Goal: Task Accomplishment & Management: Use online tool/utility

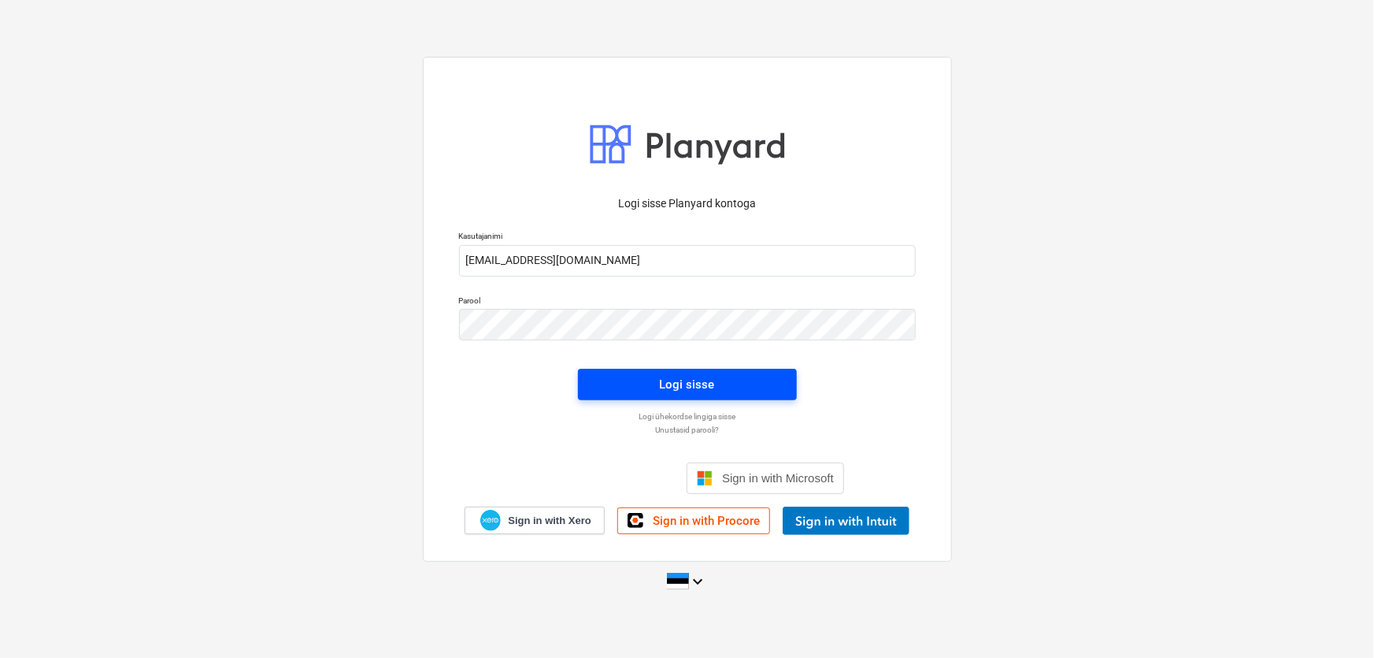
click at [642, 386] on span "Logi sisse" at bounding box center [687, 384] width 181 height 20
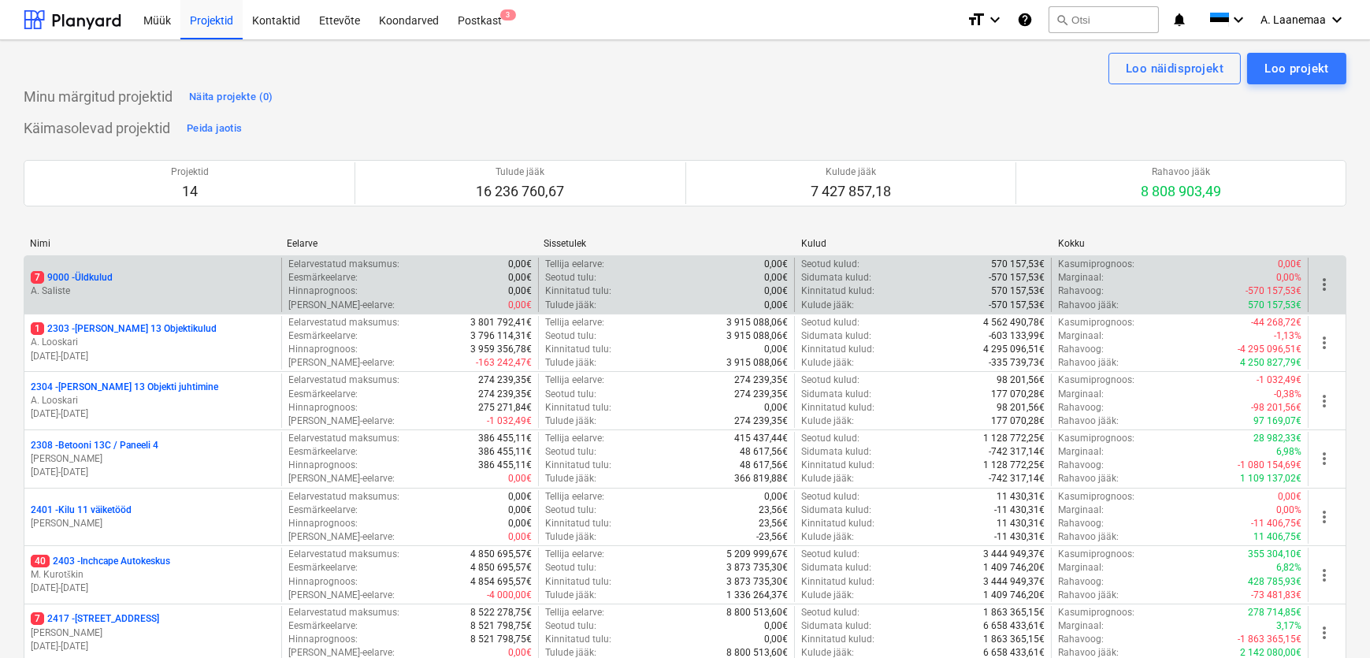
click at [54, 287] on p "A. Saliste" at bounding box center [153, 290] width 244 height 13
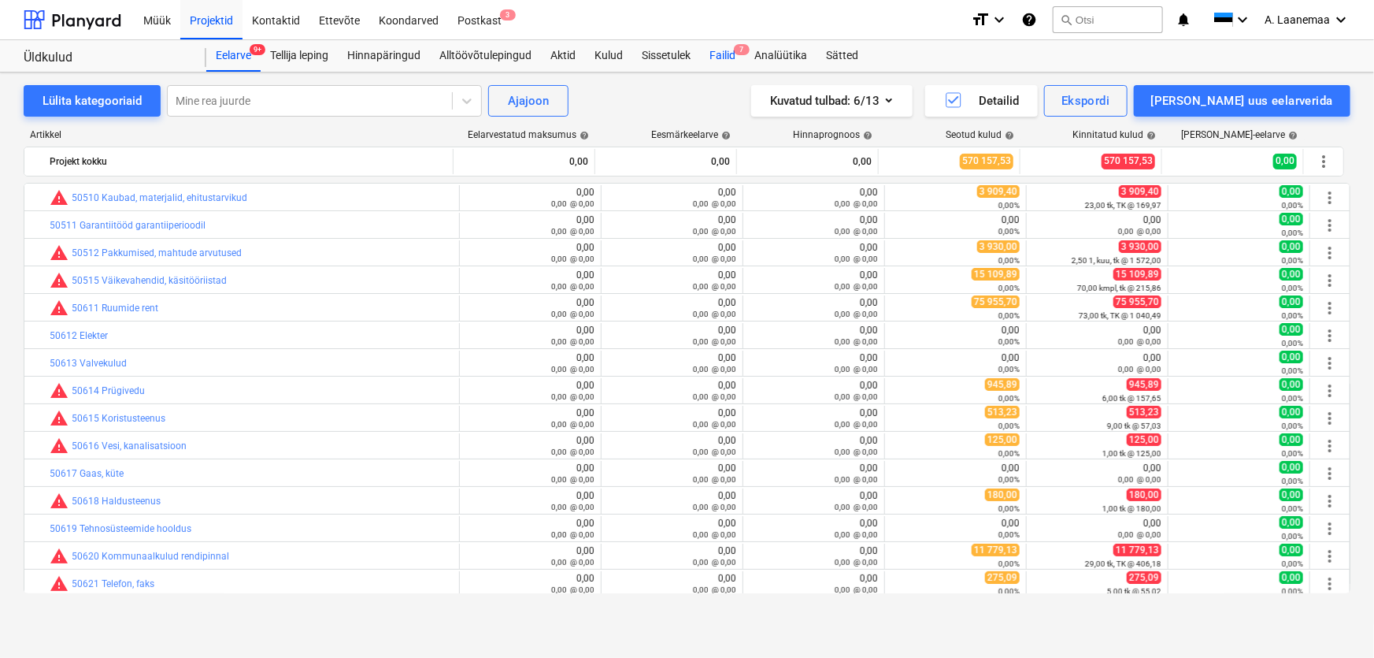
click at [738, 56] on div "Failid 7" at bounding box center [722, 56] width 45 height 32
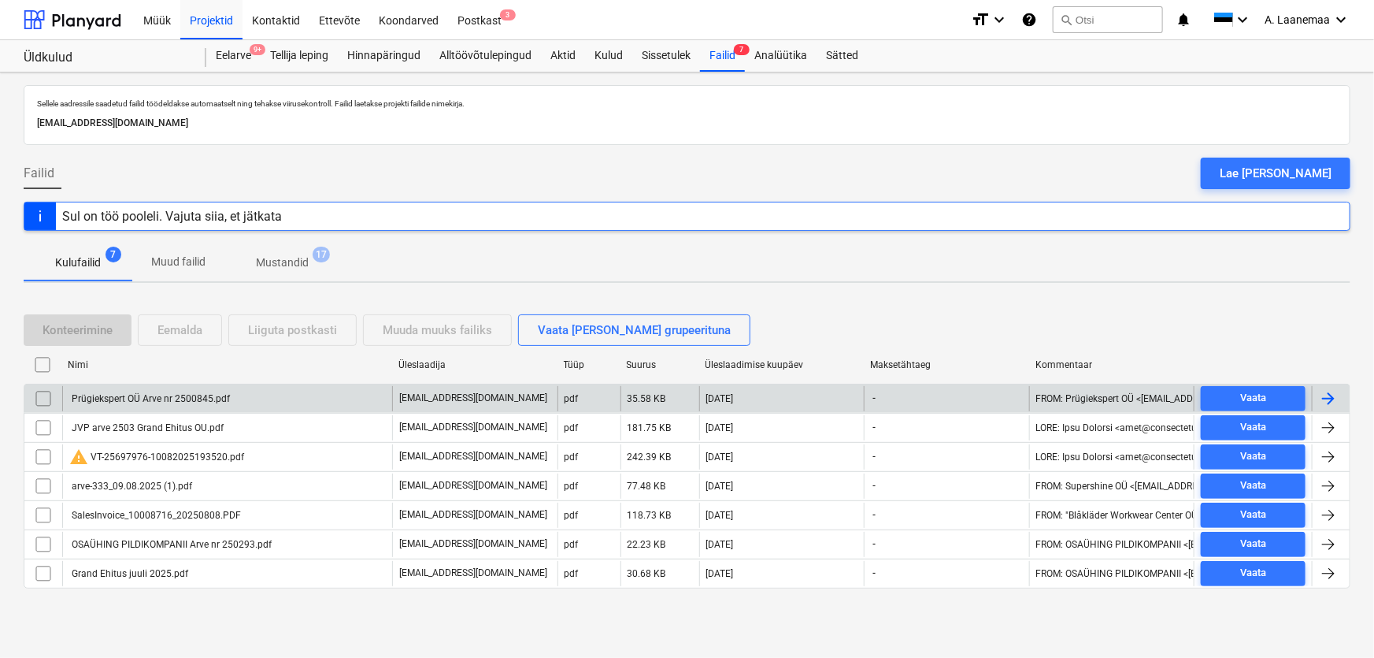
click at [165, 395] on div "Prügiekspert OÜ Arve nr 2500845.pdf" at bounding box center [149, 398] width 161 height 11
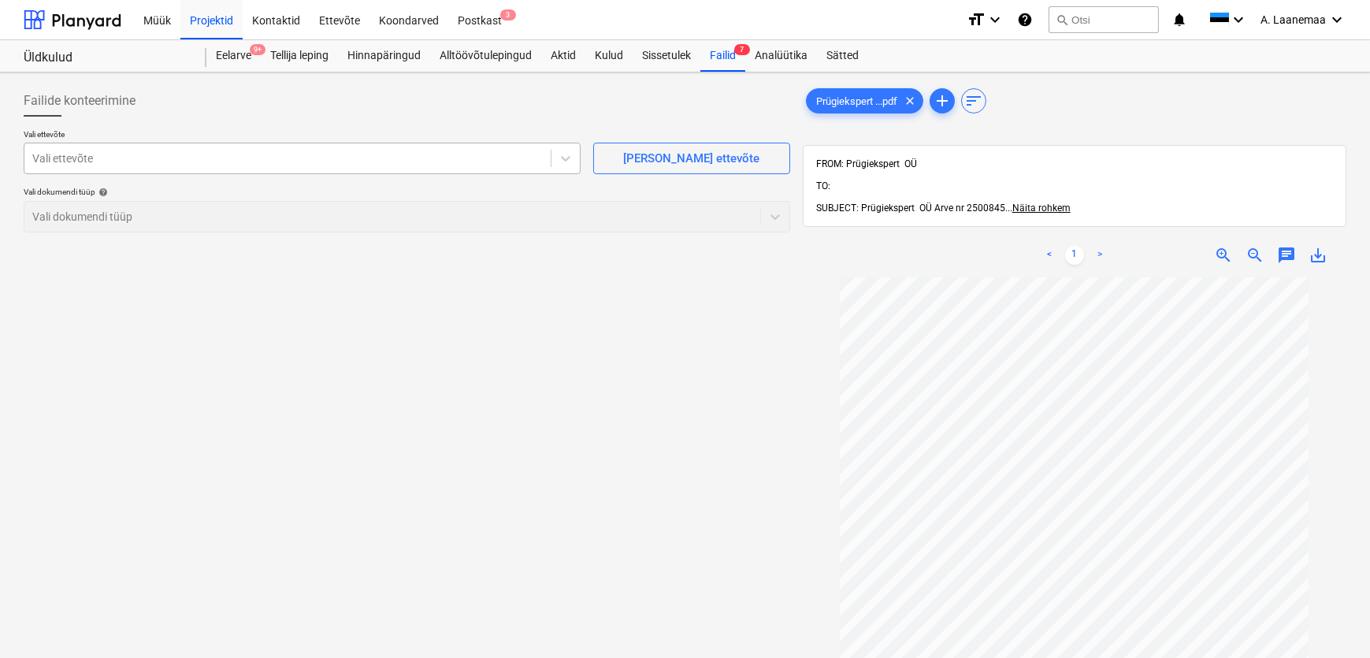
click at [119, 154] on div at bounding box center [287, 158] width 510 height 16
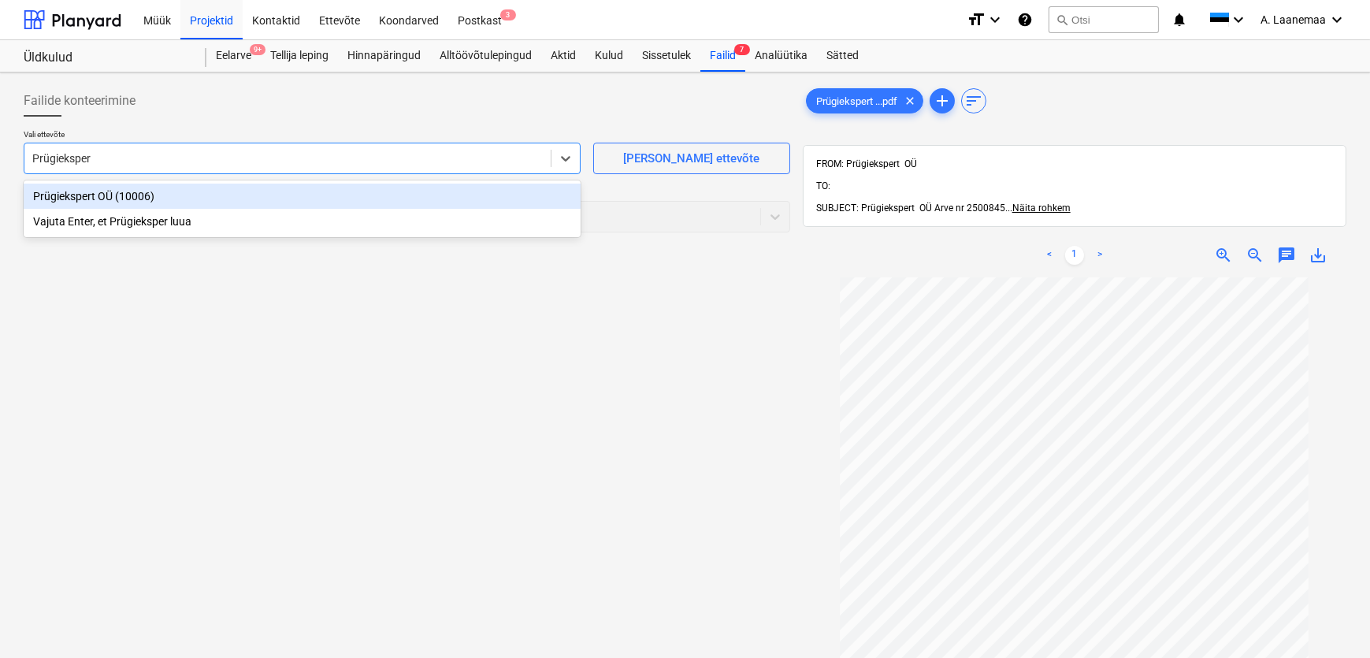
type input "Prügiekspert"
click at [80, 200] on div "Prügiekspert OÜ (10006)" at bounding box center [302, 196] width 557 height 25
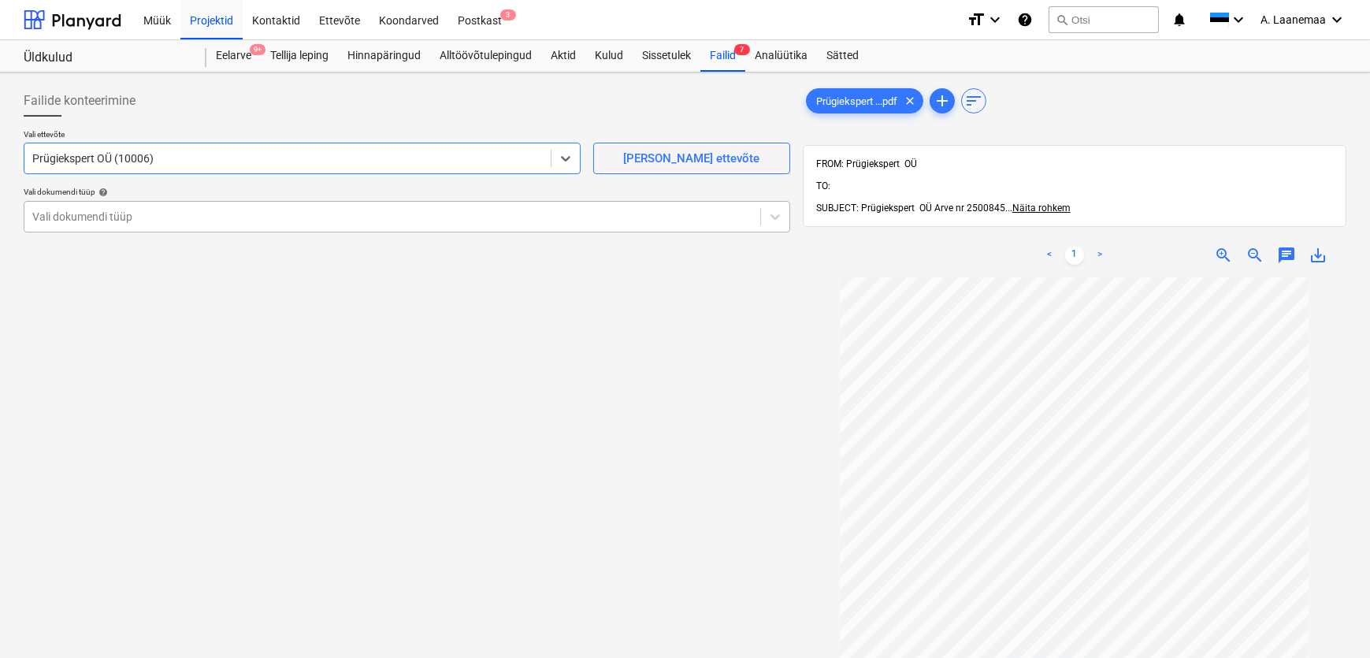
click at [86, 215] on div at bounding box center [392, 217] width 720 height 16
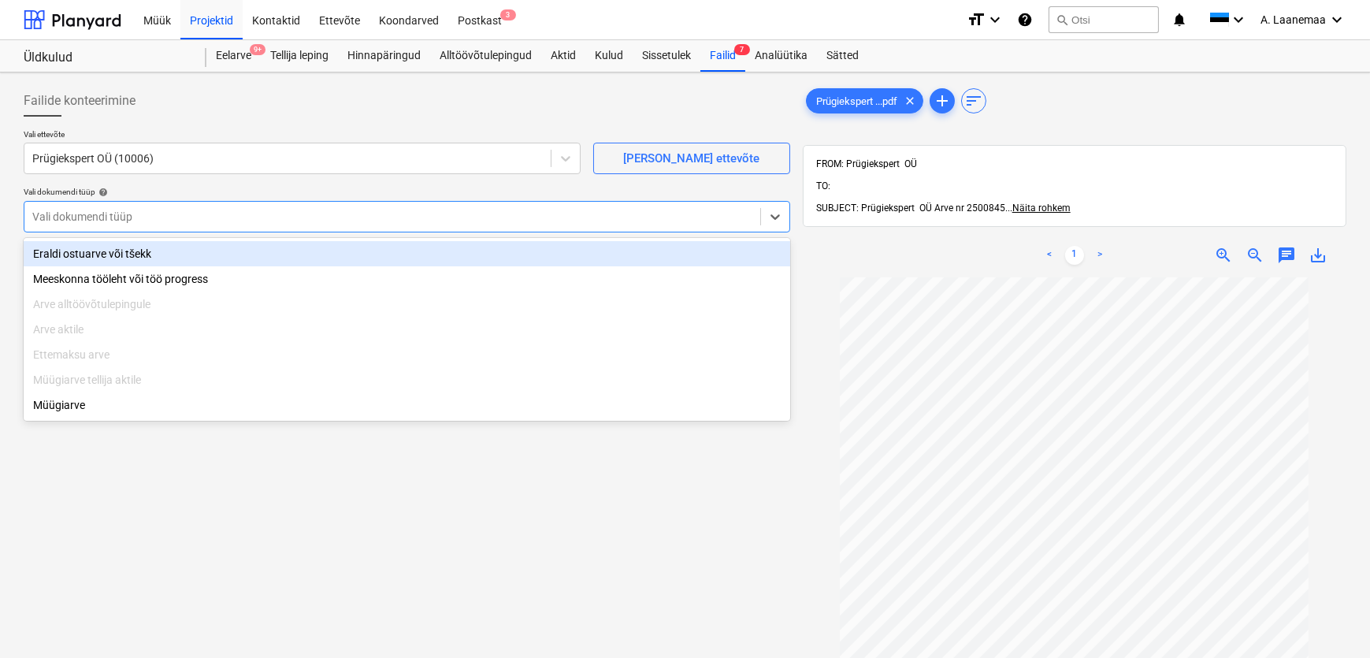
click at [97, 254] on div "Eraldi ostuarve või tšekk" at bounding box center [407, 253] width 766 height 25
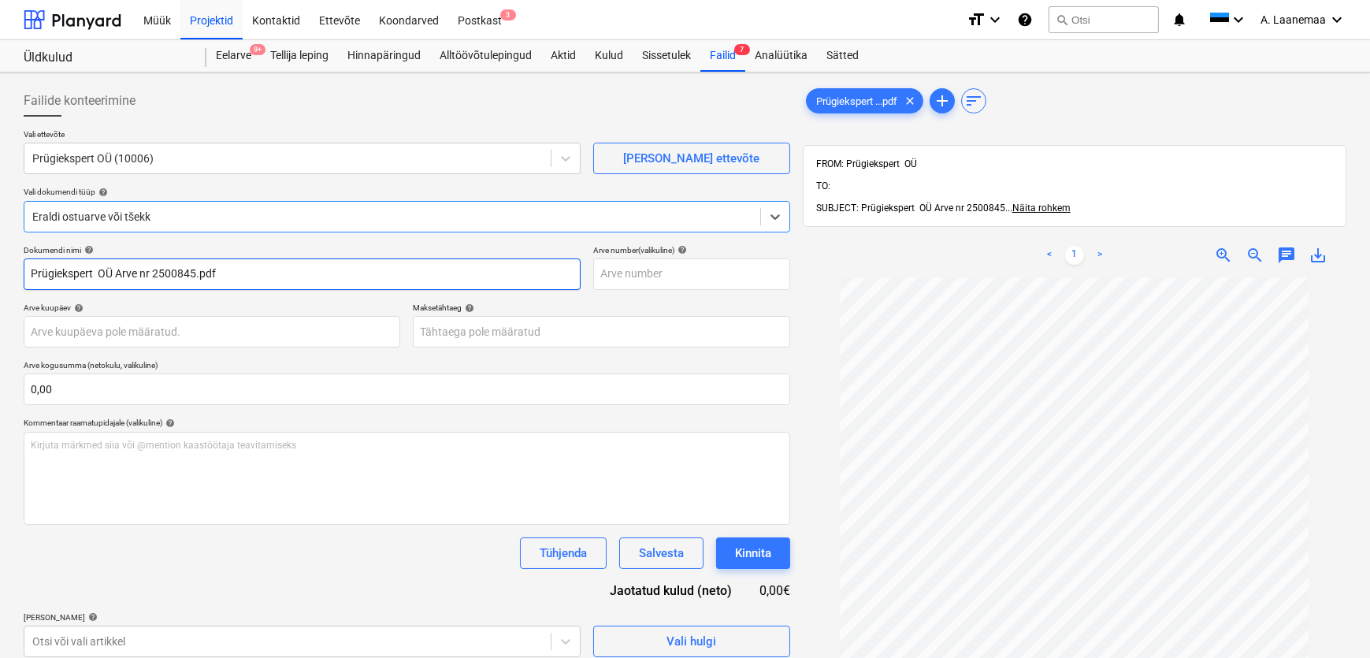
click at [228, 275] on input "Prügiekspert OÜ Arve nr 2500845.pdf" at bounding box center [302, 274] width 557 height 32
type input "2500845"
click at [129, 321] on body "Müük Projektid Kontaktid Ettevõte Koondarved Postkast 3 format_size keyboard_ar…" at bounding box center [685, 329] width 1370 height 658
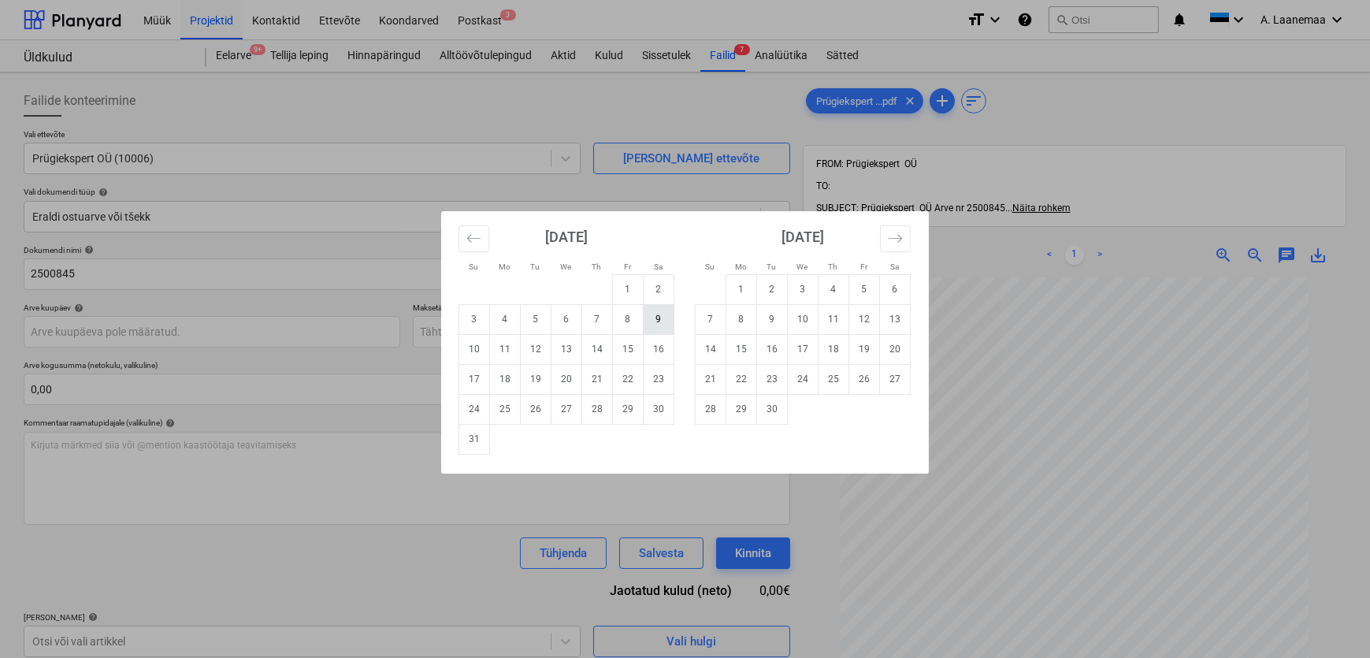
click at [662, 321] on td "9" at bounding box center [658, 319] width 31 height 30
type input "[DATE]"
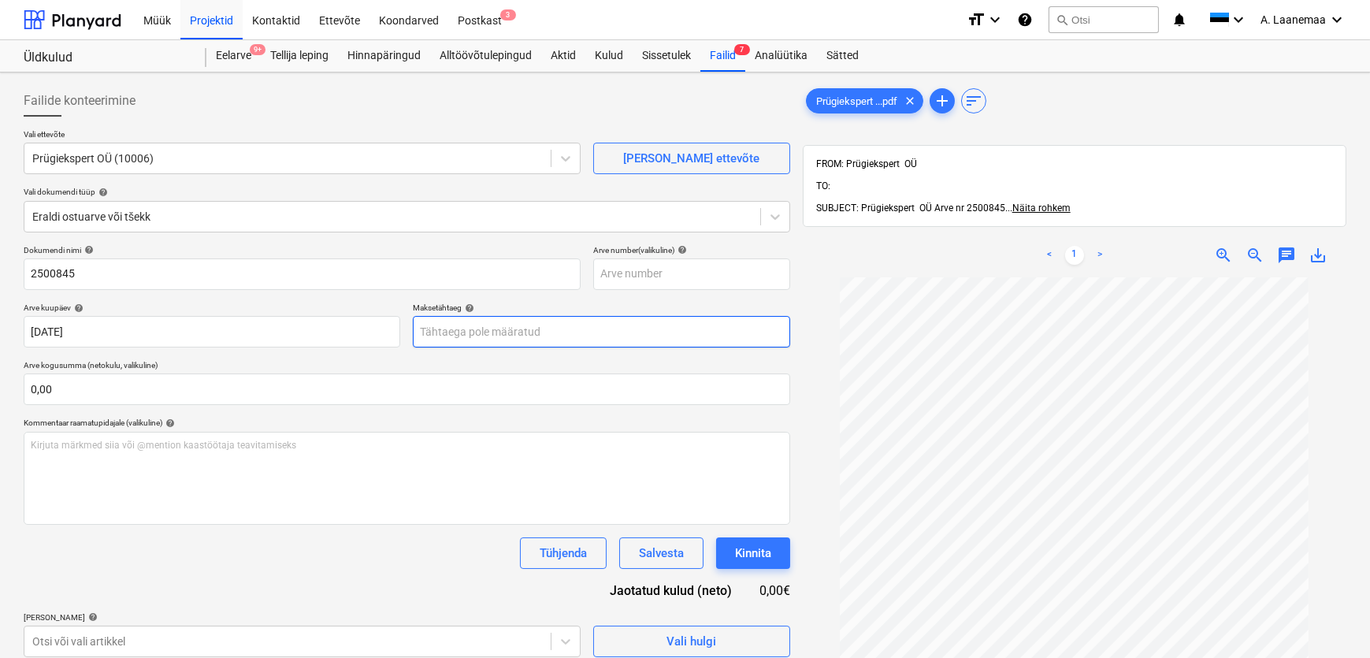
click at [511, 331] on body "Müük Projektid Kontaktid Ettevõte Koondarved Postkast 3 format_size keyboard_ar…" at bounding box center [685, 329] width 1370 height 658
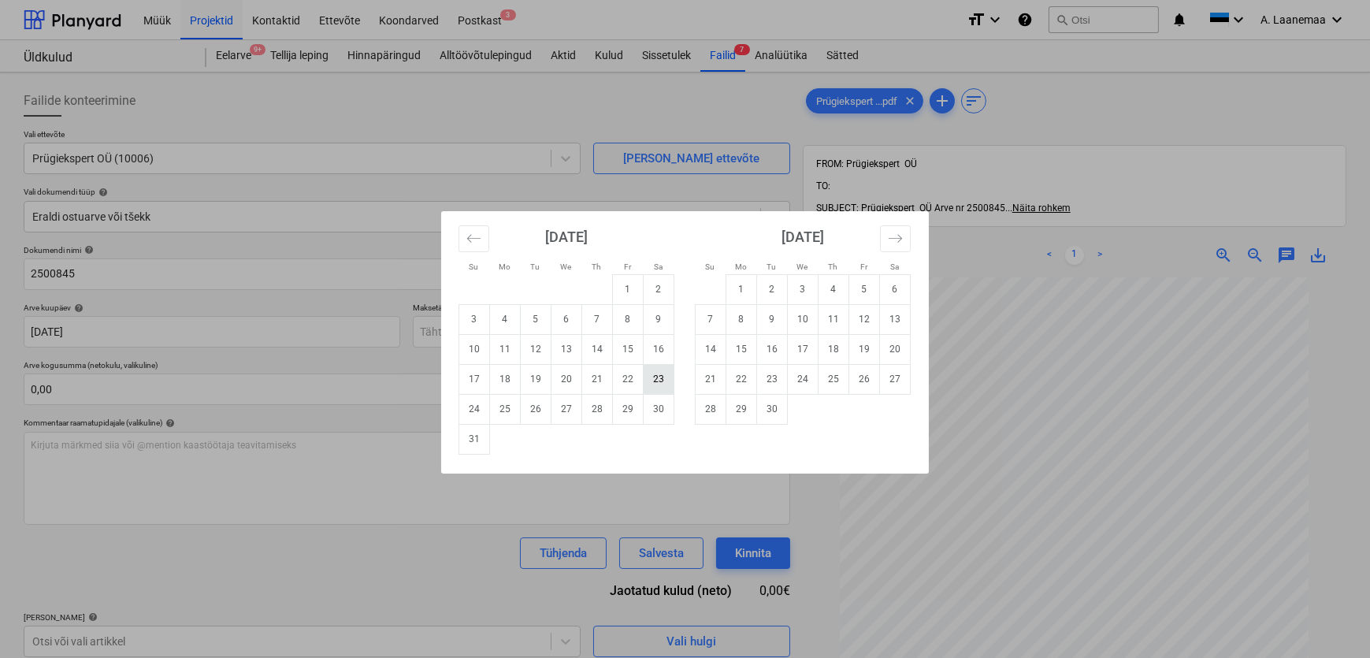
click at [656, 380] on td "23" at bounding box center [658, 379] width 31 height 30
type input "[DATE]"
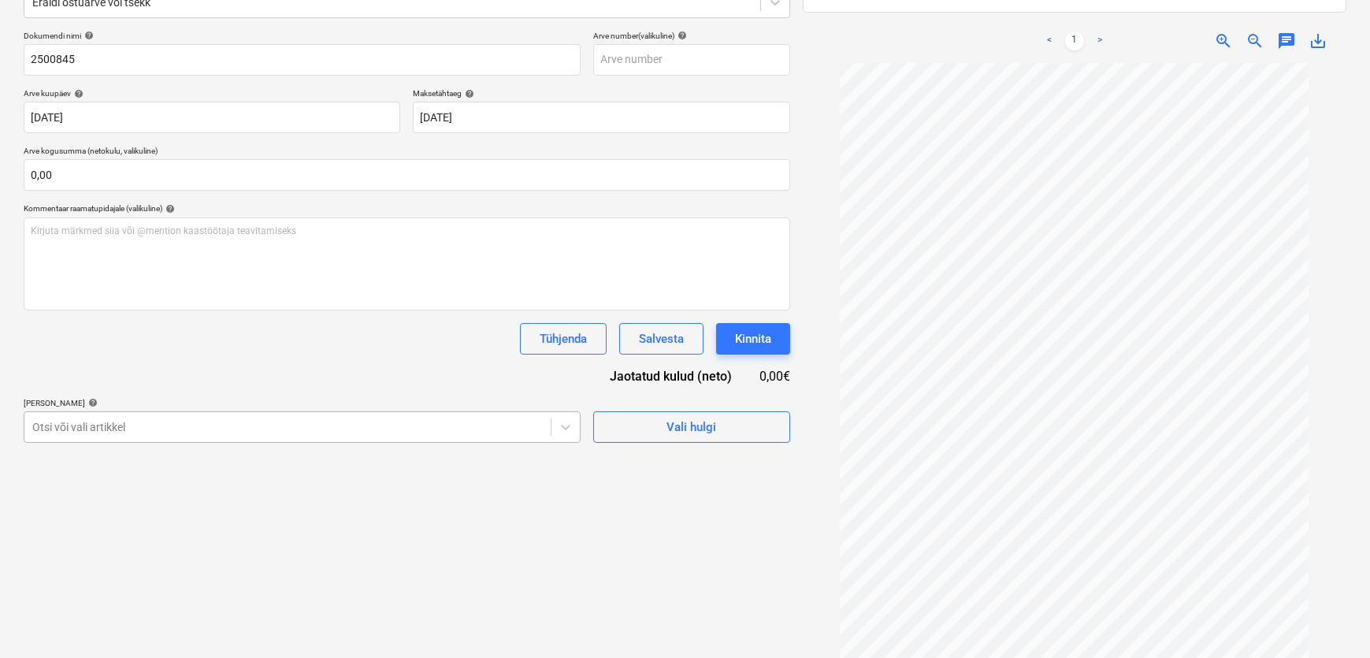
scroll to position [244, 0]
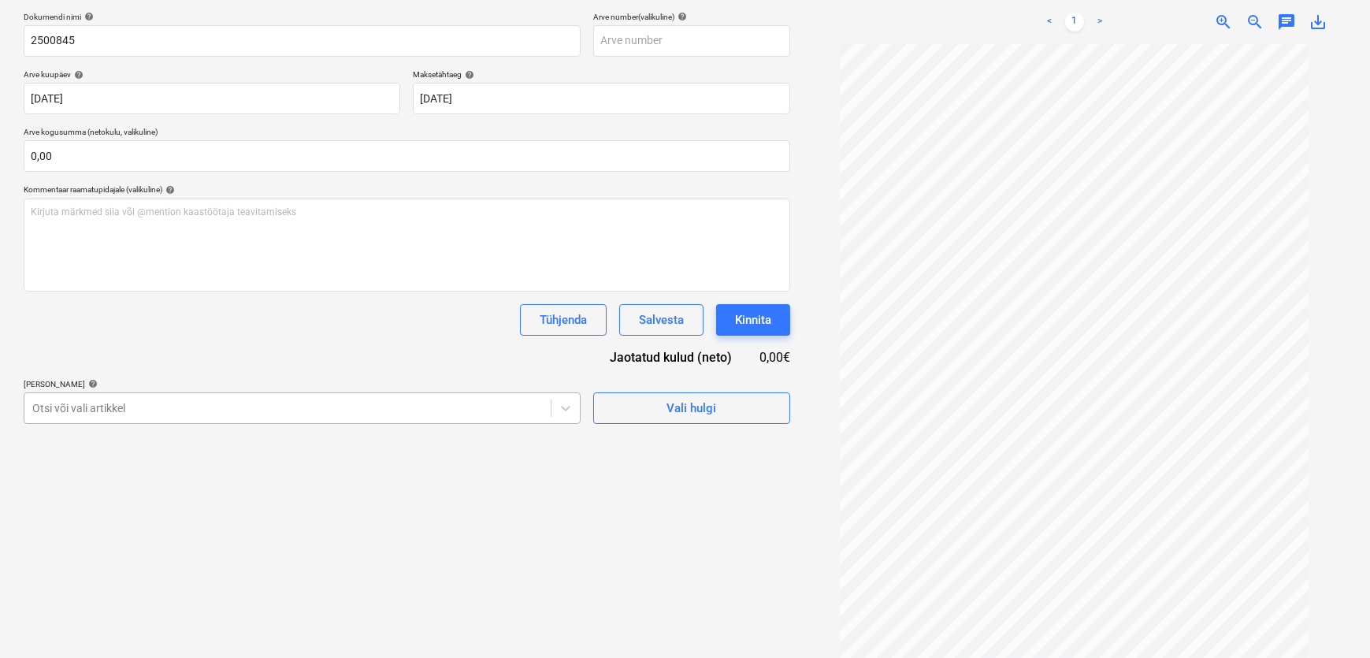
click at [328, 425] on body "Müük Projektid Kontaktid Ettevõte Koondarved Postkast 3 format_size keyboard_ar…" at bounding box center [685, 96] width 1370 height 658
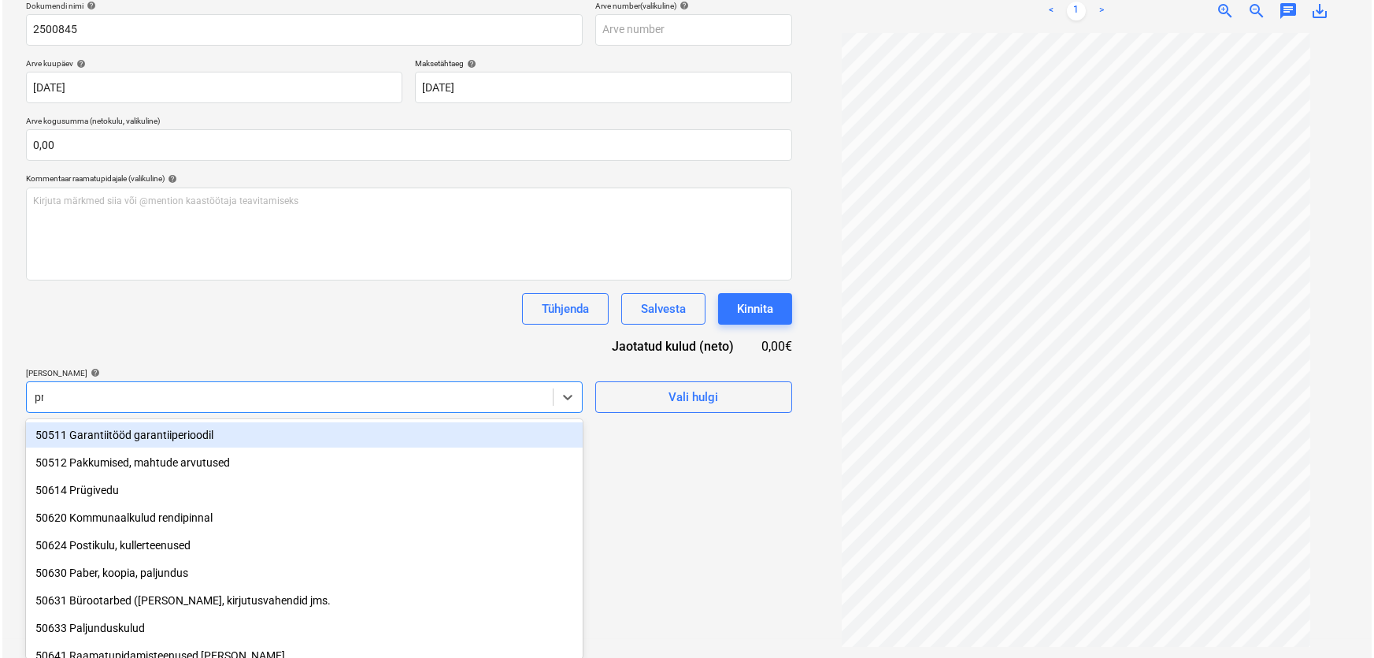
scroll to position [224, 0]
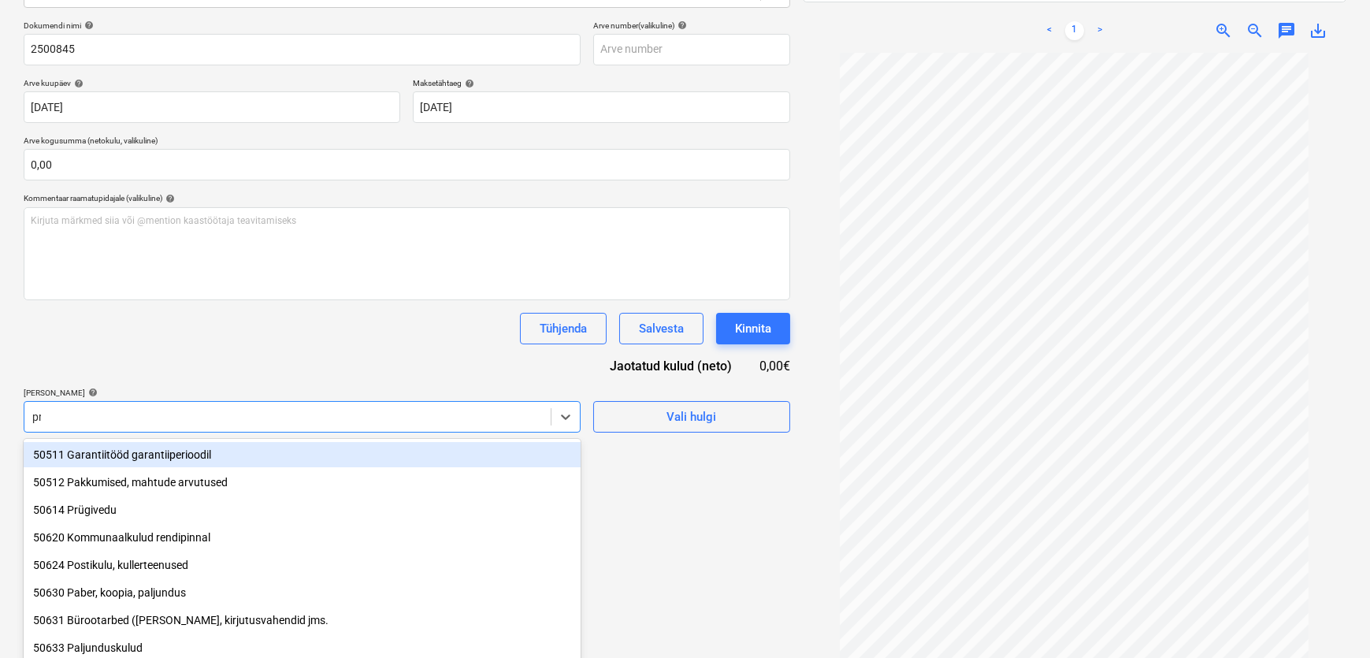
type input "prü"
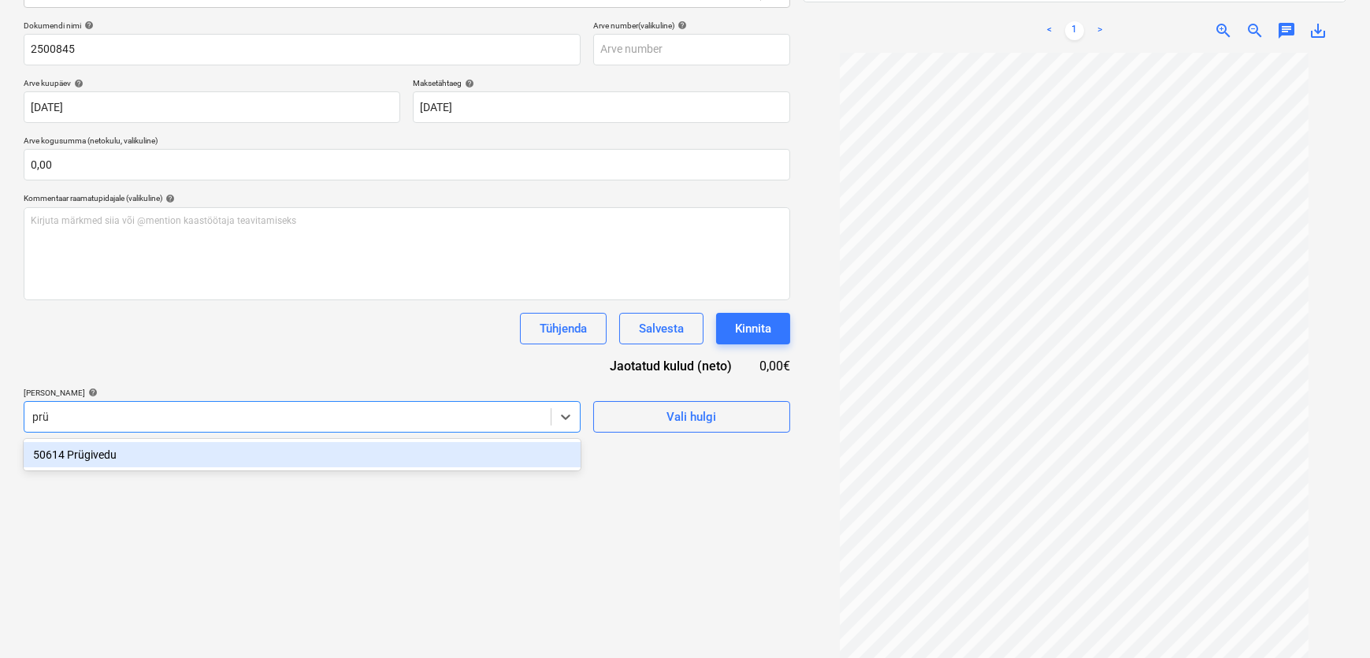
click at [74, 458] on div "50614 Prügivedu" at bounding box center [302, 454] width 557 height 25
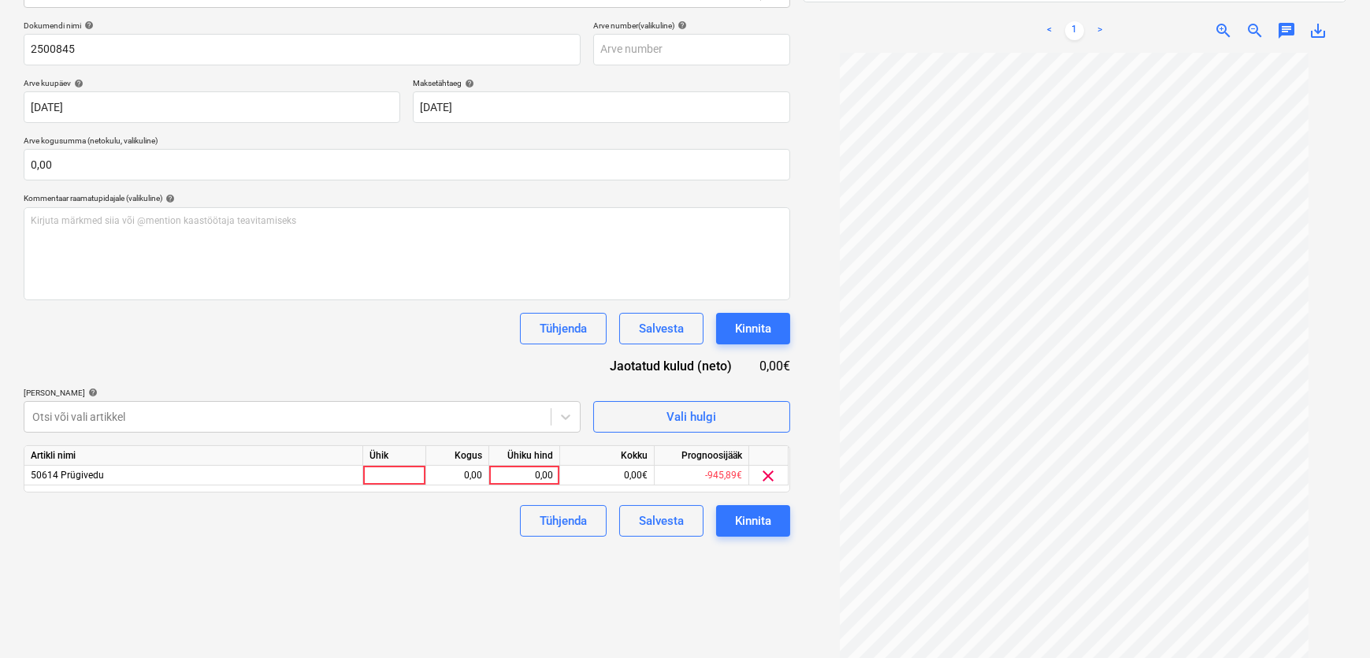
click at [666, 559] on div "Failide konteerimine Vali ettevõte Prügiekspert OÜ (10006) [PERSON_NAME] uus et…" at bounding box center [406, 263] width 779 height 818
click at [535, 472] on div "0,00" at bounding box center [523, 475] width 57 height 20
type input "62,5"
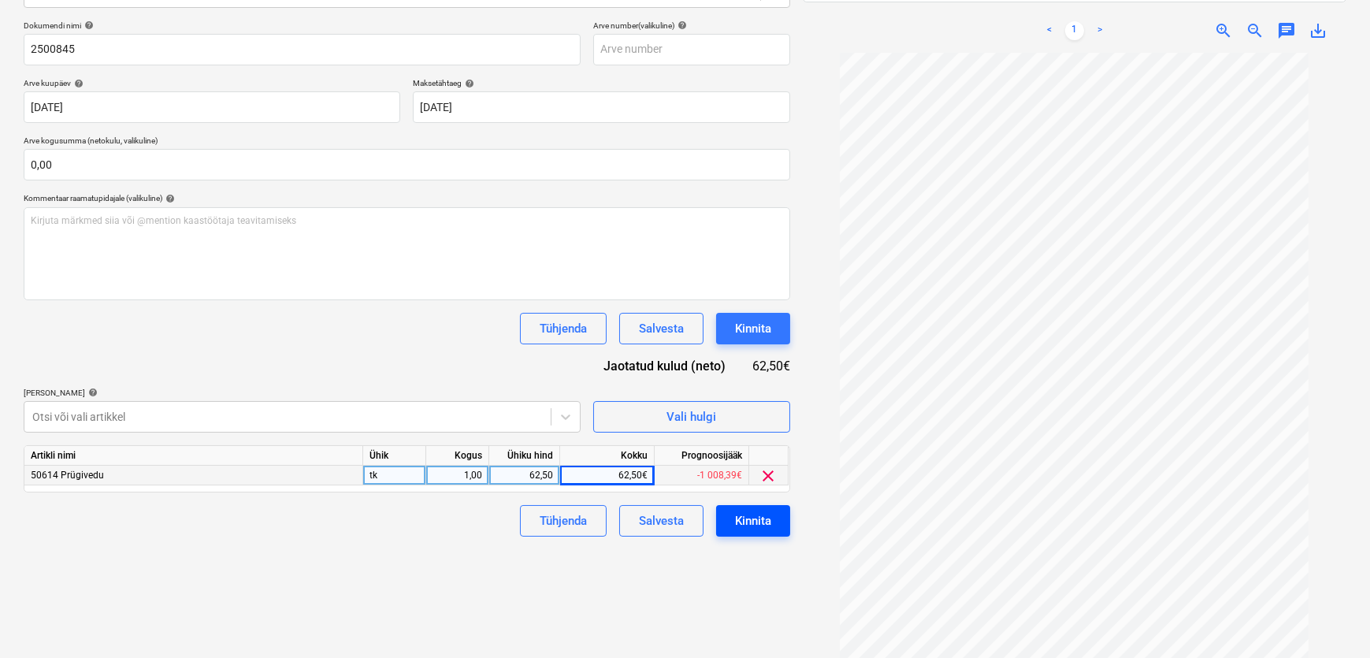
click at [749, 515] on div "Kinnita" at bounding box center [753, 520] width 36 height 20
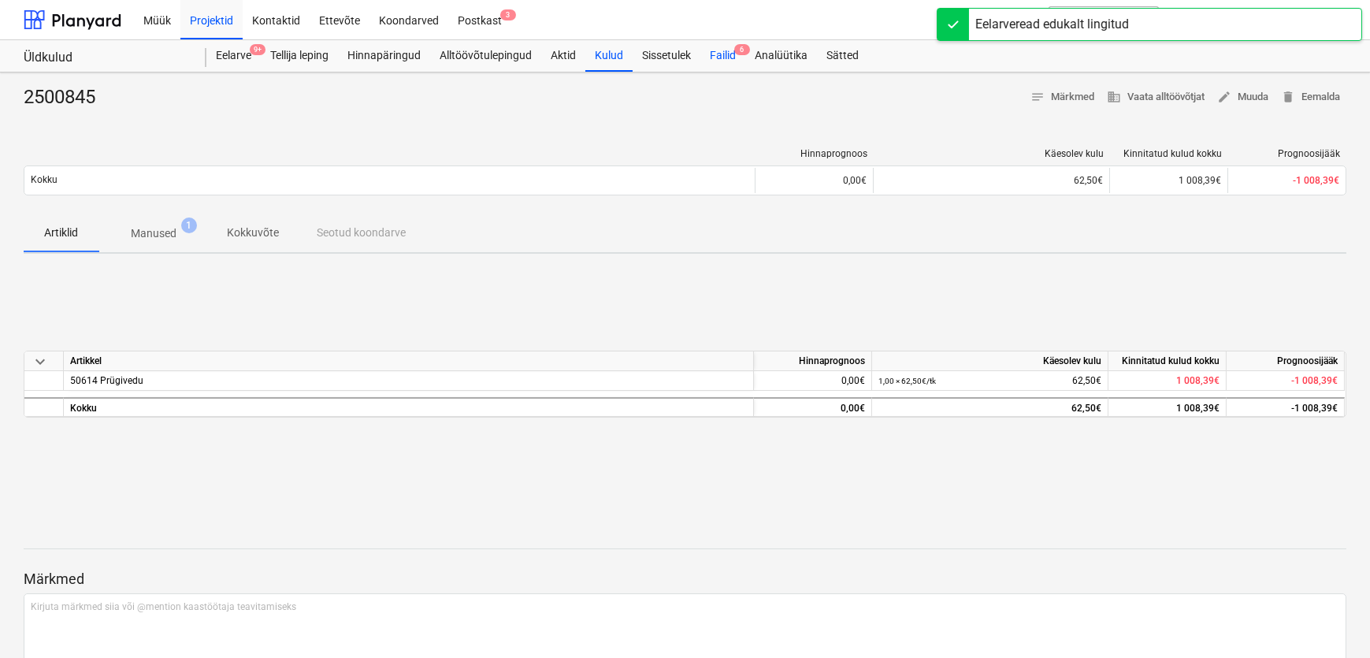
click at [721, 51] on div "Failid 6" at bounding box center [722, 56] width 45 height 32
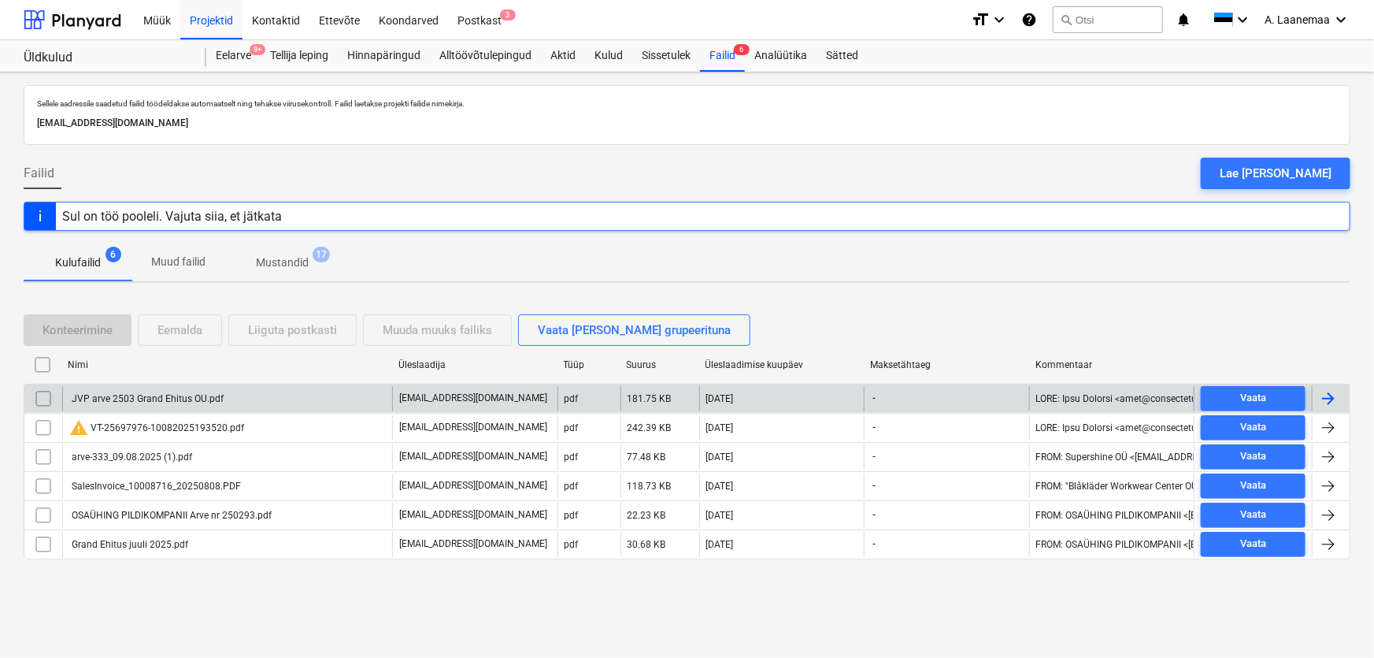
click at [179, 395] on div "JVP arve 2503 Grand Ehitus OU.pdf" at bounding box center [146, 398] width 154 height 11
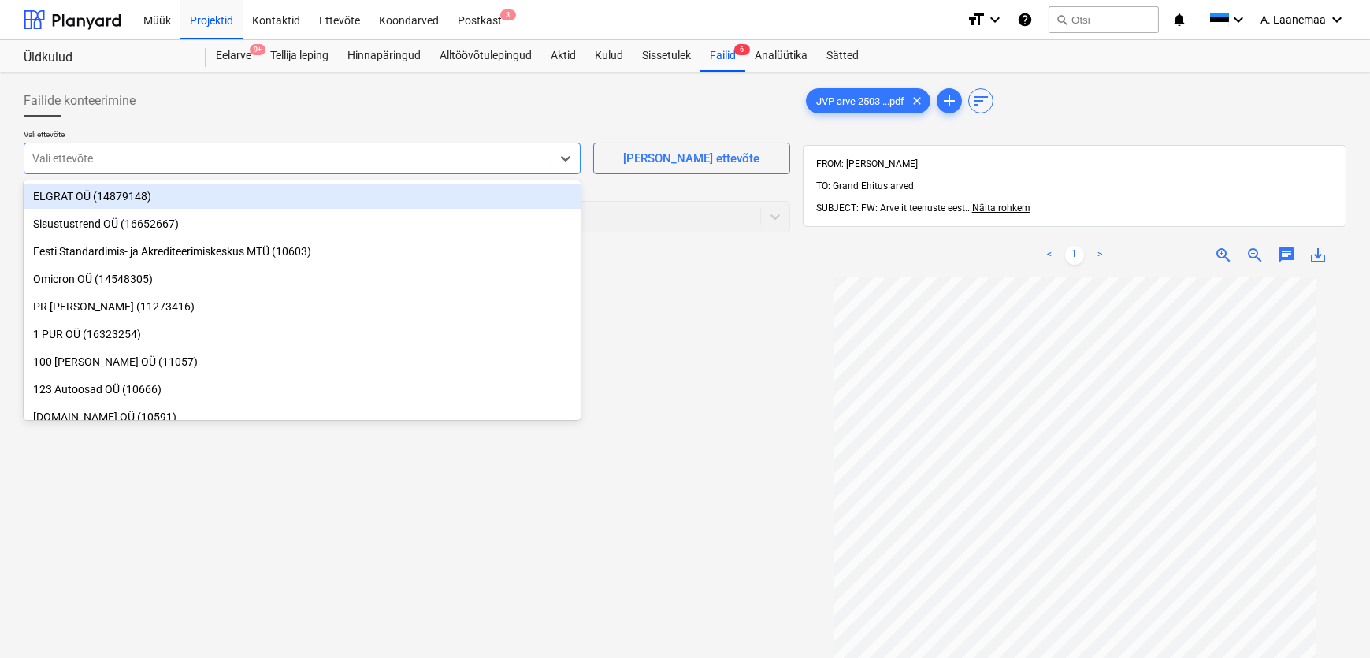
click at [86, 150] on div at bounding box center [287, 158] width 510 height 16
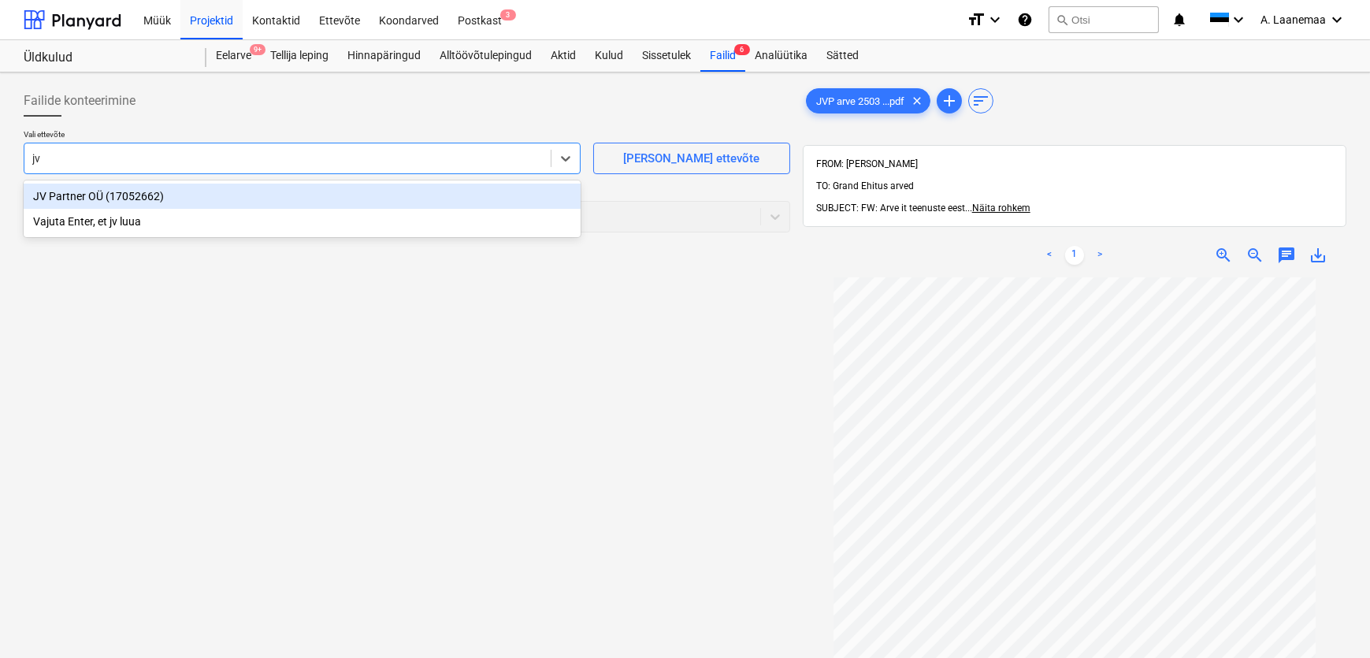
type input "jv p"
click at [123, 188] on div "JV Partner OÜ (17052662)" at bounding box center [302, 196] width 557 height 25
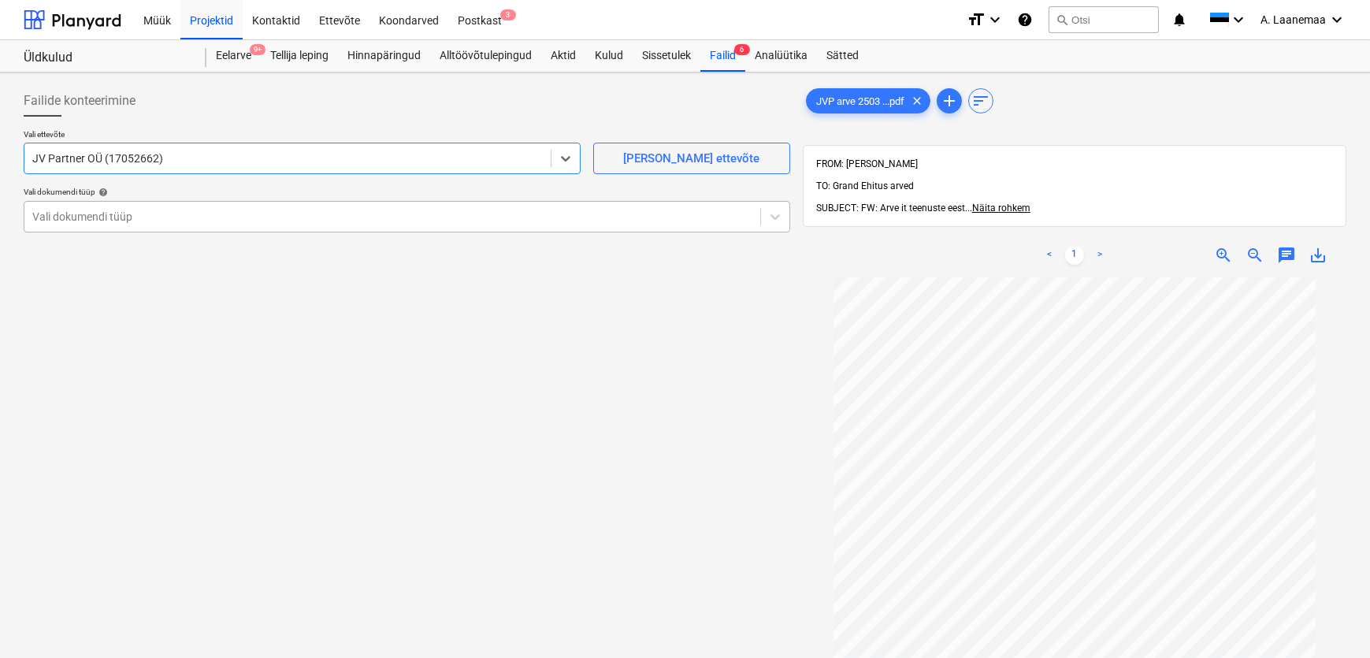
click at [117, 206] on div "Vali dokumendi tüüp" at bounding box center [392, 217] width 736 height 22
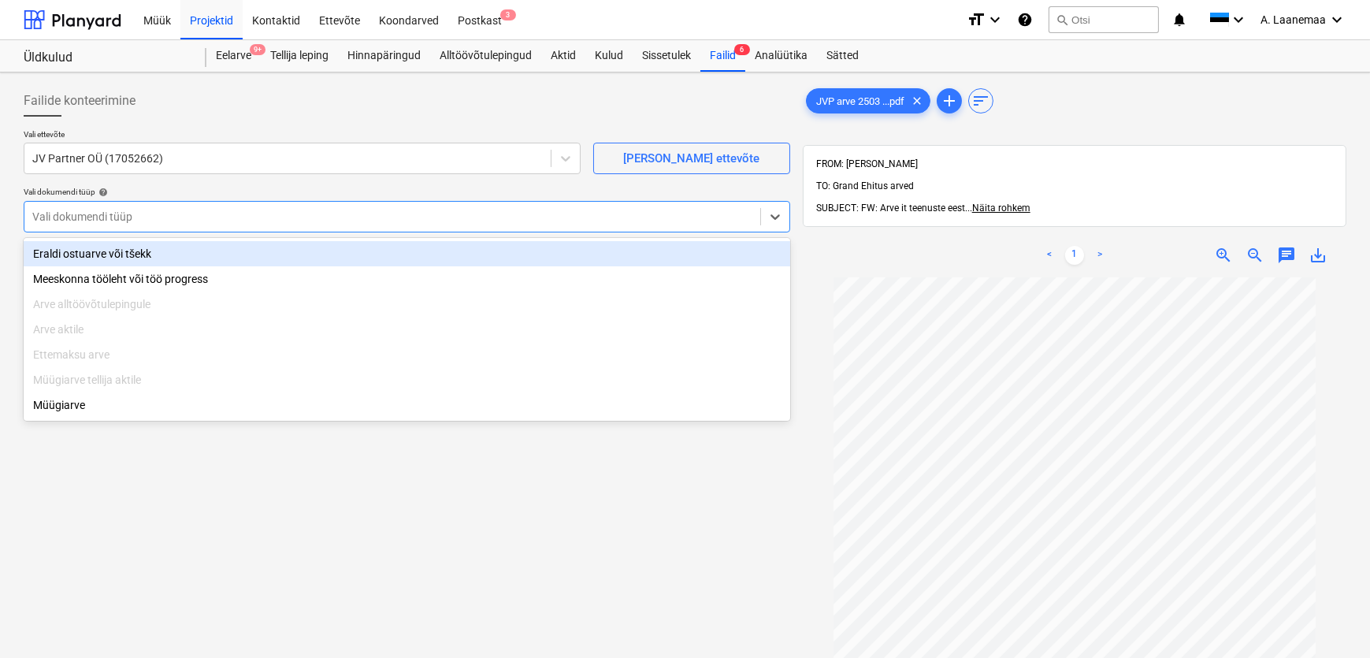
click at [121, 252] on div "Eraldi ostuarve või tšekk" at bounding box center [407, 253] width 766 height 25
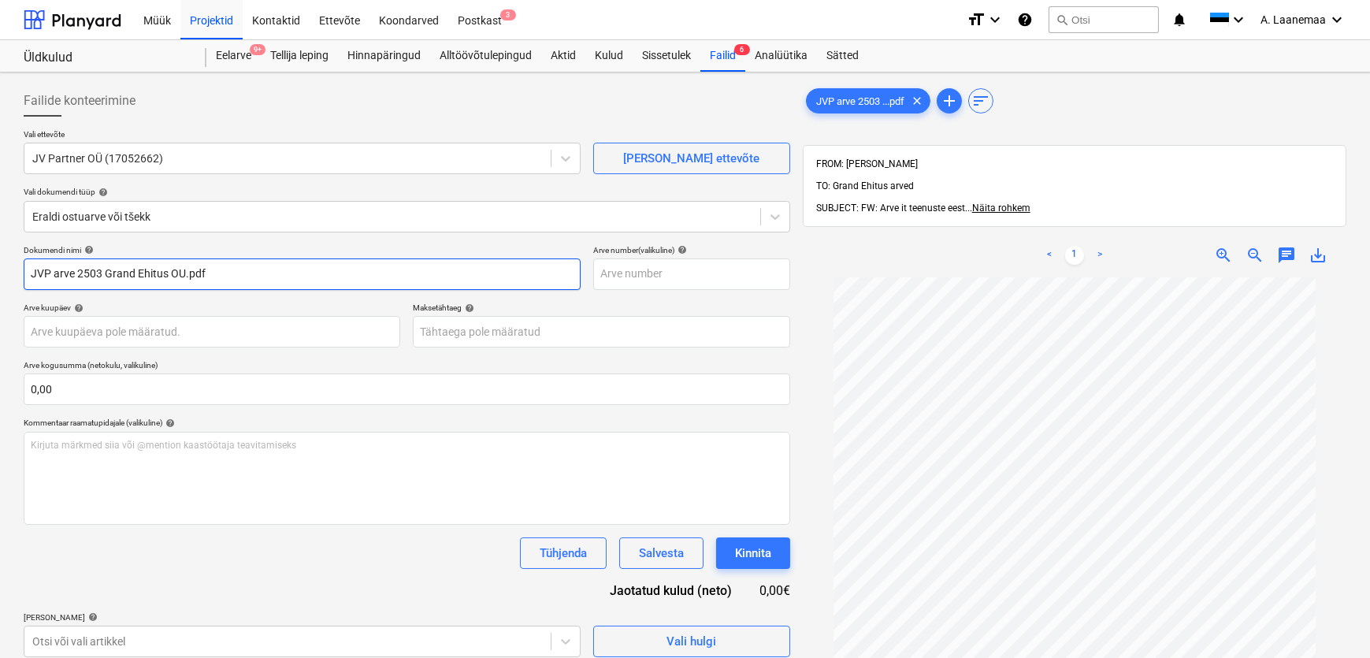
drag, startPoint x: 231, startPoint y: 270, endPoint x: 0, endPoint y: 284, distance: 231.2
click at [0, 284] on div "Failide konteerimine Vali ettevõte JV Partner OÜ (17052662) [PERSON_NAME] ettev…" at bounding box center [685, 487] width 1370 height 831
type input "2503"
click at [185, 336] on body "Müük Projektid Kontaktid Ettevõte Koondarved Postkast 3 format_size keyboard_ar…" at bounding box center [685, 329] width 1370 height 658
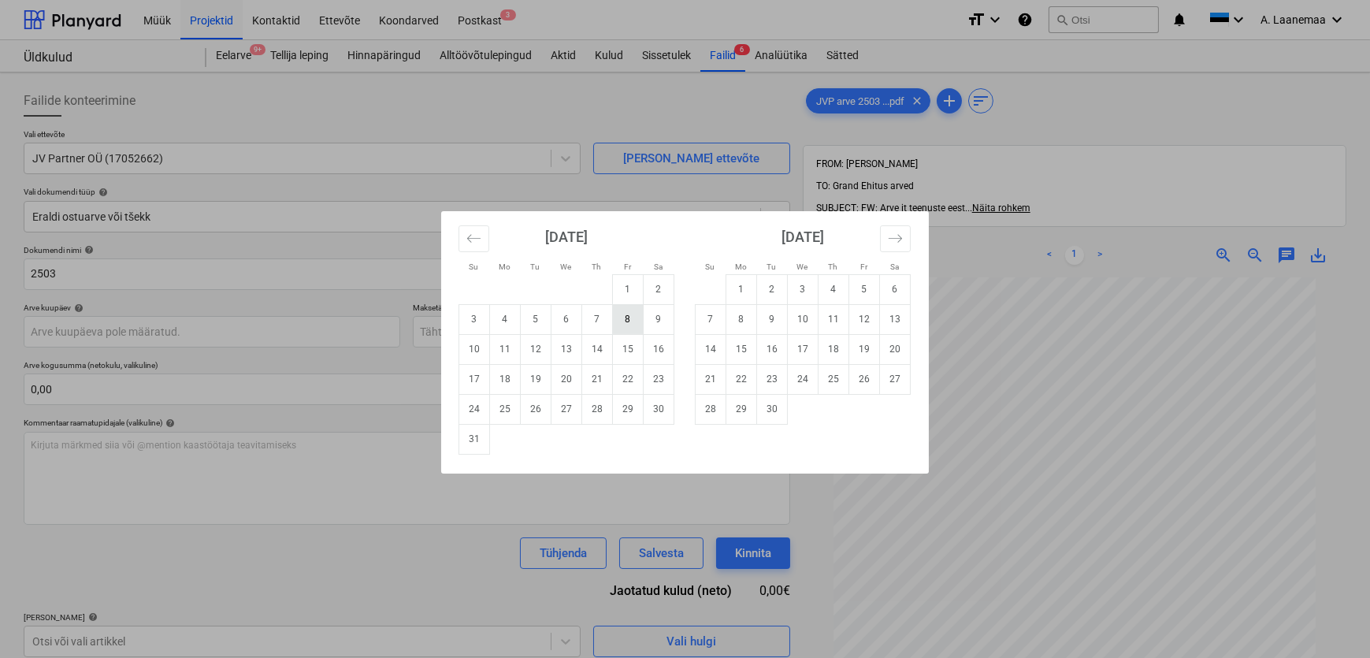
click at [629, 310] on td "8" at bounding box center [628, 319] width 31 height 30
type input "[DATE]"
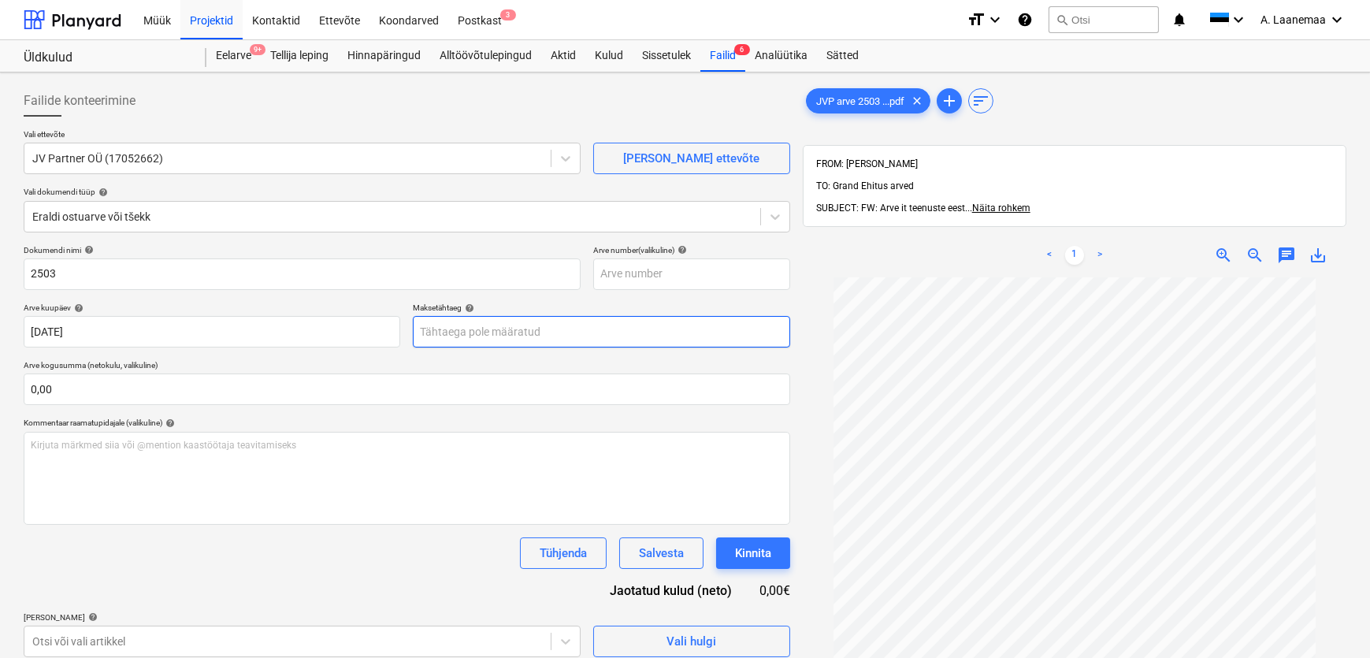
click at [580, 322] on body "Müük Projektid Kontaktid Ettevõte Koondarved Postkast 3 format_size keyboard_ar…" at bounding box center [685, 329] width 1370 height 658
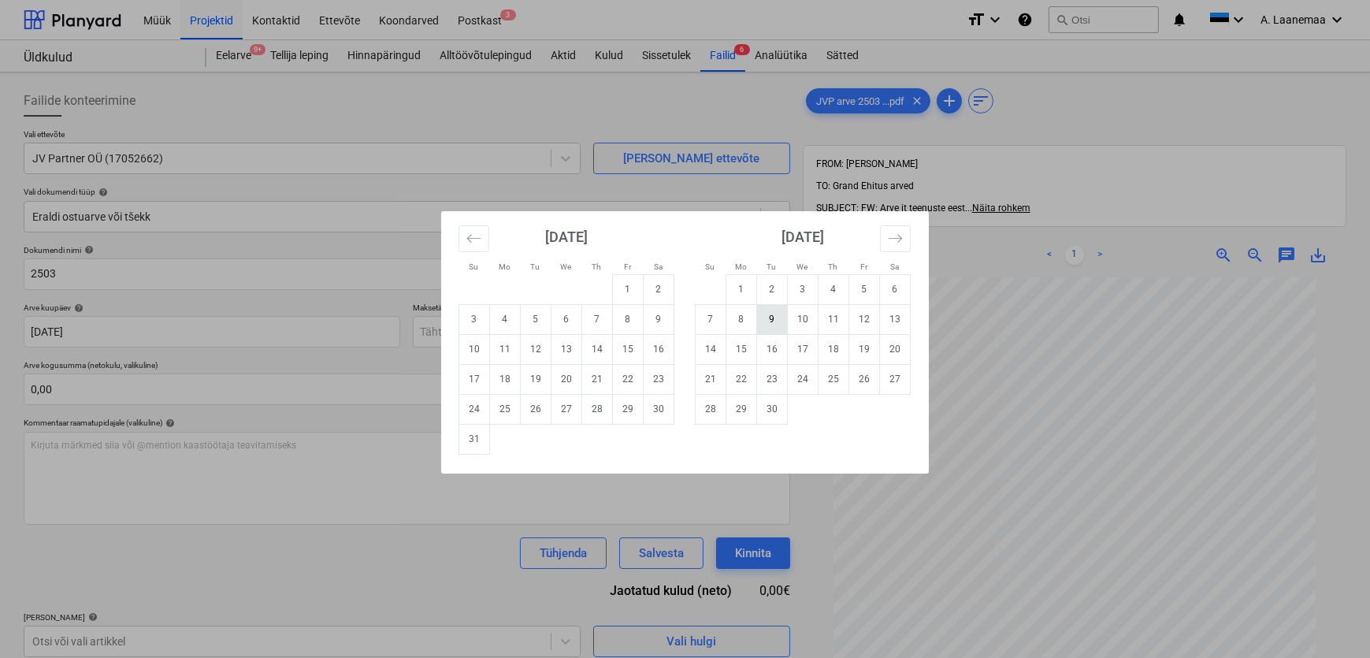
click at [772, 323] on td "9" at bounding box center [772, 319] width 31 height 30
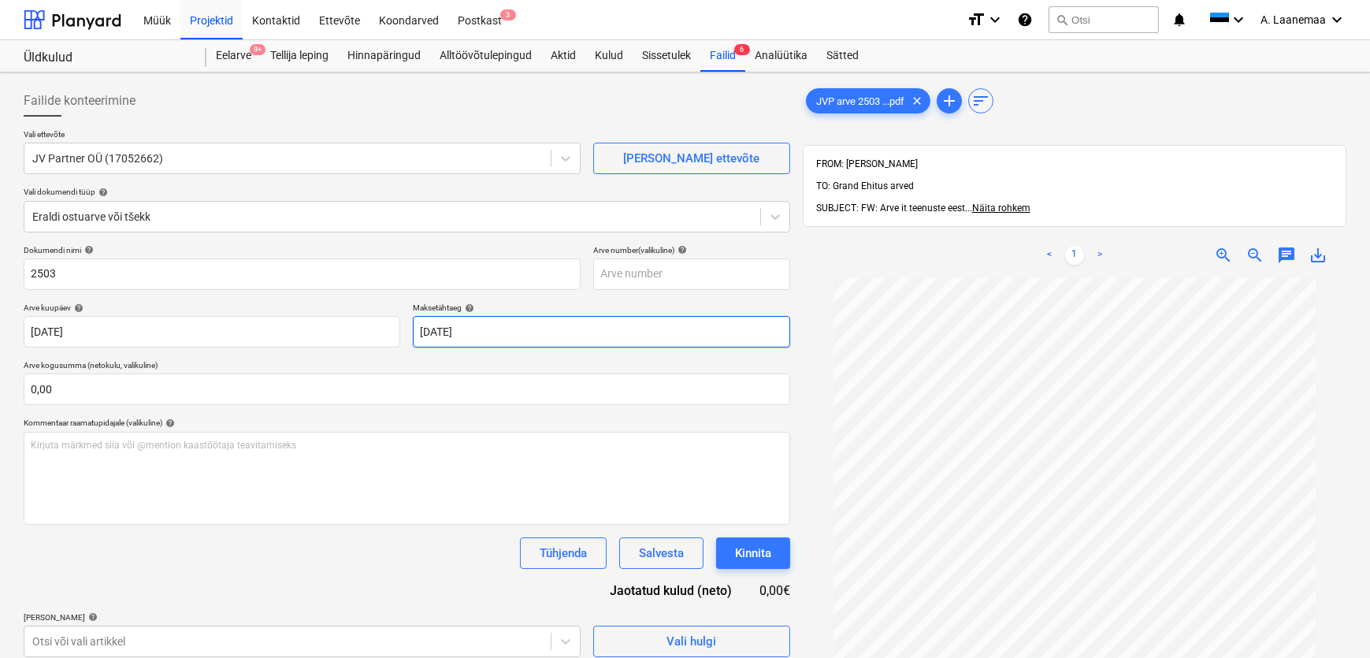
click at [511, 325] on body "Müük Projektid Kontaktid Ettevõte Koondarved Postkast 3 format_size keyboard_ar…" at bounding box center [685, 329] width 1370 height 658
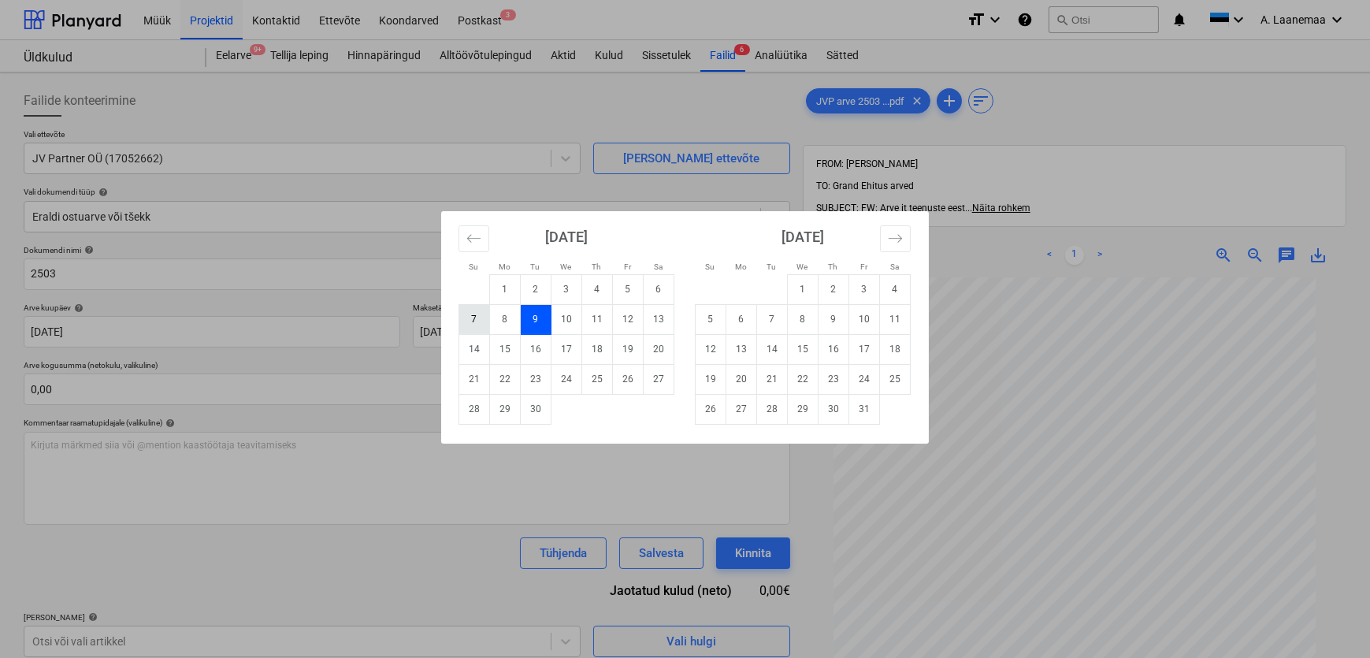
click at [476, 323] on td "7" at bounding box center [474, 319] width 31 height 30
type input "[DATE]"
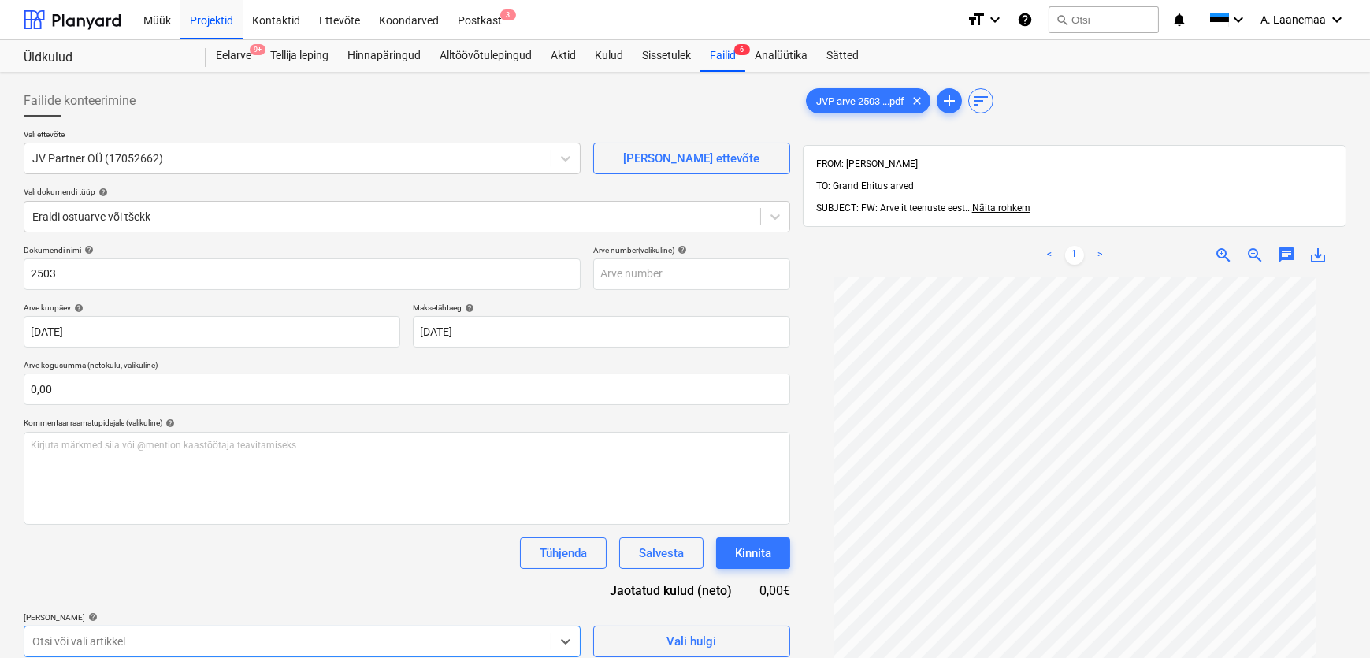
scroll to position [244, 0]
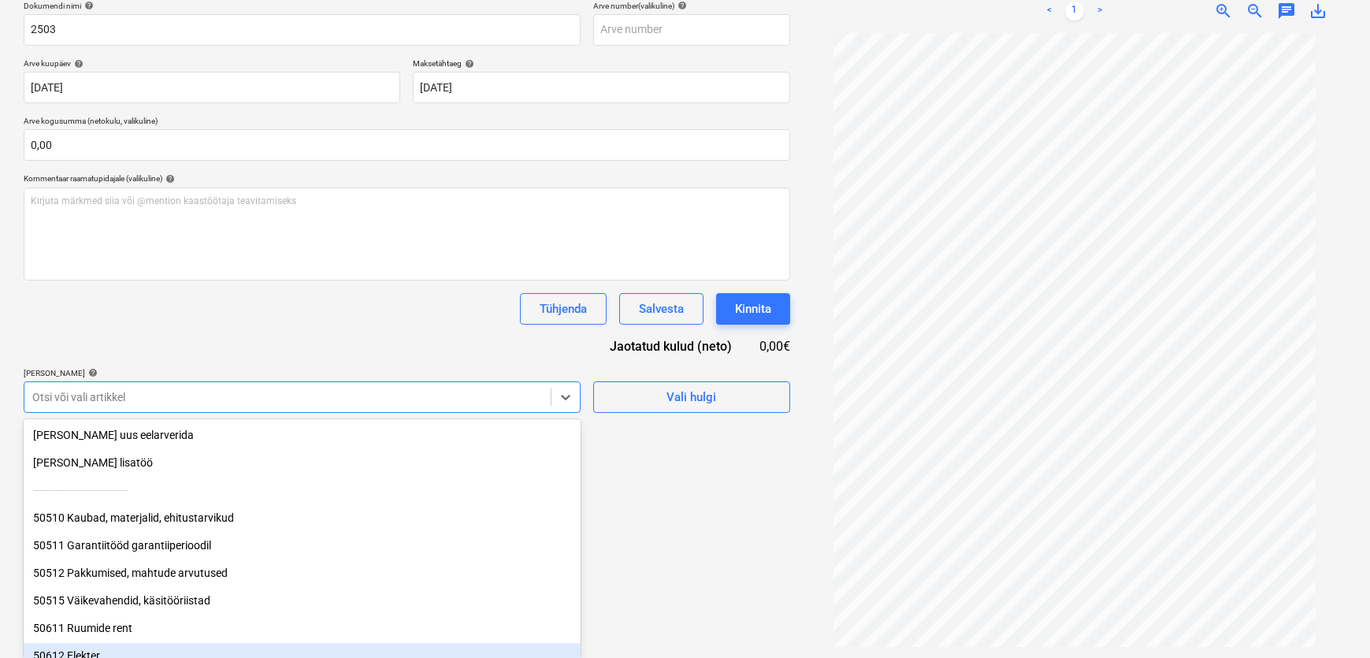
click at [304, 413] on body "Müük Projektid Kontaktid Ettevõte Koondarved Postkast 3 format_size keyboard_ar…" at bounding box center [685, 85] width 1370 height 658
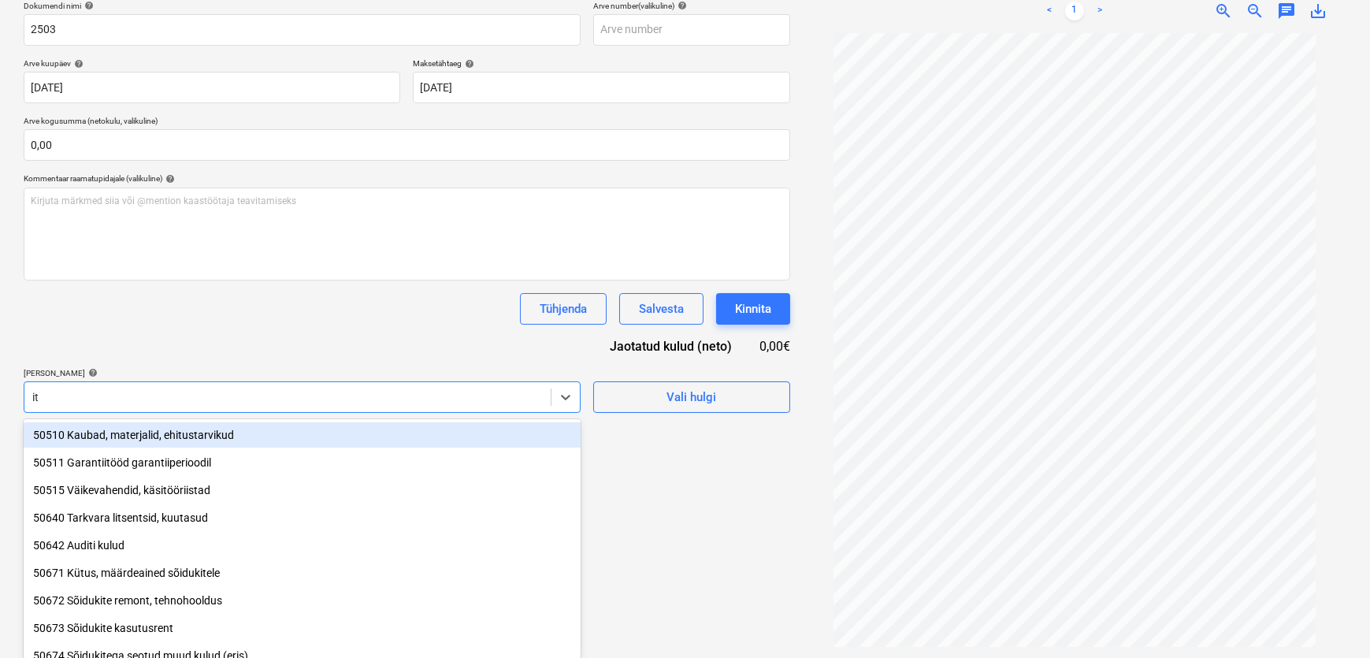
type input "it h"
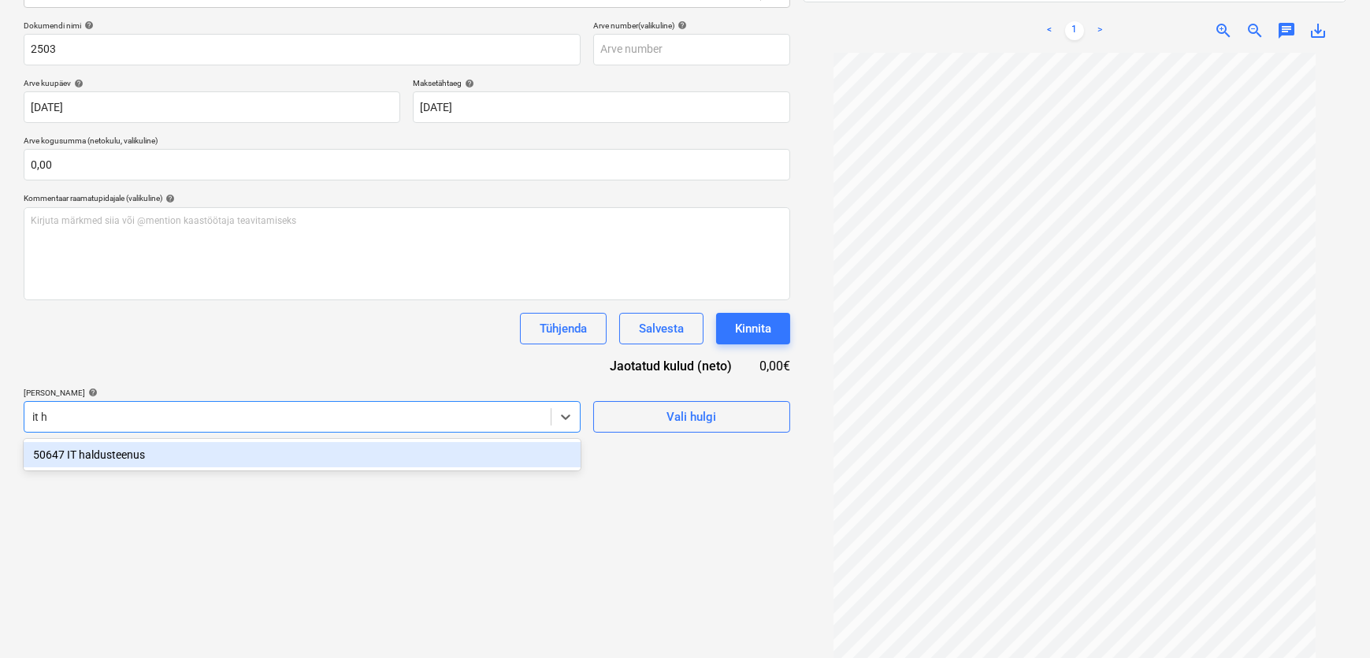
click at [159, 454] on div "50647 IT haldusteenus" at bounding box center [302, 454] width 557 height 25
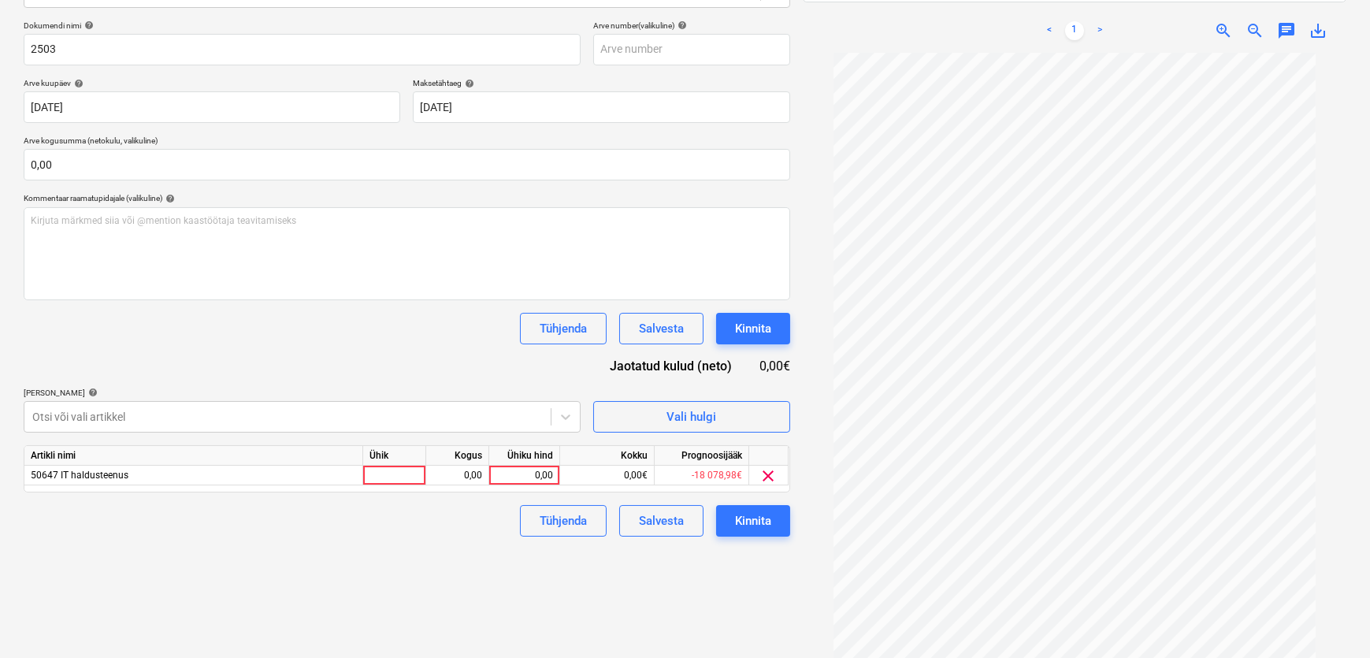
click at [636, 577] on div "Failide konteerimine Vali ettevõte JV Partner OÜ (17052662) [PERSON_NAME] ettev…" at bounding box center [406, 263] width 779 height 818
click at [537, 476] on div "0,00" at bounding box center [523, 475] width 57 height 20
type input "4425"
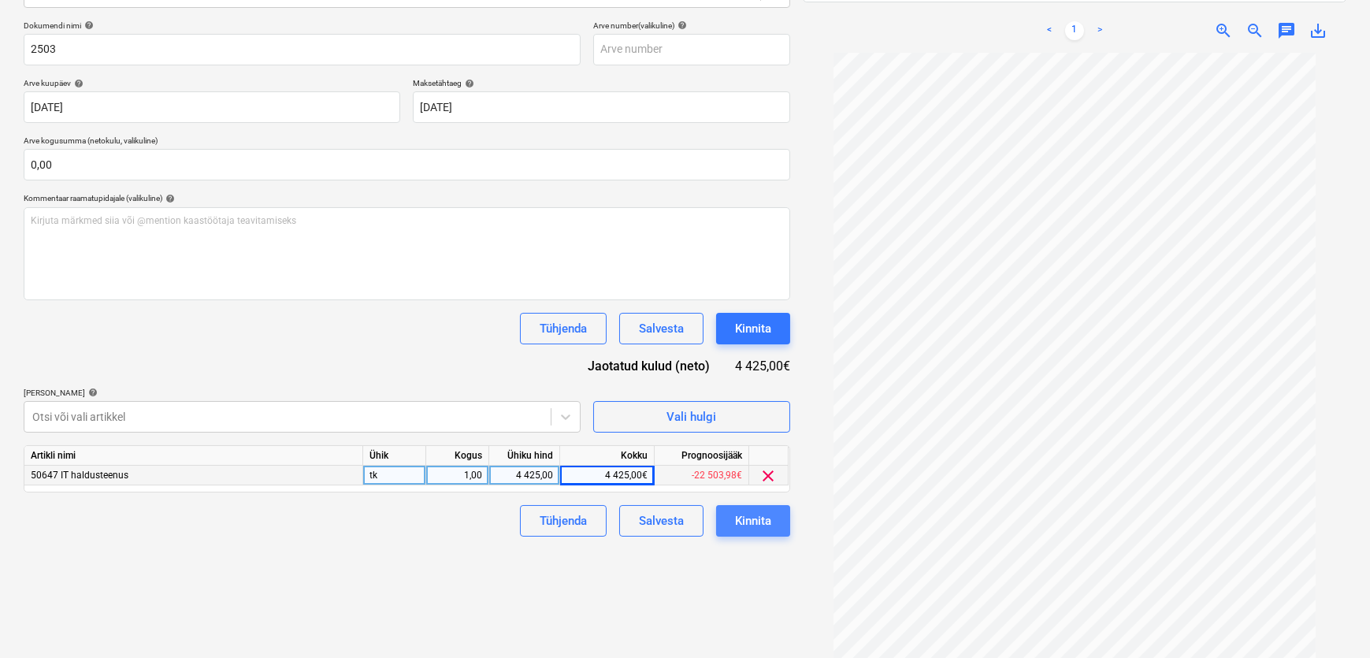
click at [763, 520] on div "Kinnita" at bounding box center [753, 520] width 36 height 20
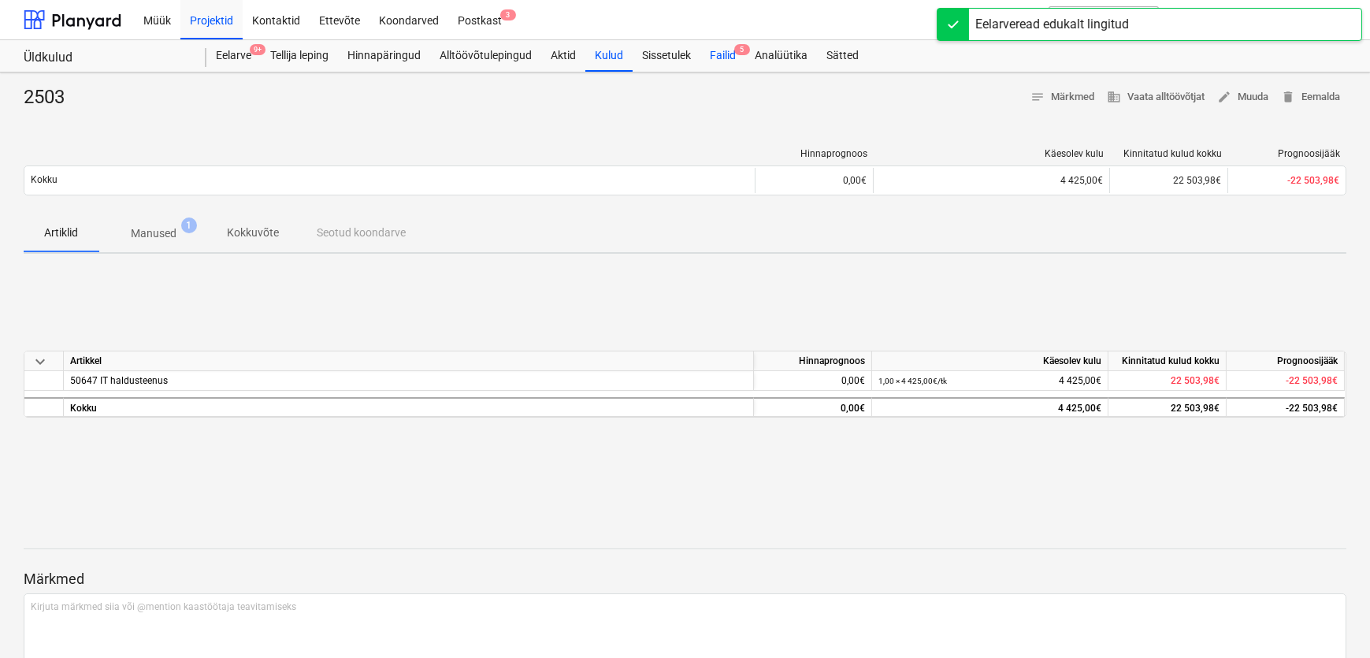
click at [720, 57] on div "Failid 5" at bounding box center [722, 56] width 45 height 32
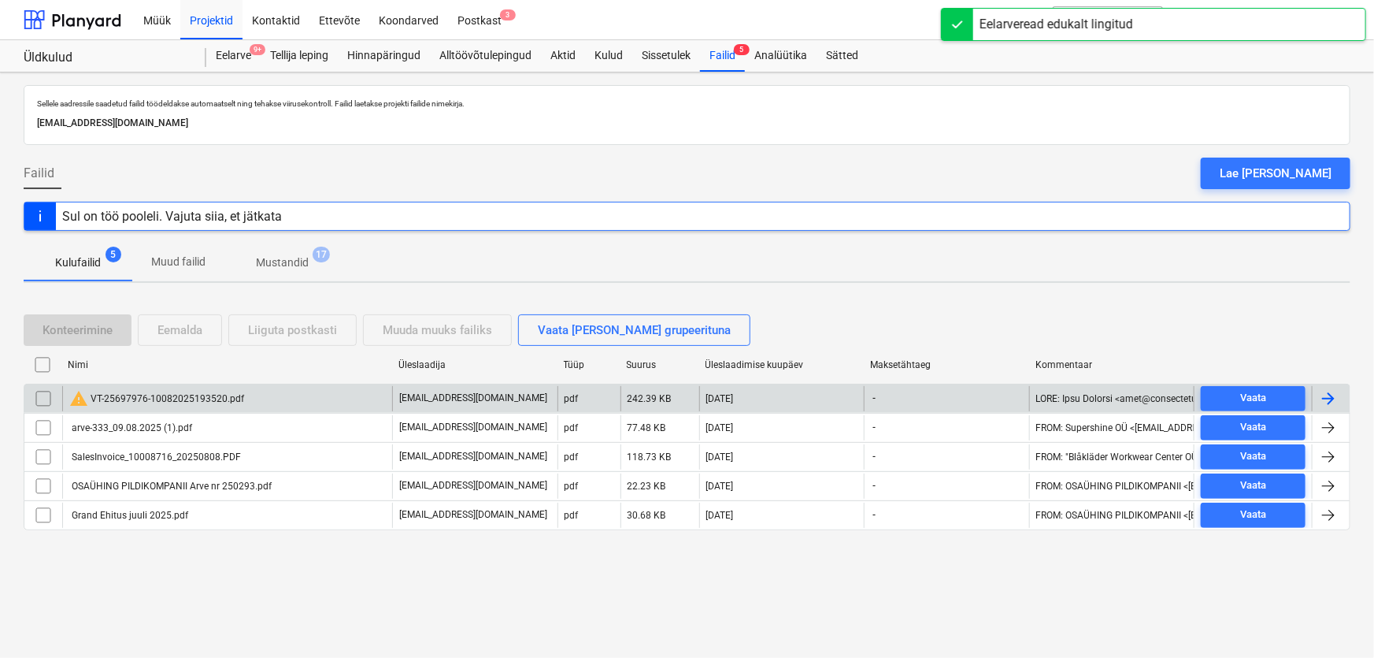
click at [168, 397] on div "warning VT-25697976-10082025193520.pdf" at bounding box center [156, 398] width 175 height 19
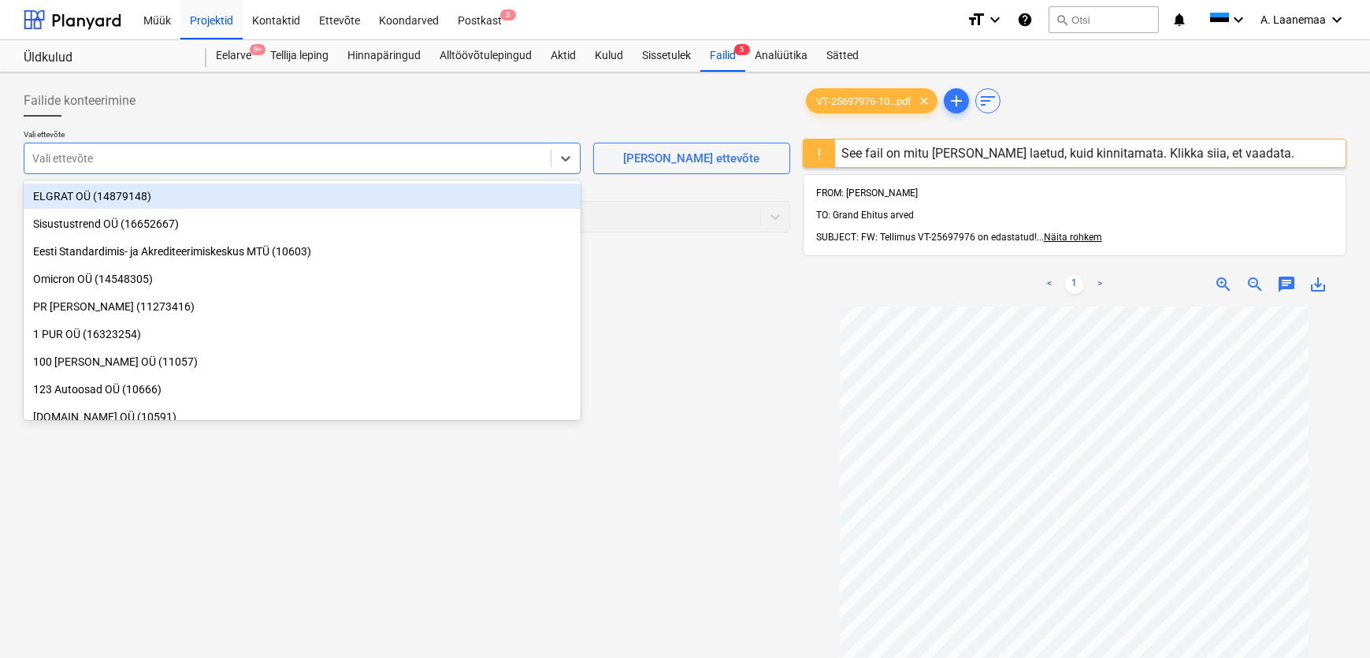
click at [117, 153] on div at bounding box center [287, 158] width 510 height 16
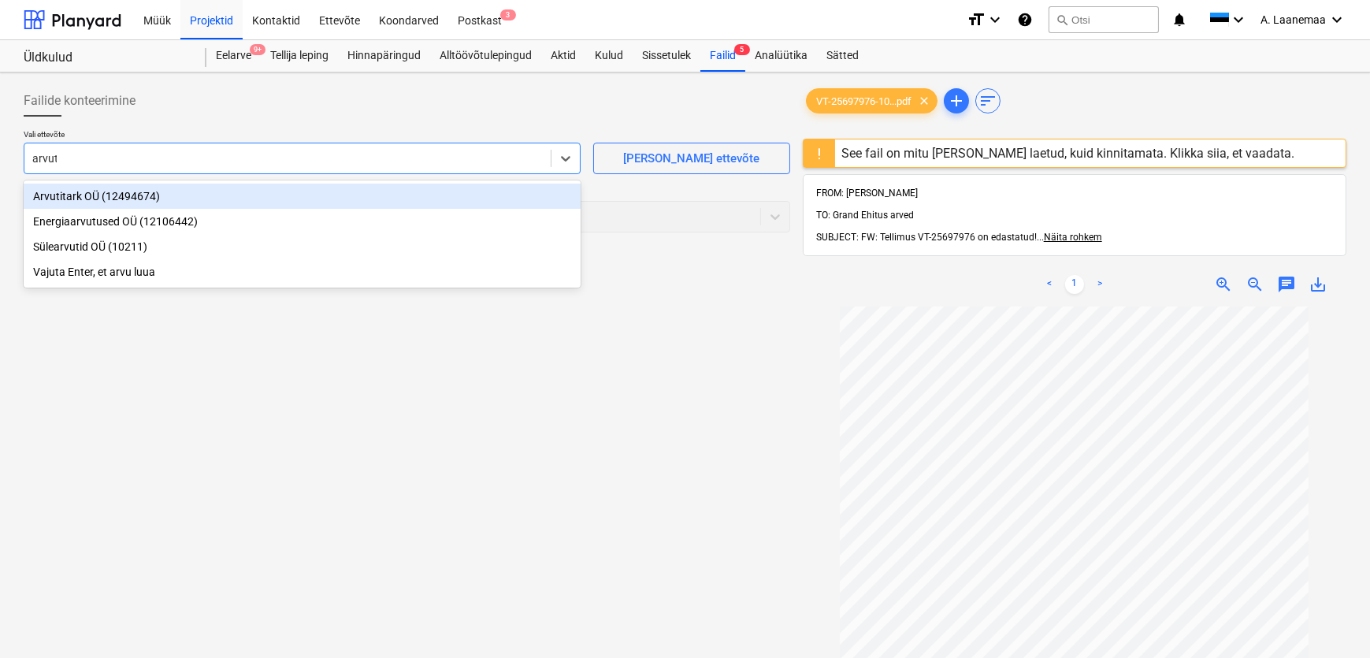
type input "arvuti"
click at [88, 204] on div "Arvutitark OÜ (12494674)" at bounding box center [302, 196] width 557 height 25
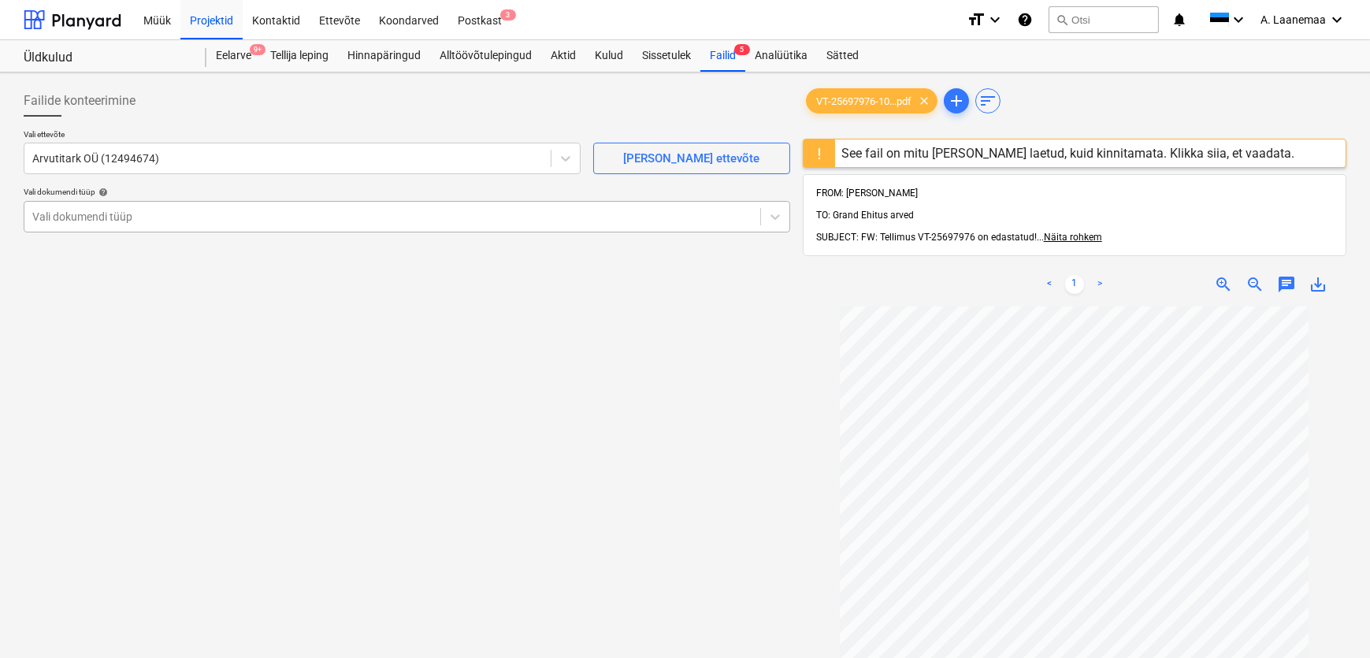
click at [132, 224] on div "Vali dokumendi tüüp" at bounding box center [392, 217] width 736 height 22
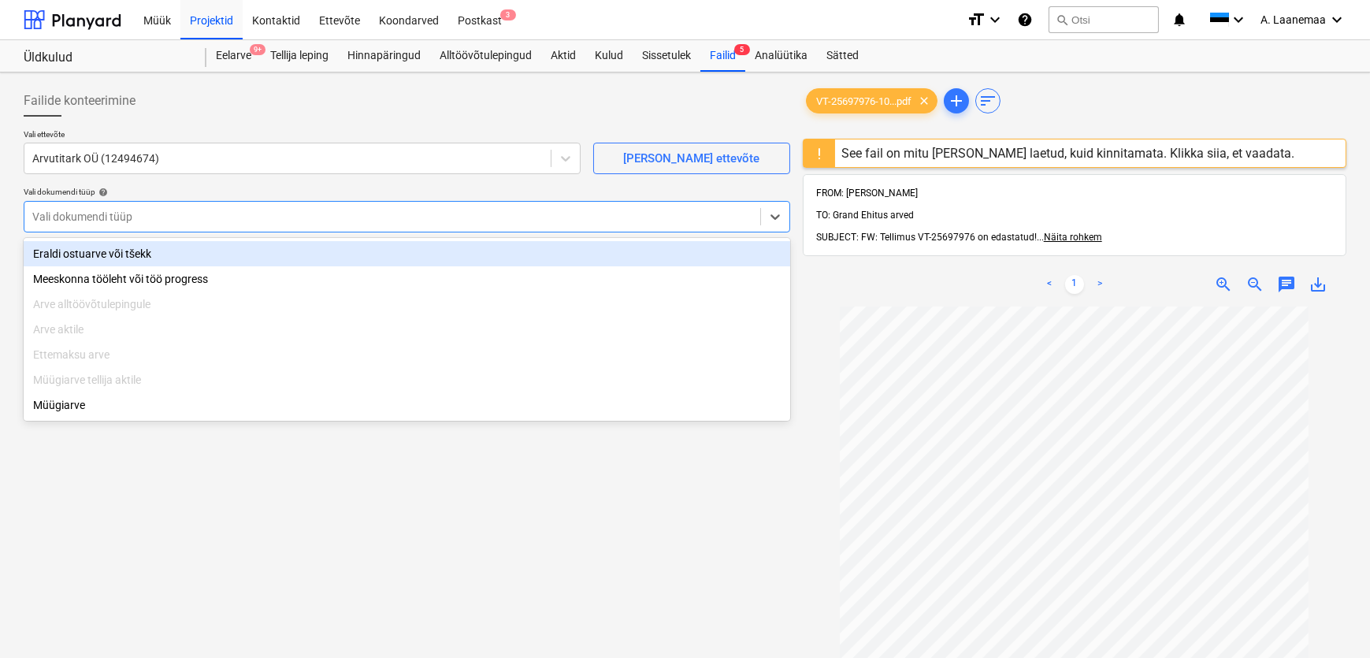
click at [123, 260] on div "Eraldi ostuarve või tšekk" at bounding box center [407, 253] width 766 height 25
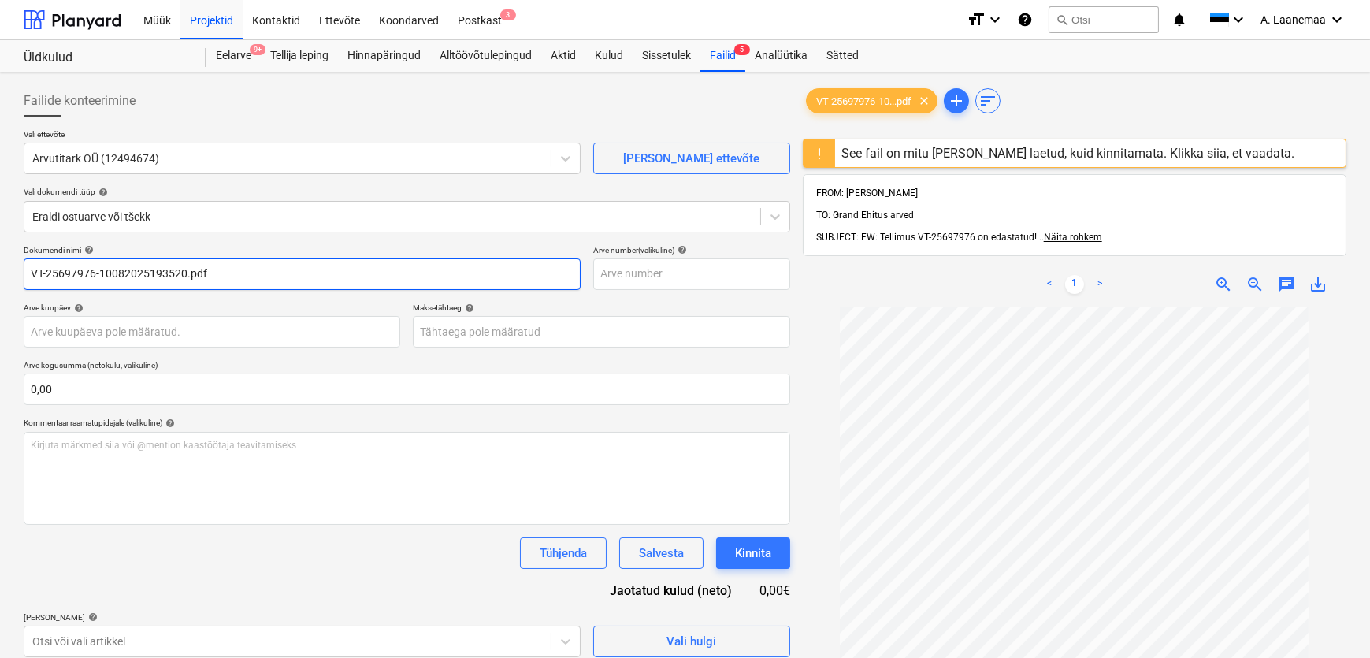
drag, startPoint x: 267, startPoint y: 276, endPoint x: 0, endPoint y: 266, distance: 267.2
click at [0, 266] on div "Failide konteerimine Vali ettevõte Arvutitark OÜ (12494674) [PERSON_NAME] uus e…" at bounding box center [685, 502] width 1370 height 860
paste input "VT-25697976"
type input "Tellimus VT-25697976"
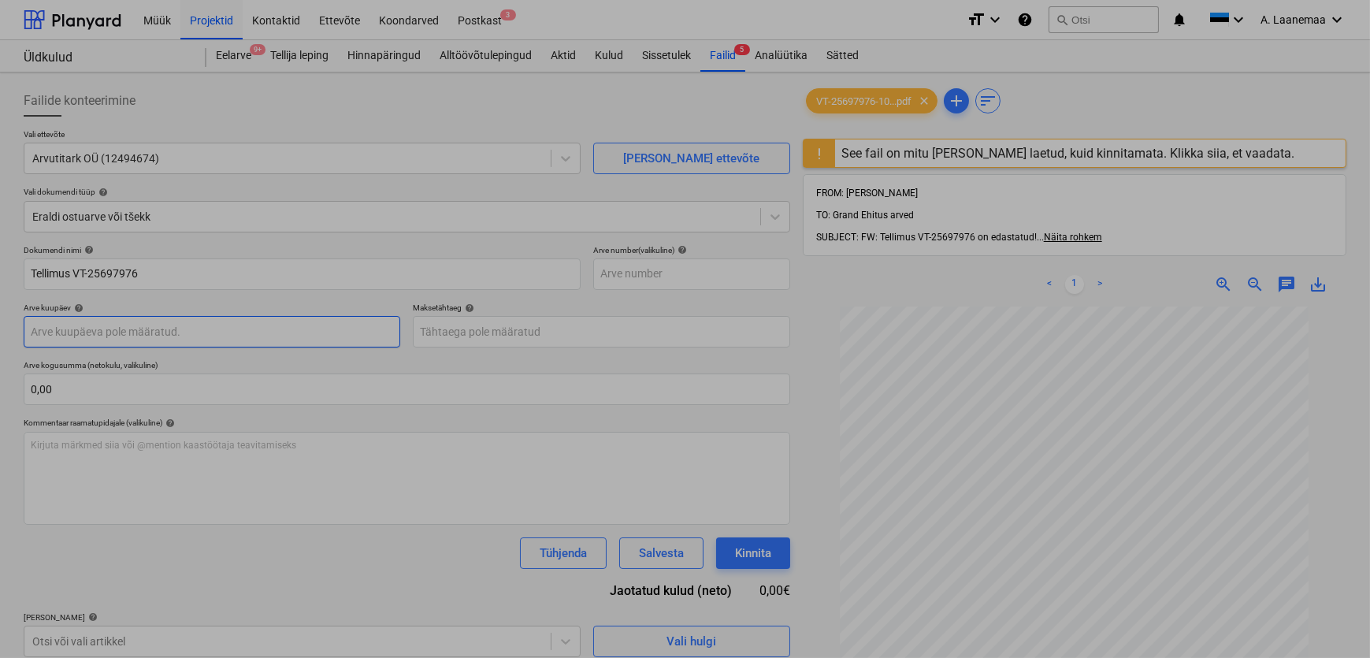
click at [54, 325] on body "Müük Projektid Kontaktid Ettevõte Koondarved Postkast 3 format_size keyboard_ar…" at bounding box center [685, 329] width 1370 height 658
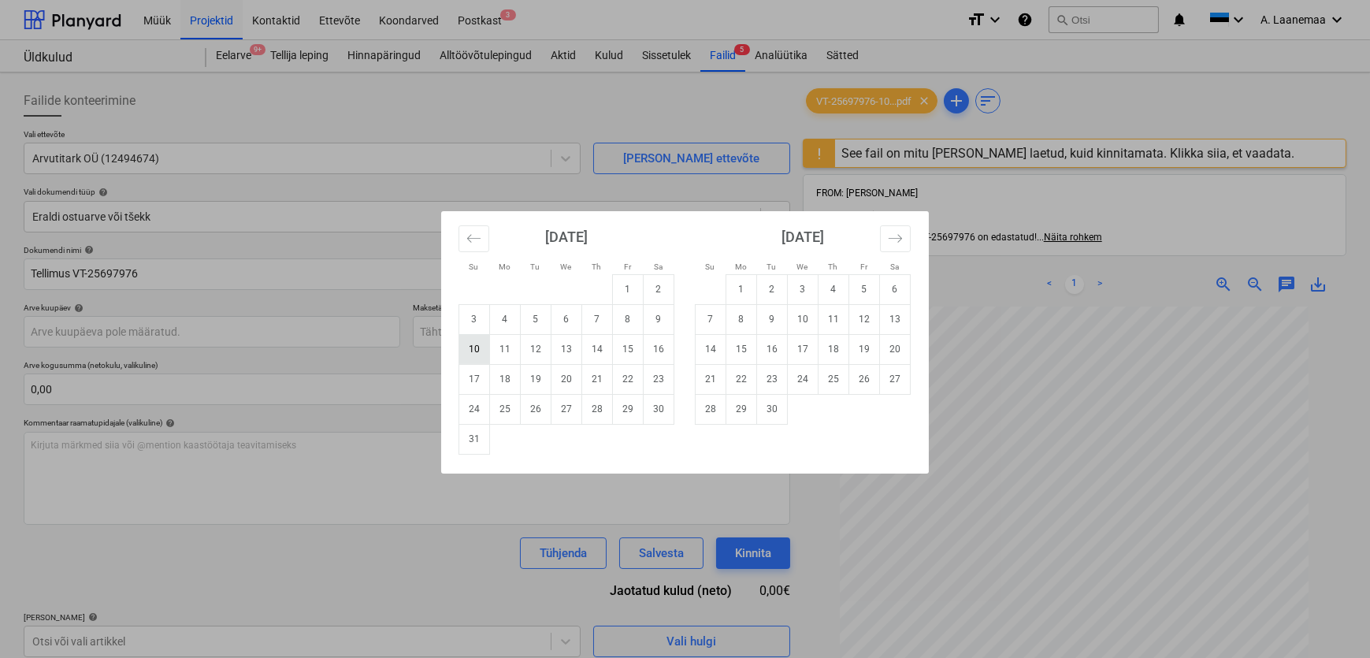
click at [473, 353] on td "10" at bounding box center [474, 349] width 31 height 30
type input "[DATE]"
click at [468, 327] on body "Müük Projektid Kontaktid Ettevõte Koondarved Postkast 3 format_size keyboard_ar…" at bounding box center [685, 329] width 1370 height 658
click at [638, 346] on td "15" at bounding box center [628, 349] width 31 height 30
type input "[DATE]"
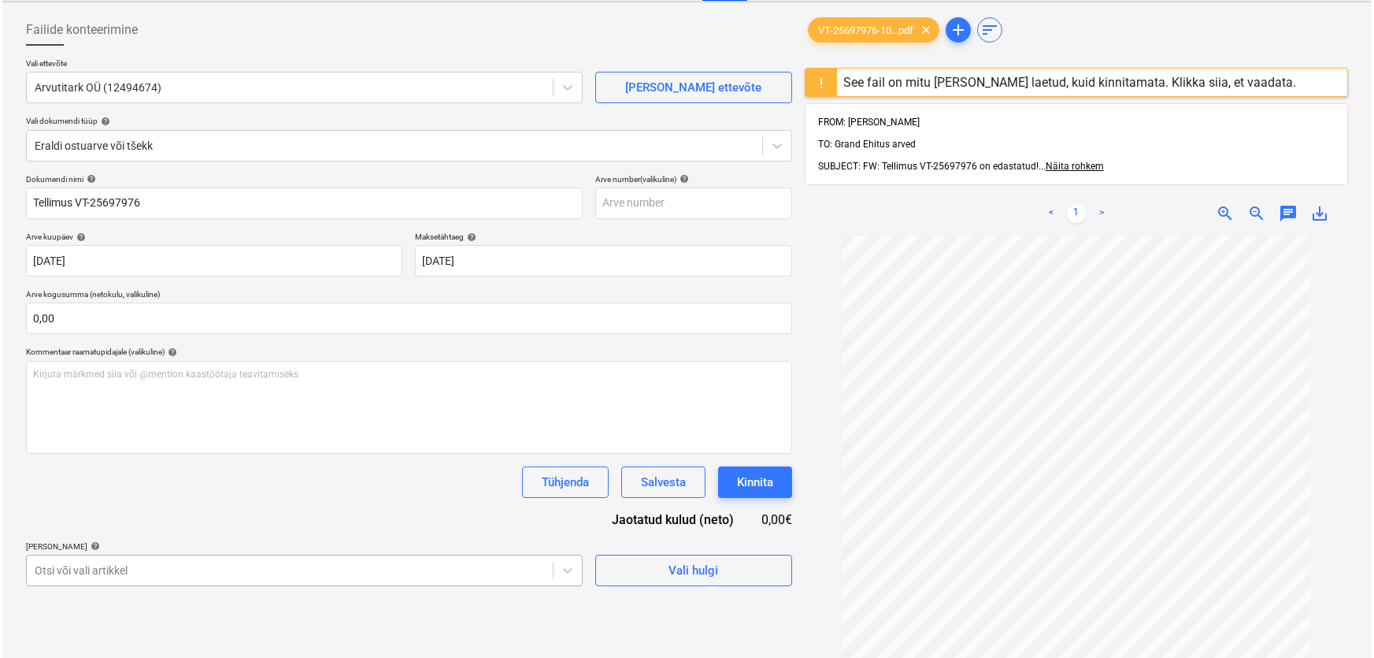
scroll to position [250, 0]
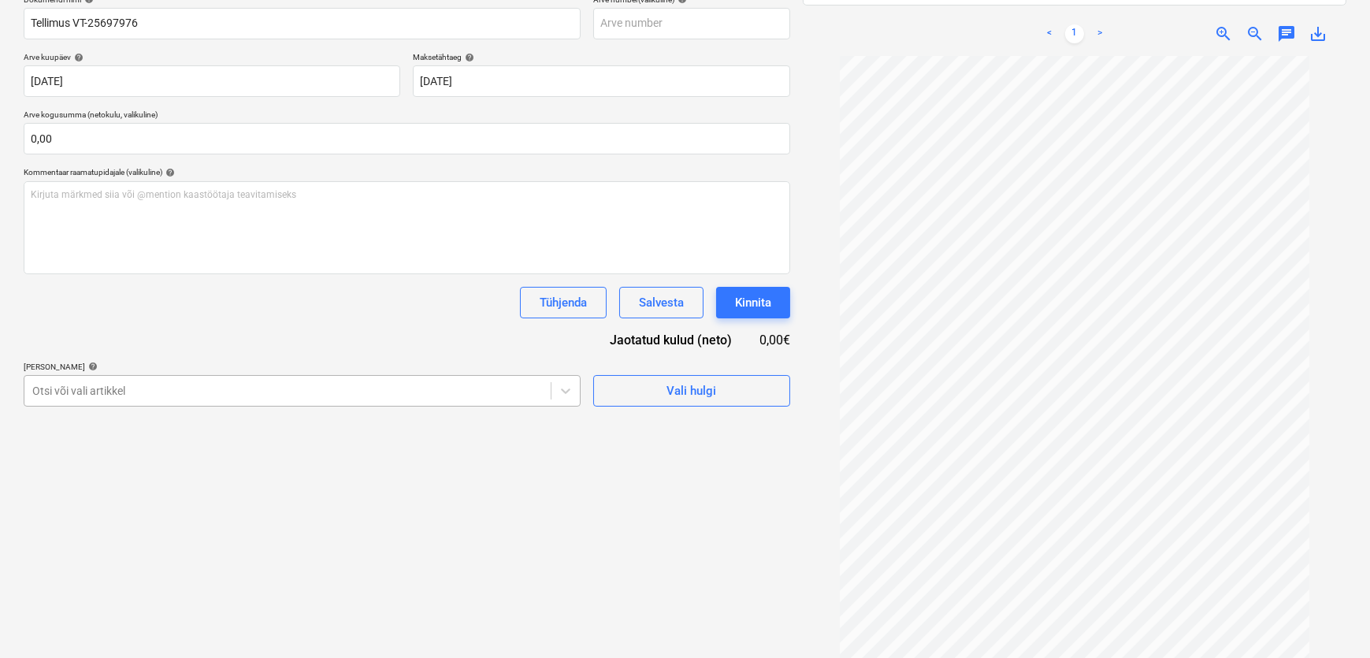
click at [449, 407] on body "Müük Projektid Kontaktid Ettevõte Koondarved Postkast 3 format_size keyboard_ar…" at bounding box center [685, 79] width 1370 height 658
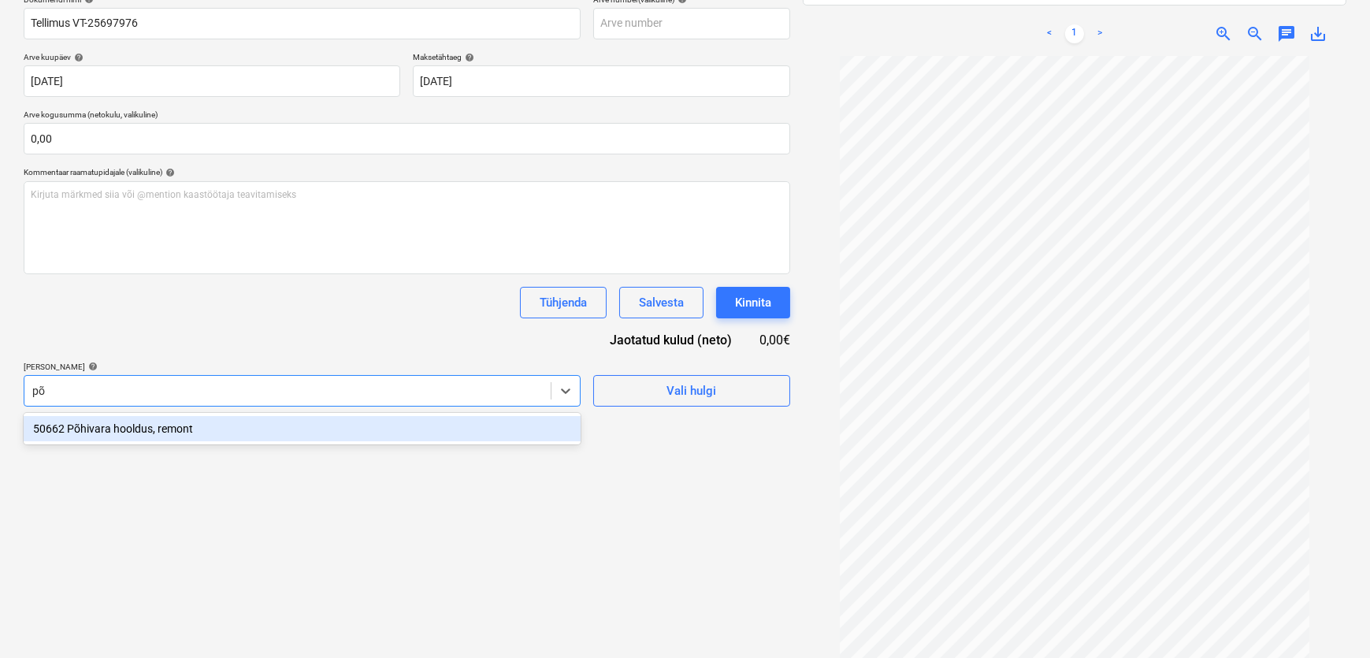
type input "p"
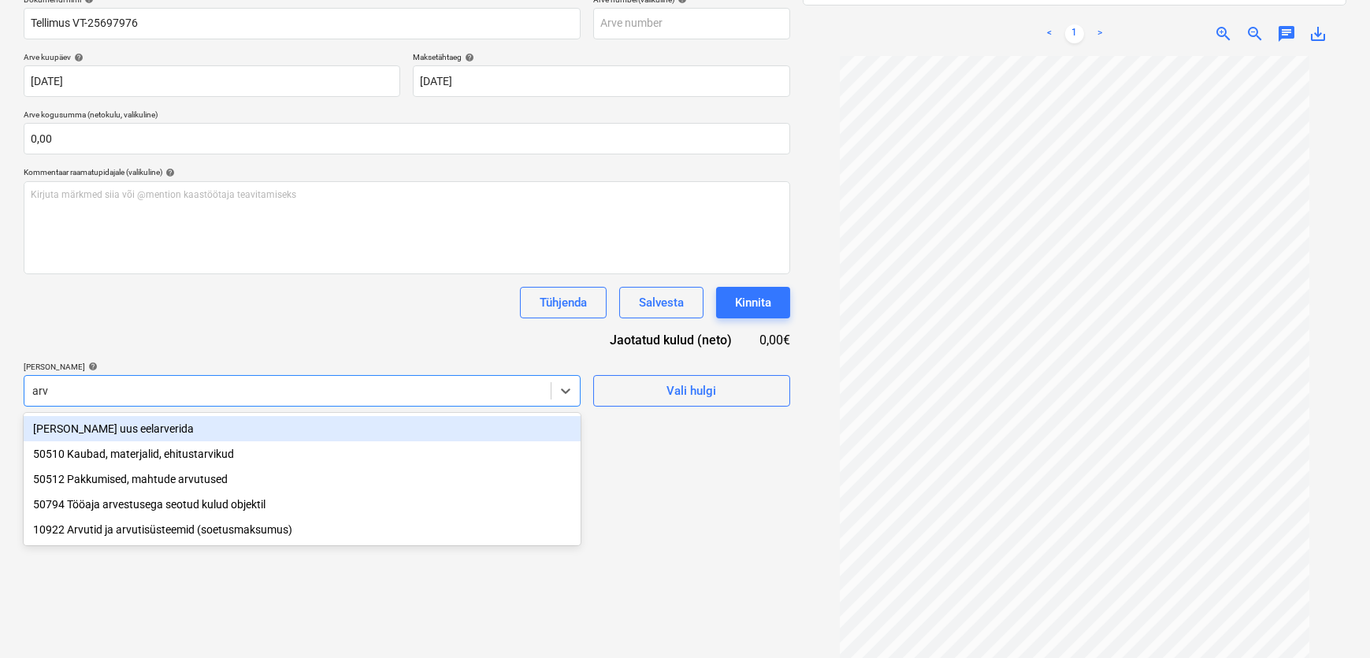
type input "arvu"
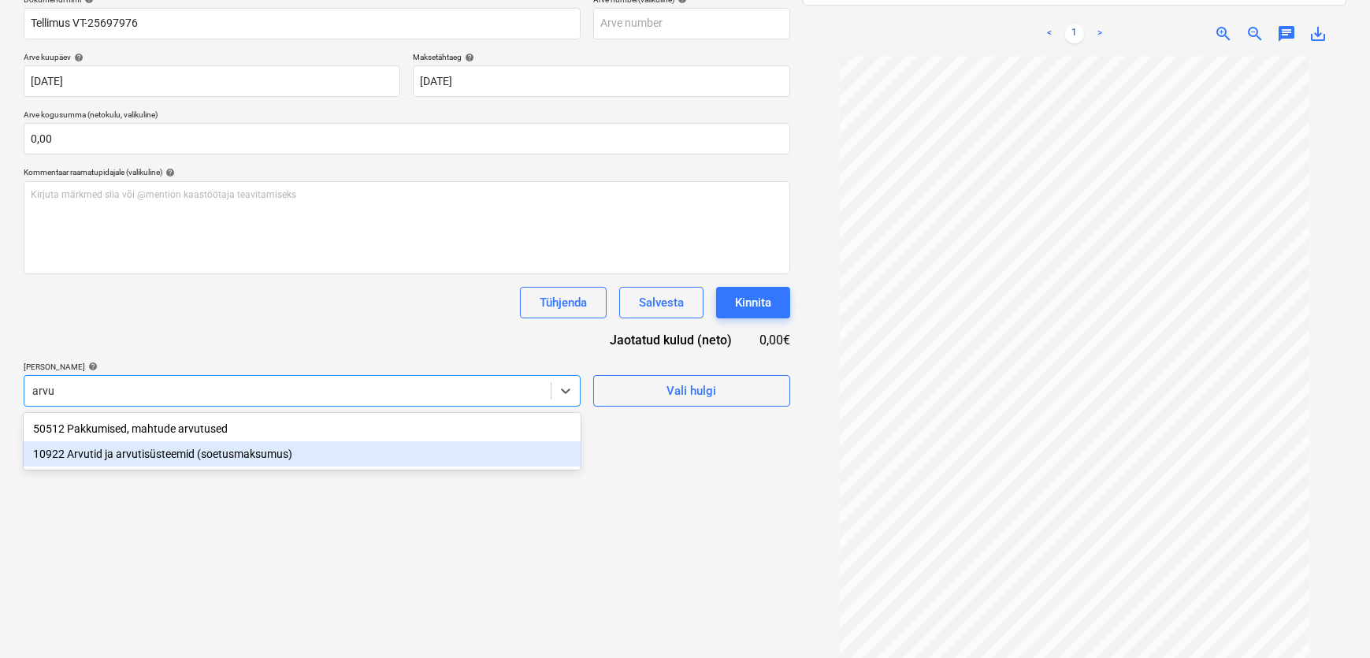
click at [219, 451] on div "10922 Arvutid ja arvutisüsteemid (soetusmaksumus)" at bounding box center [302, 453] width 557 height 25
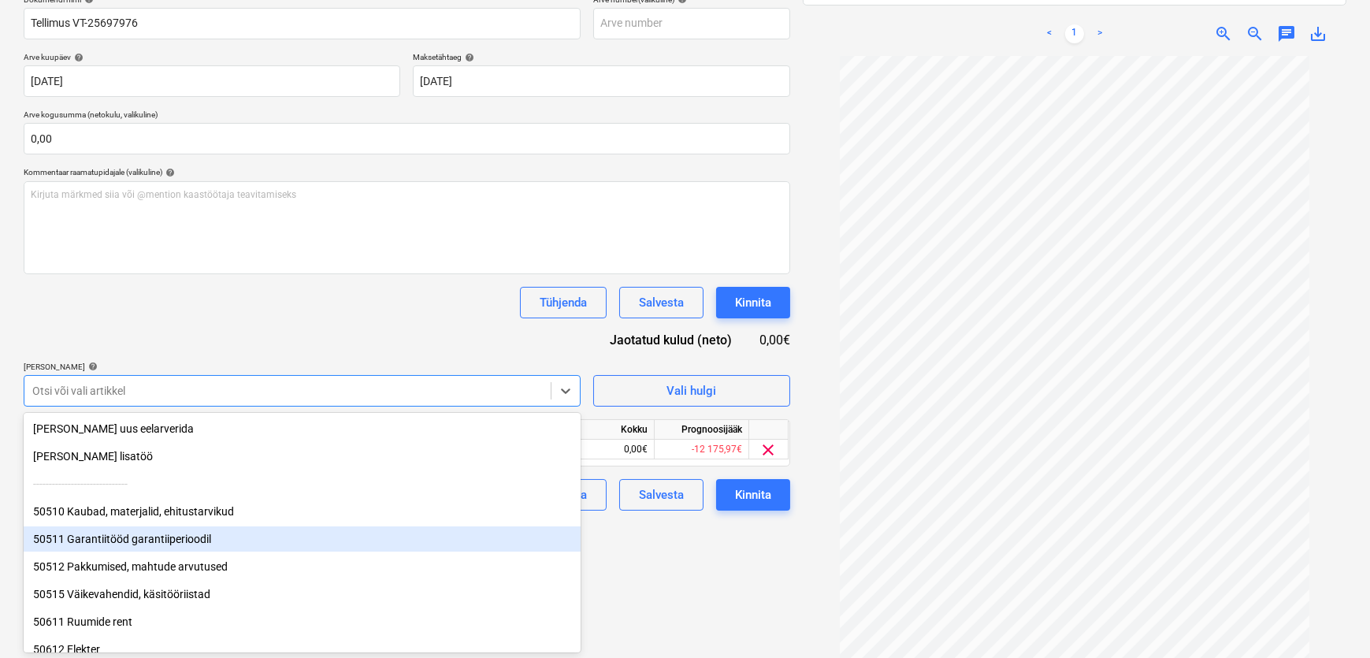
click at [641, 576] on div "Failide konteerimine Vali ettevõte Arvutitark OÜ (12494674) [PERSON_NAME] uus e…" at bounding box center [406, 241] width 779 height 827
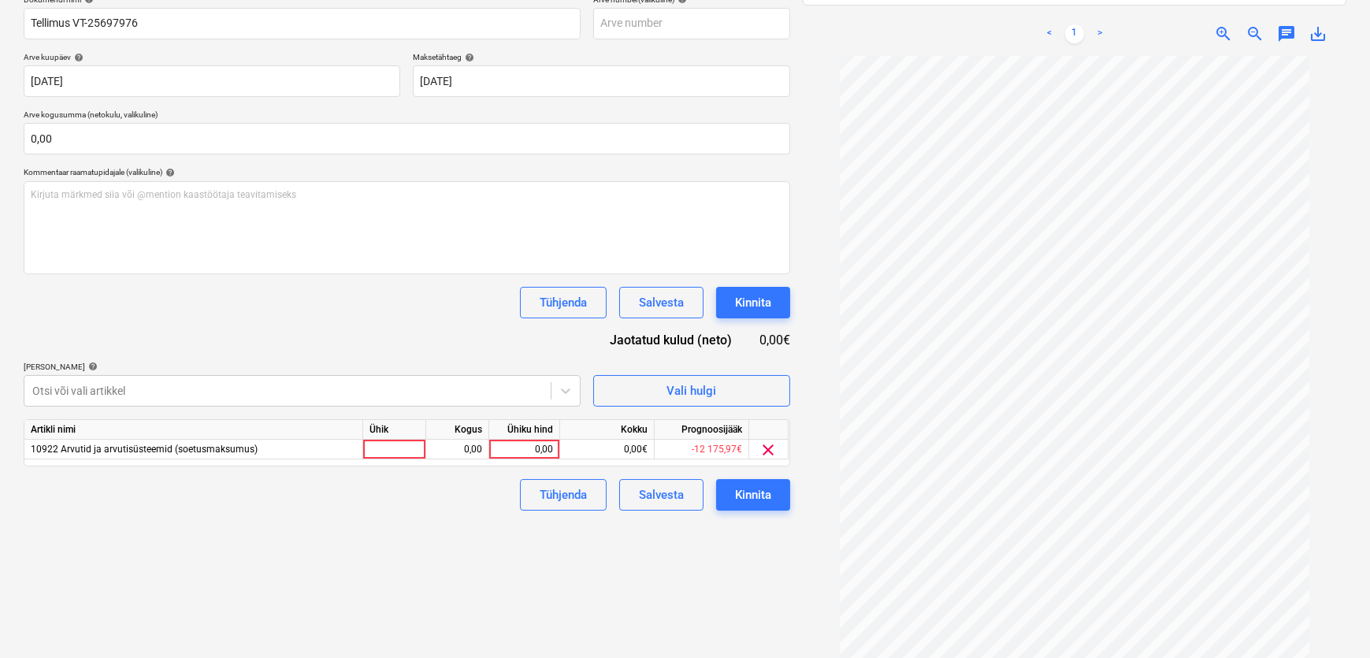
click at [518, 439] on div "Ühiku hind" at bounding box center [524, 430] width 71 height 20
click at [536, 450] on div "0,00" at bounding box center [523, 449] width 57 height 20
type input "797,9"
click at [767, 500] on div "Kinnita" at bounding box center [753, 494] width 36 height 20
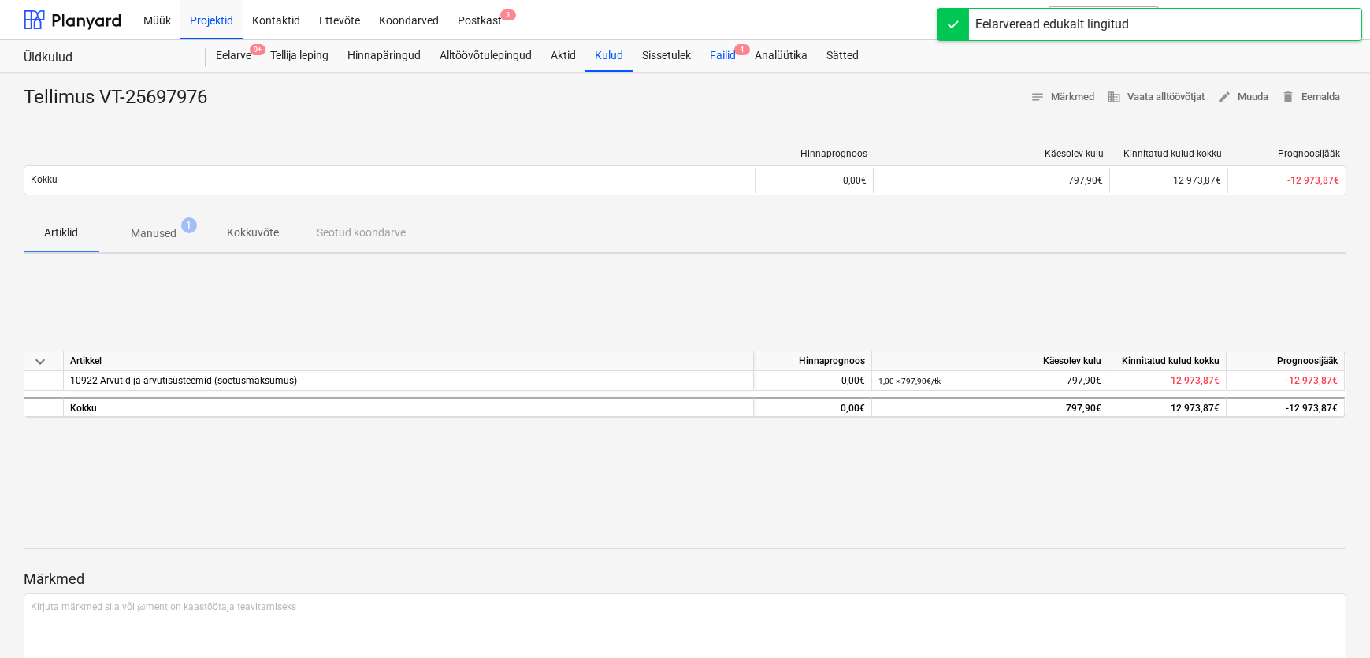
click at [717, 53] on div "Failid 4" at bounding box center [722, 56] width 45 height 32
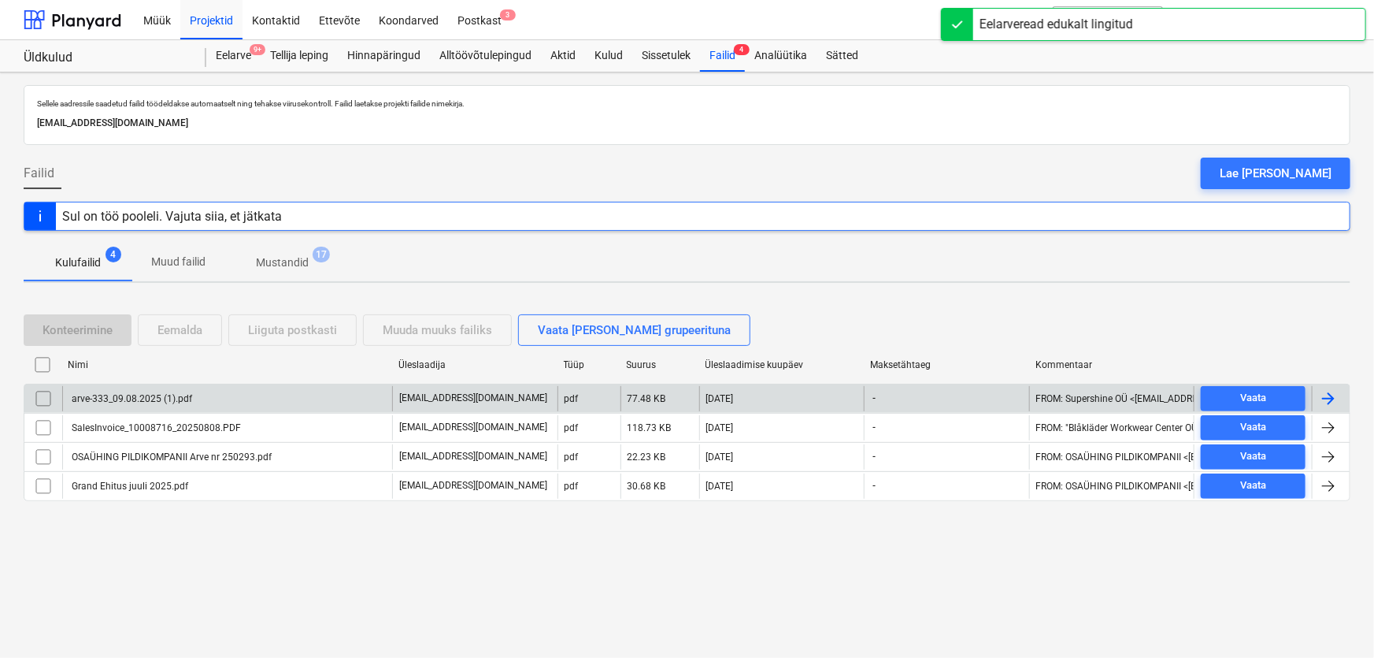
click at [109, 400] on div "arve-333_09.08.2025 (1).pdf" at bounding box center [130, 398] width 123 height 11
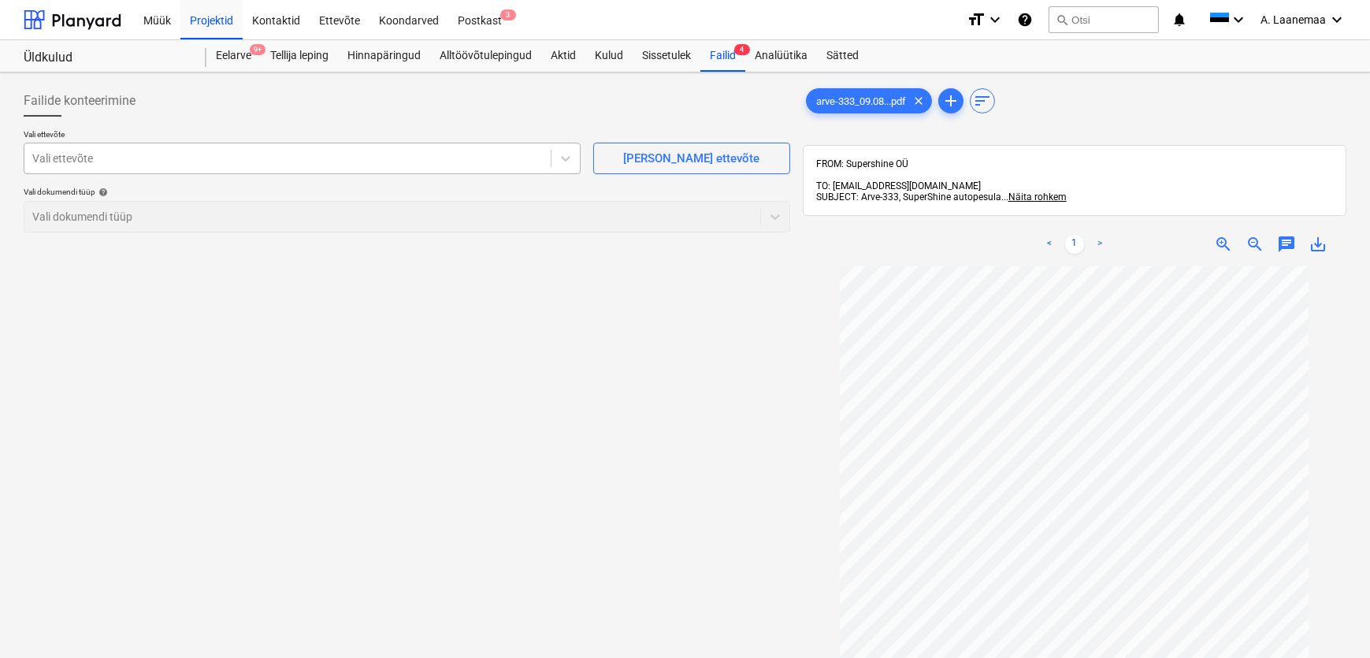
click at [88, 165] on div at bounding box center [287, 158] width 510 height 16
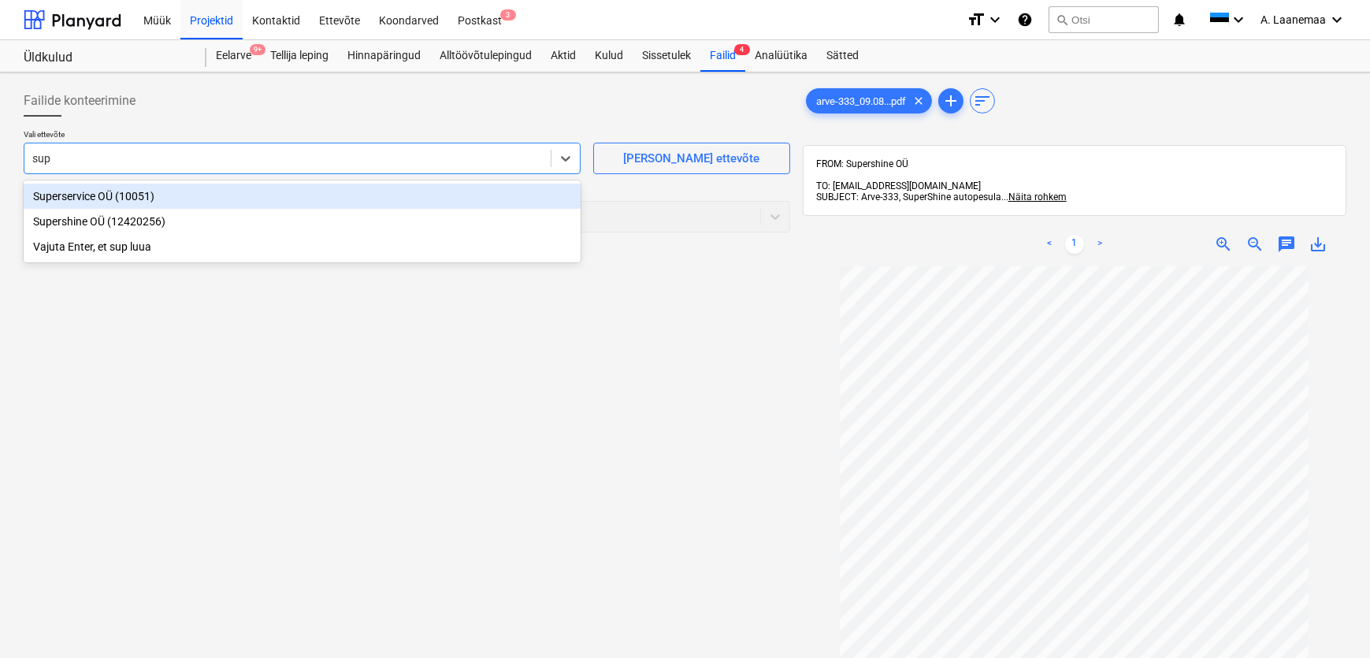
type input "supe"
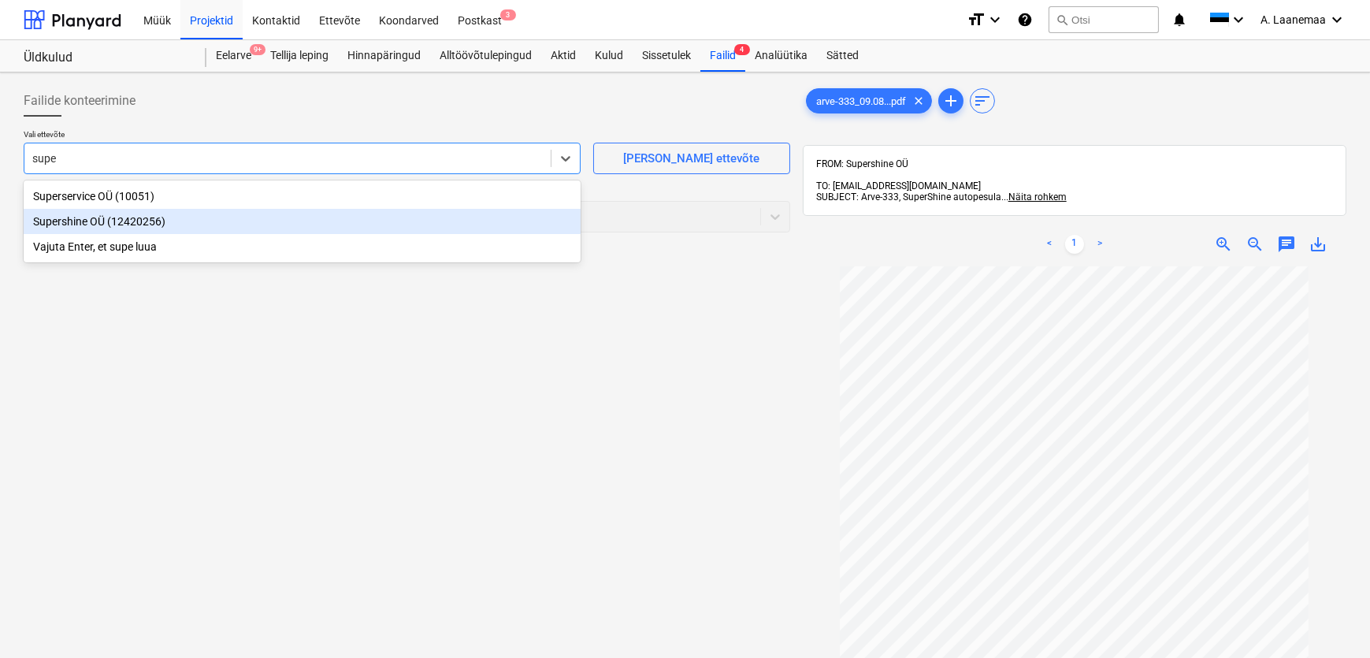
click at [88, 228] on div "Supershine OÜ (12420256)" at bounding box center [302, 221] width 557 height 25
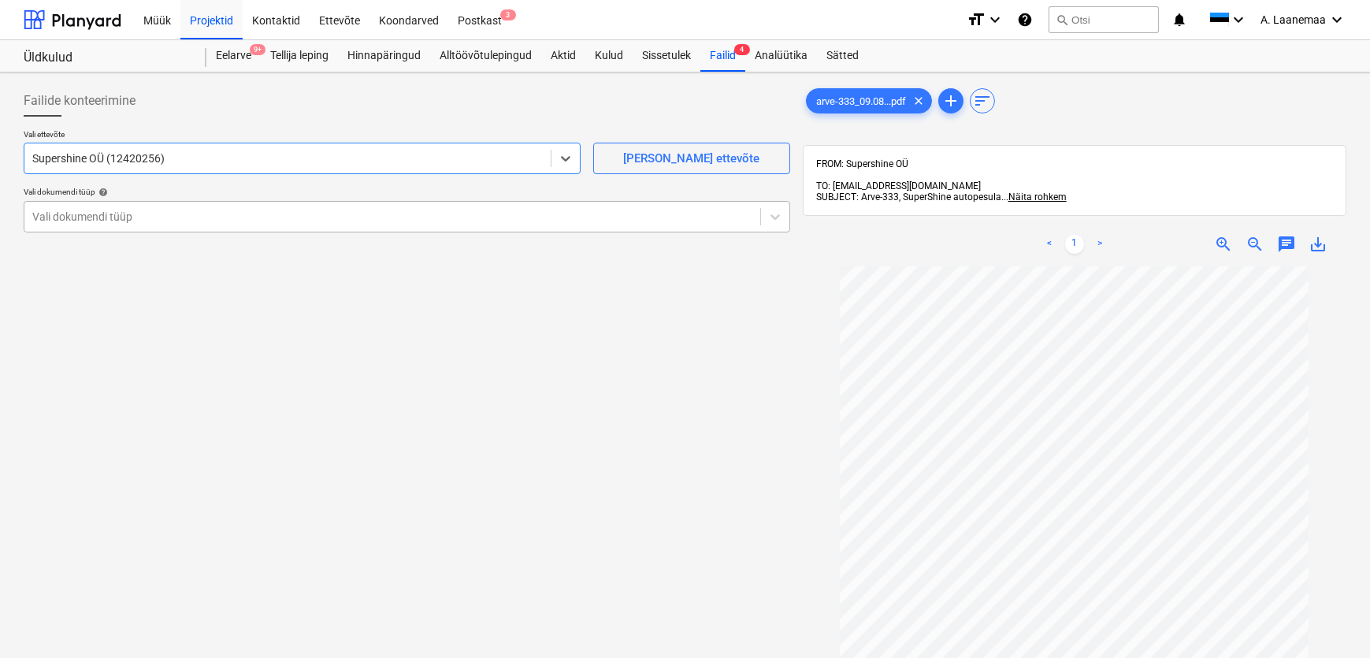
click at [91, 221] on div at bounding box center [392, 217] width 720 height 16
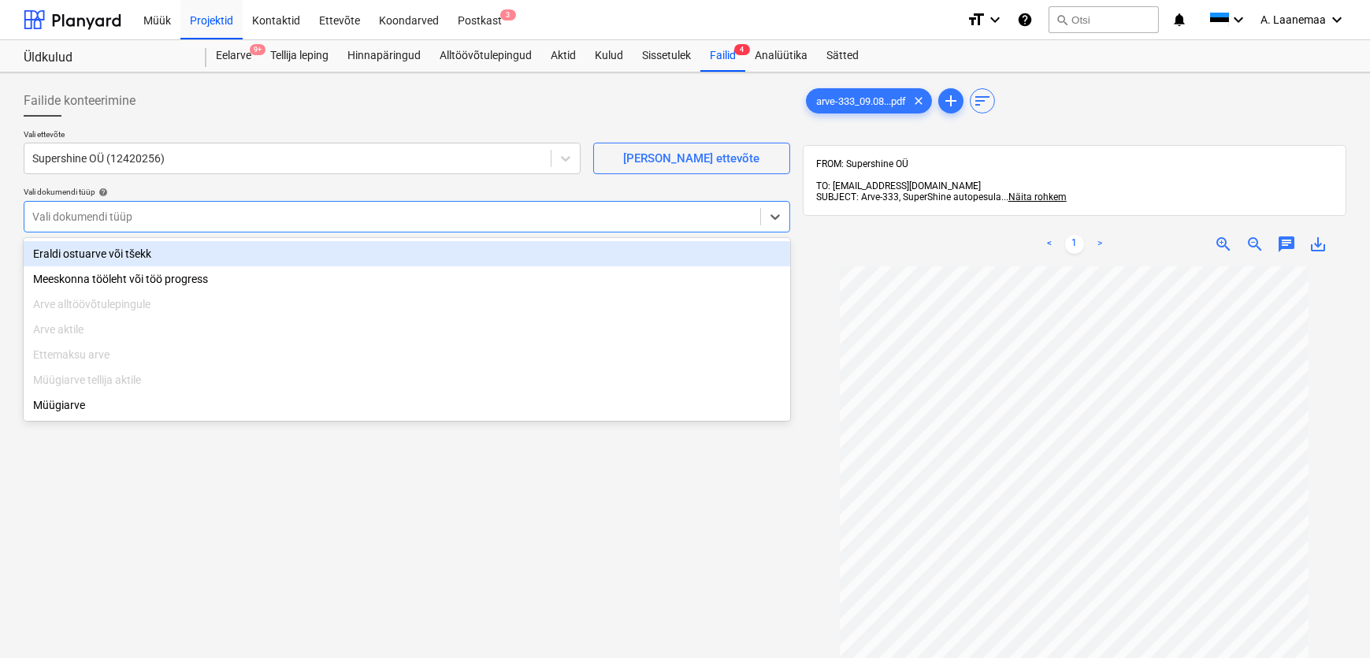
click at [95, 257] on div "Eraldi ostuarve või tšekk" at bounding box center [407, 253] width 766 height 25
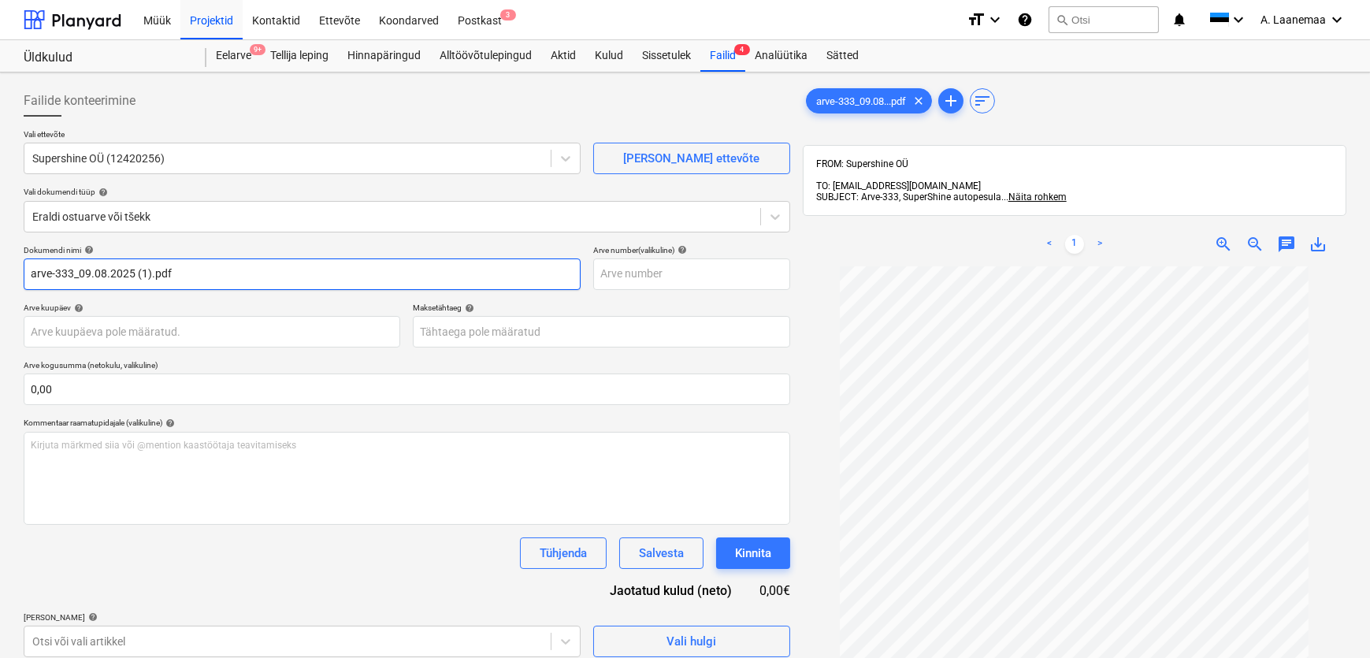
drag, startPoint x: 207, startPoint y: 269, endPoint x: 0, endPoint y: 281, distance: 207.5
click at [0, 281] on div "Failide konteerimine Vali ettevõte Supershine OÜ (12420256) [PERSON_NAME] uus e…" at bounding box center [685, 482] width 1370 height 820
type input "333"
click at [96, 325] on body "Müük Projektid Kontaktid Ettevõte Koondarved Postkast 3 format_size keyboard_ar…" at bounding box center [685, 329] width 1370 height 658
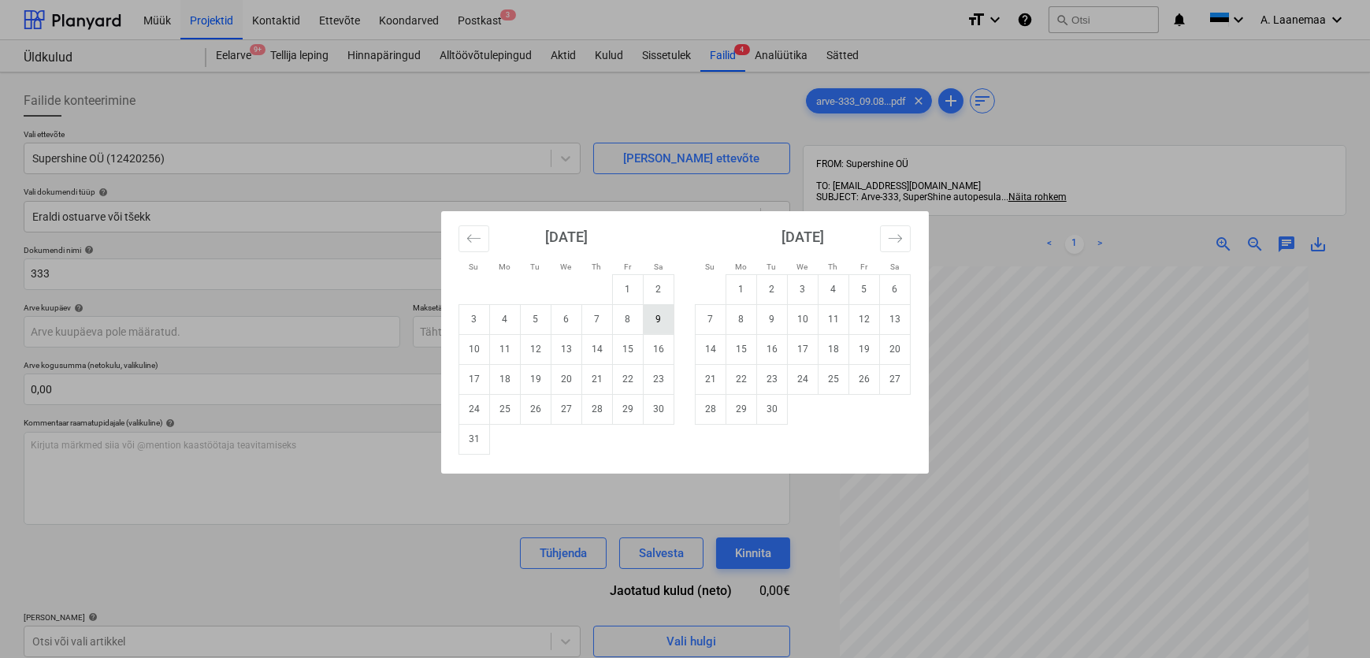
click at [663, 317] on td "9" at bounding box center [658, 319] width 31 height 30
type input "[DATE]"
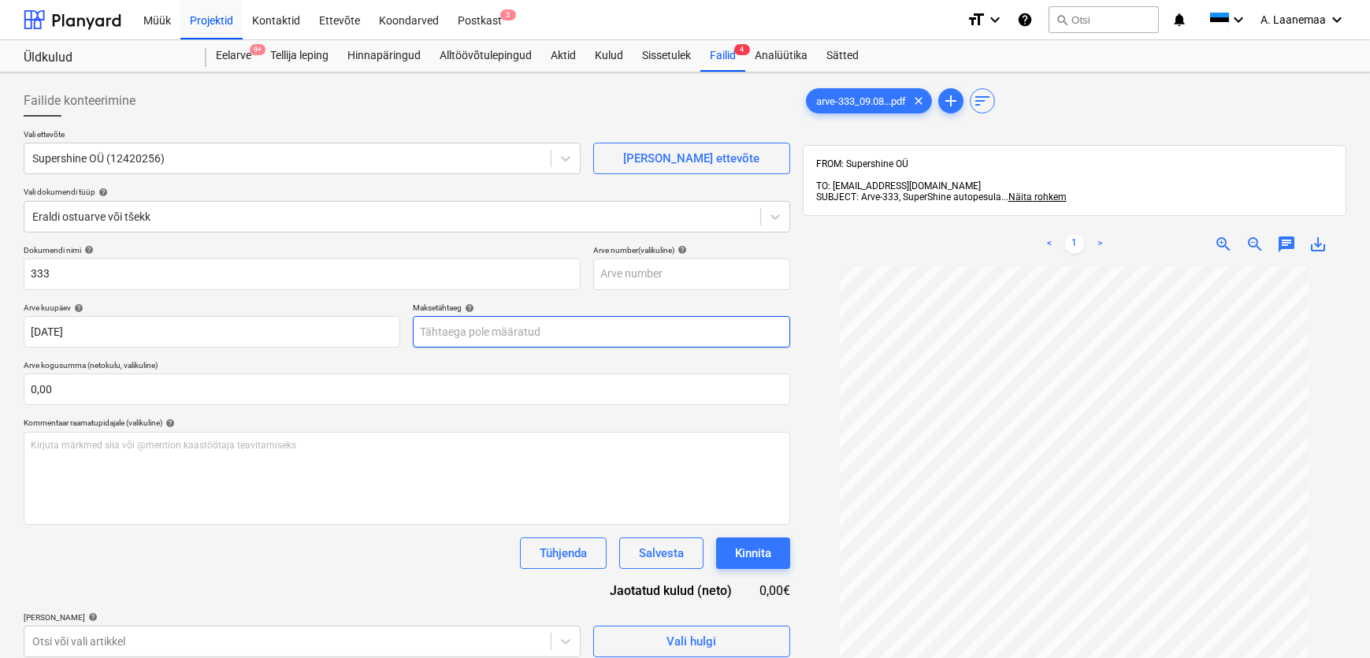
click at [566, 336] on body "Müük Projektid Kontaktid Ettevõte Koondarved Postkast 3 format_size keyboard_ar…" at bounding box center [685, 329] width 1370 height 658
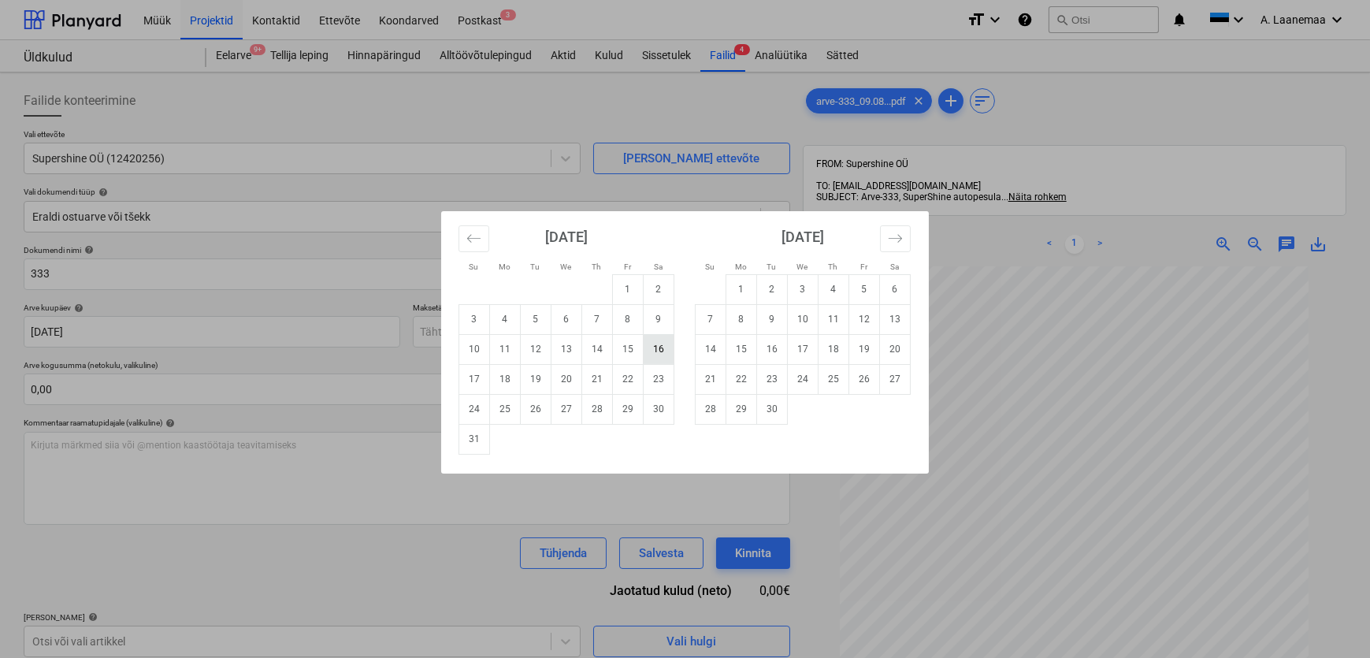
click at [654, 347] on td "16" at bounding box center [658, 349] width 31 height 30
type input "[DATE]"
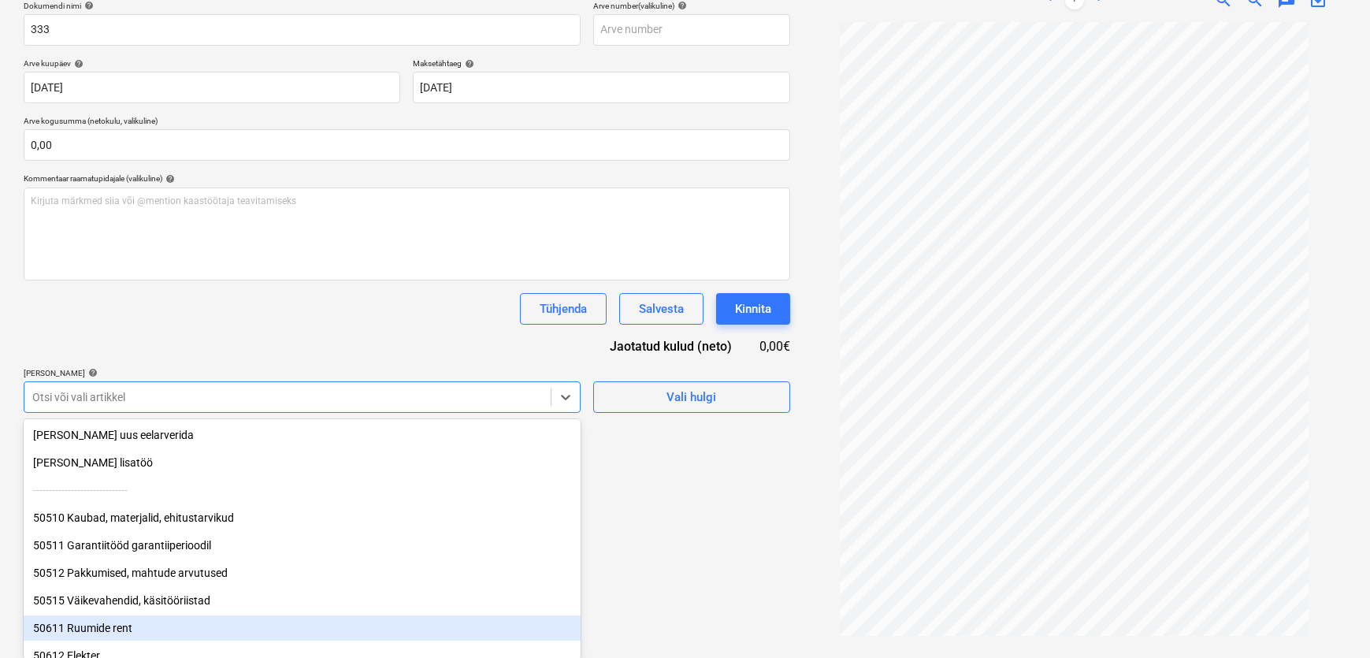
click at [187, 413] on body "Müük Projektid Kontaktid Ettevõte Koondarved Postkast 3 format_size keyboard_ar…" at bounding box center [685, 85] width 1370 height 658
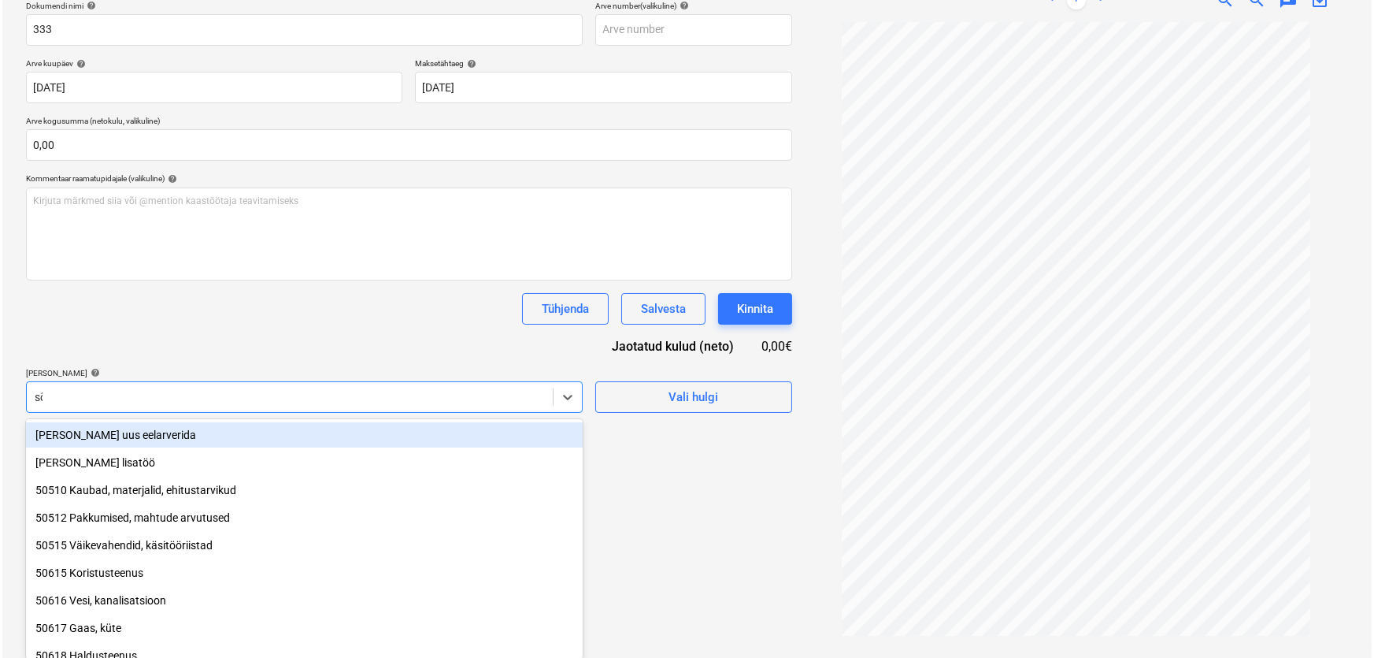
scroll to position [224, 0]
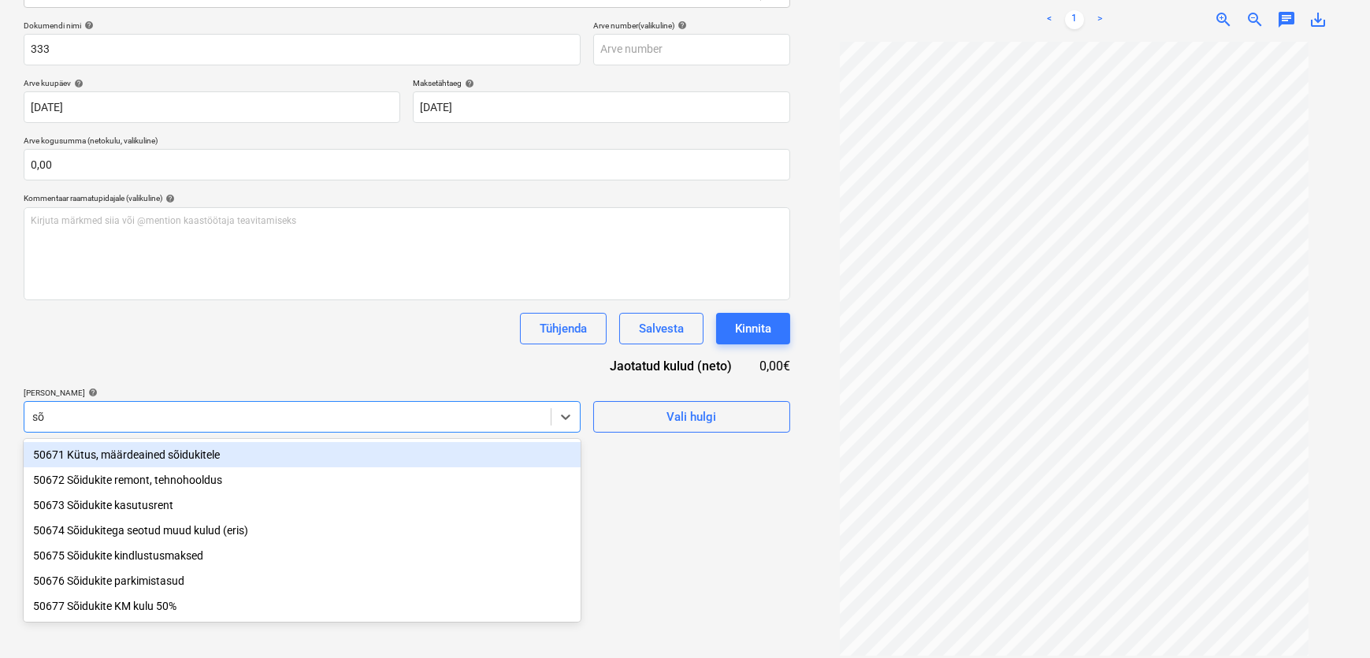
type input "sõi"
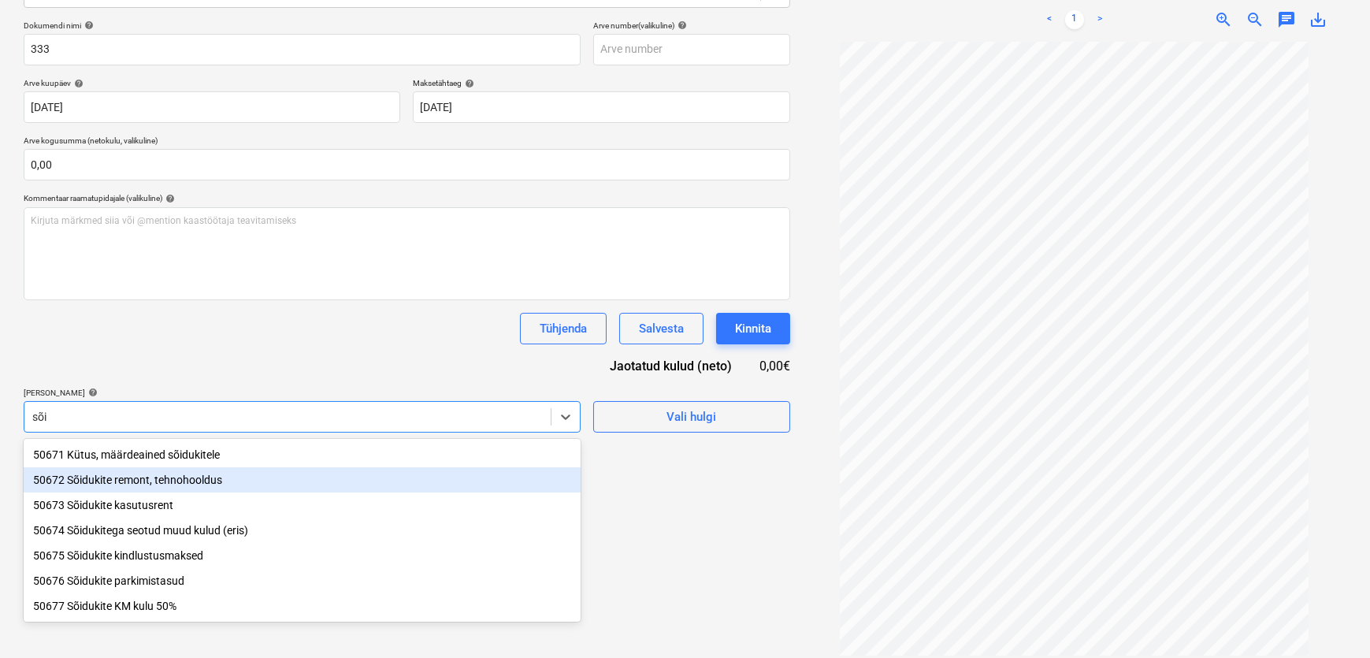
click at [163, 477] on div "50672 Sõidukite remont, tehnohooldus" at bounding box center [302, 479] width 557 height 25
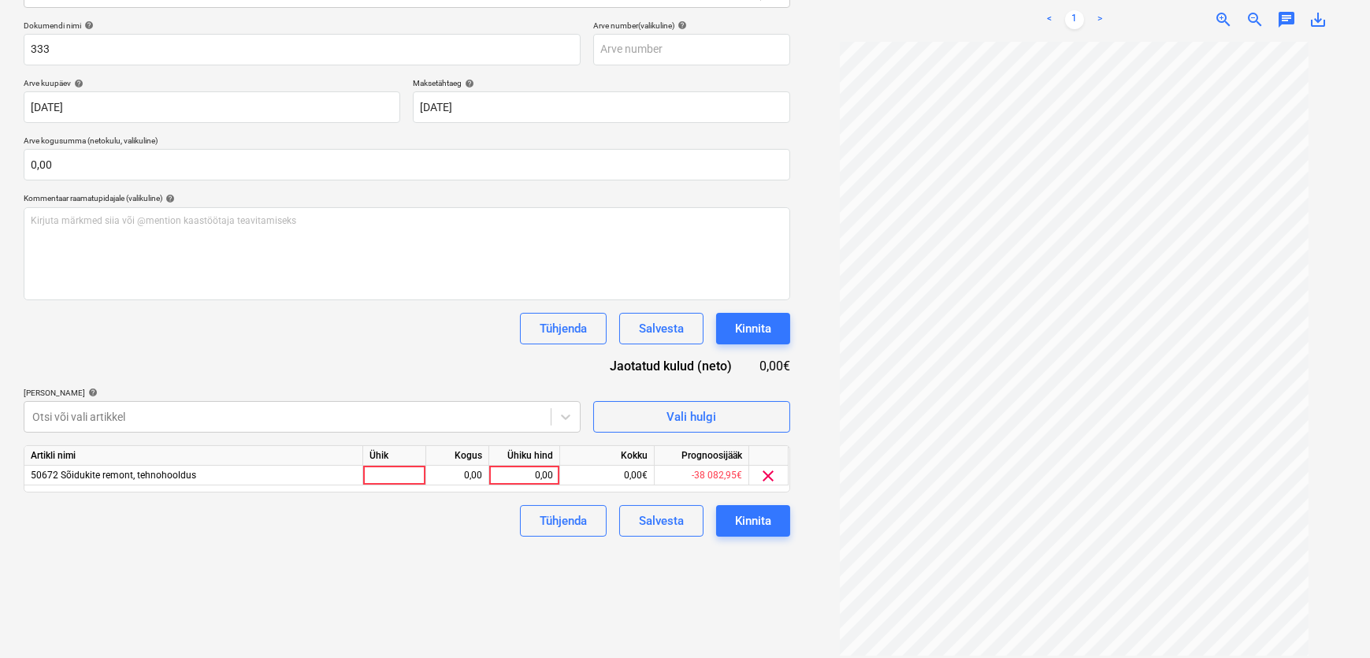
click at [621, 595] on div "Failide konteerimine Vali ettevõte Supershine OÜ (12420256) [PERSON_NAME] uus e…" at bounding box center [406, 257] width 779 height 807
click at [525, 474] on div "0,00" at bounding box center [523, 475] width 57 height 20
type input "75"
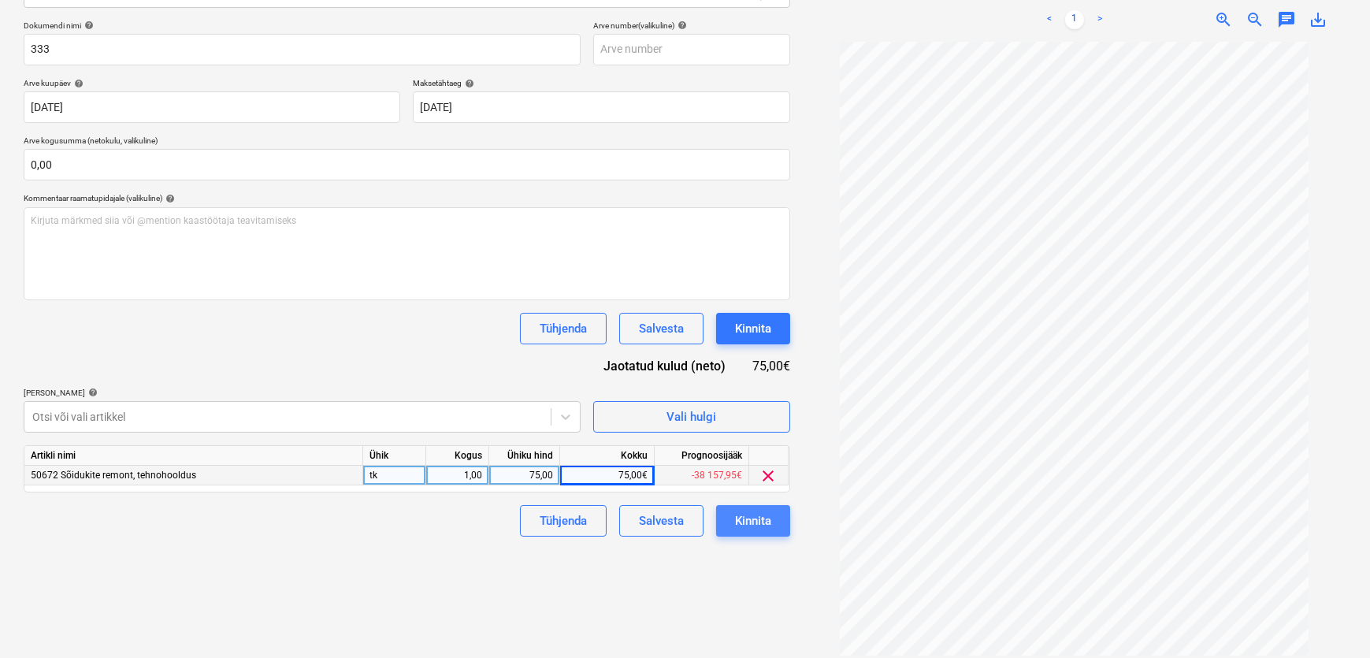
click at [751, 520] on div "Kinnita" at bounding box center [753, 520] width 36 height 20
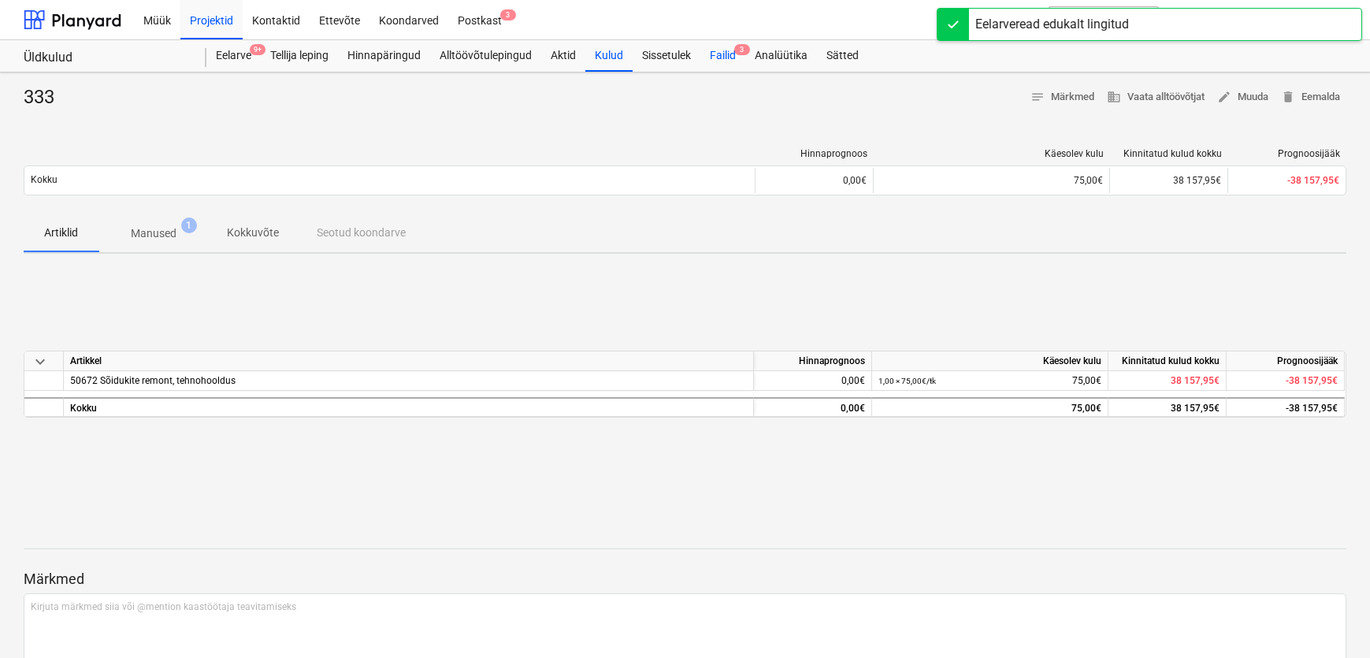
click at [721, 51] on div "Failid 3" at bounding box center [722, 56] width 45 height 32
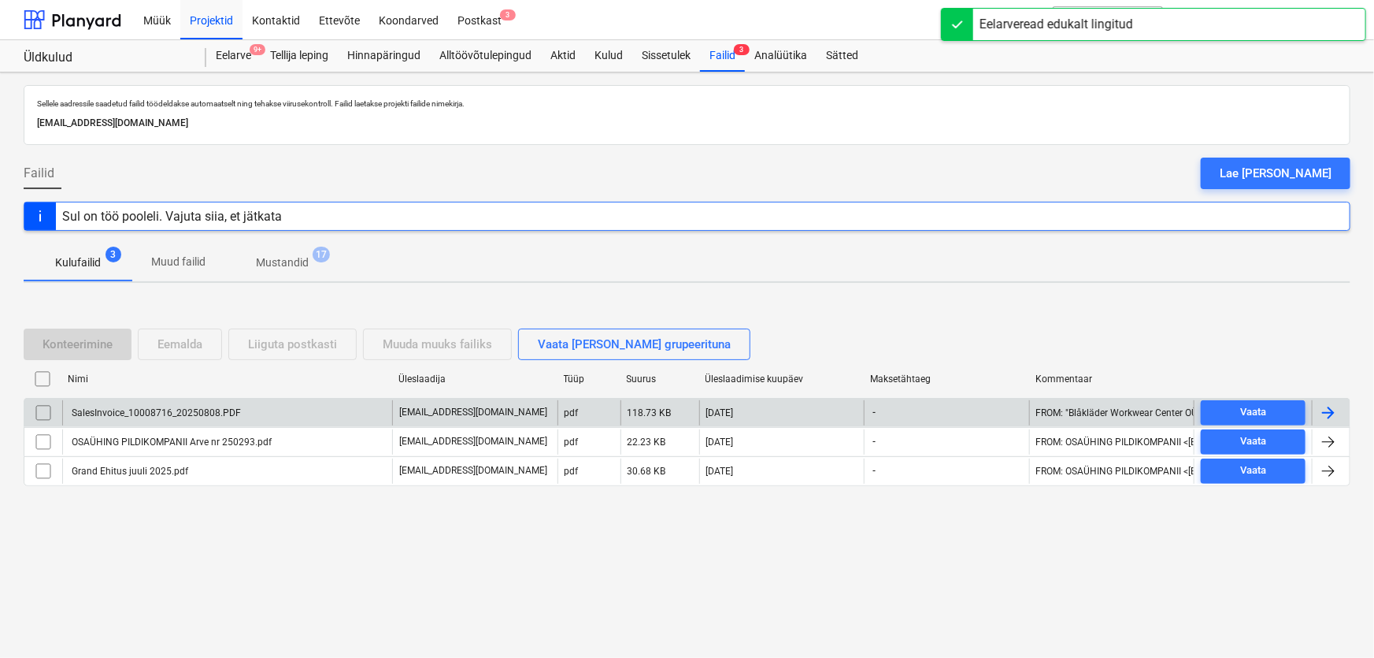
click at [121, 417] on div "SalesInvoice_10008716_20250808.PDF" at bounding box center [155, 412] width 172 height 11
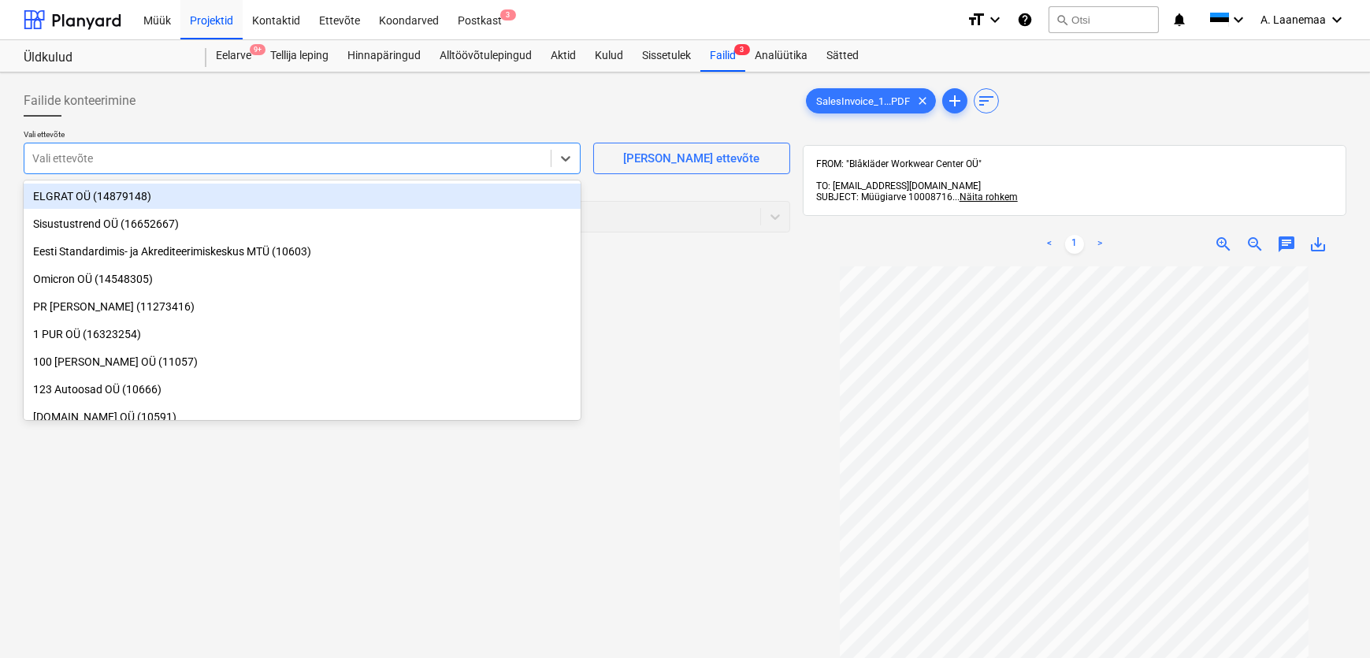
click at [195, 165] on div at bounding box center [287, 158] width 510 height 16
type input "bl"
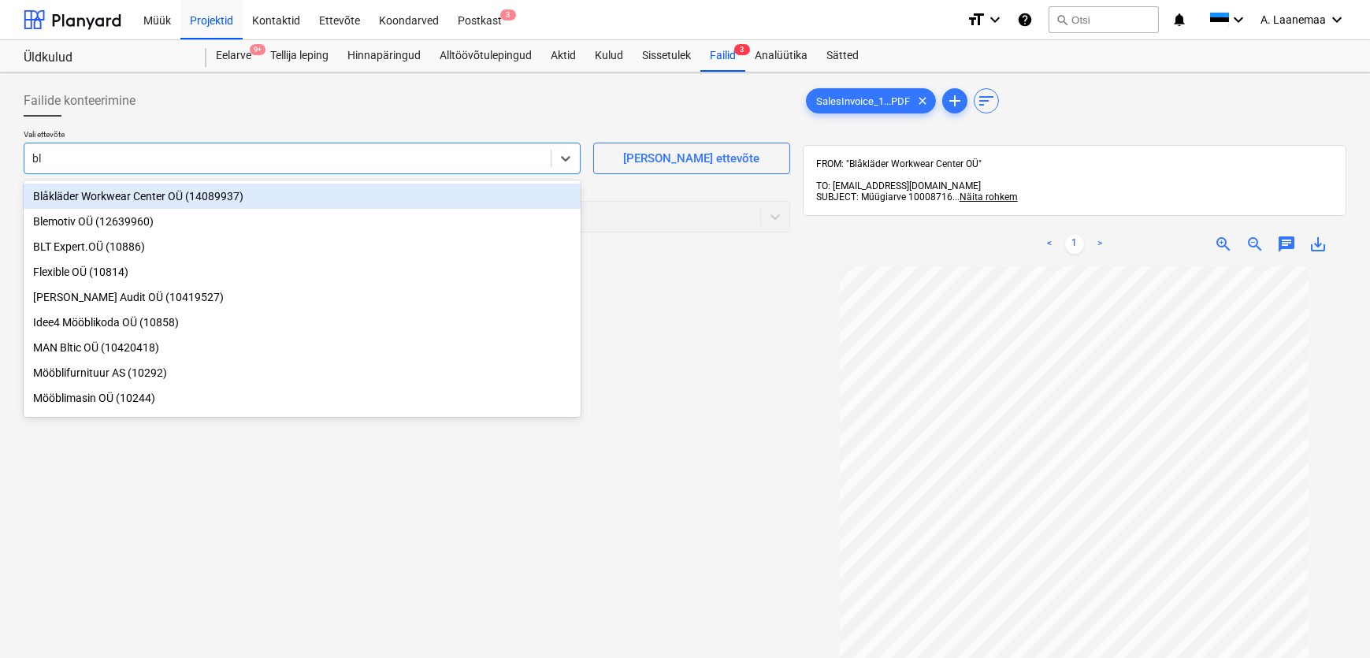
click at [148, 195] on div "Blåkläder Workwear Center OÜ (14089937)" at bounding box center [302, 196] width 557 height 25
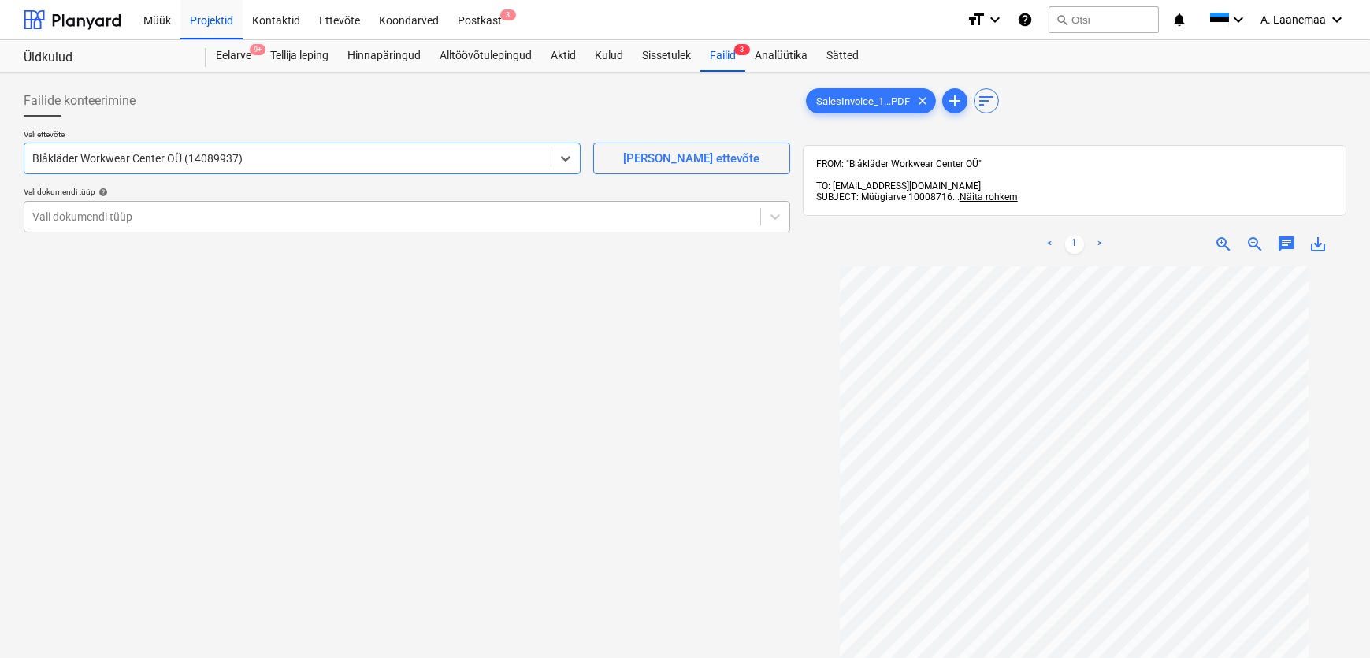
click at [146, 219] on div at bounding box center [392, 217] width 720 height 16
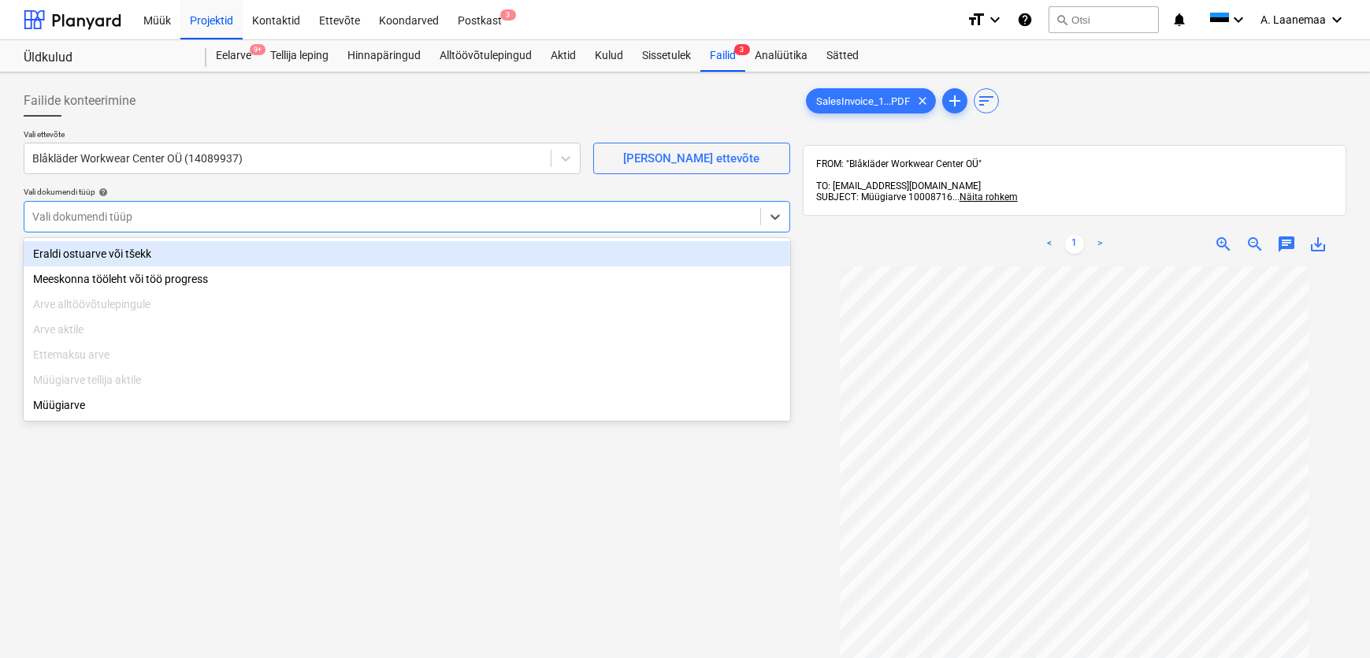
click at [135, 252] on div "Eraldi ostuarve või tšekk" at bounding box center [407, 253] width 766 height 25
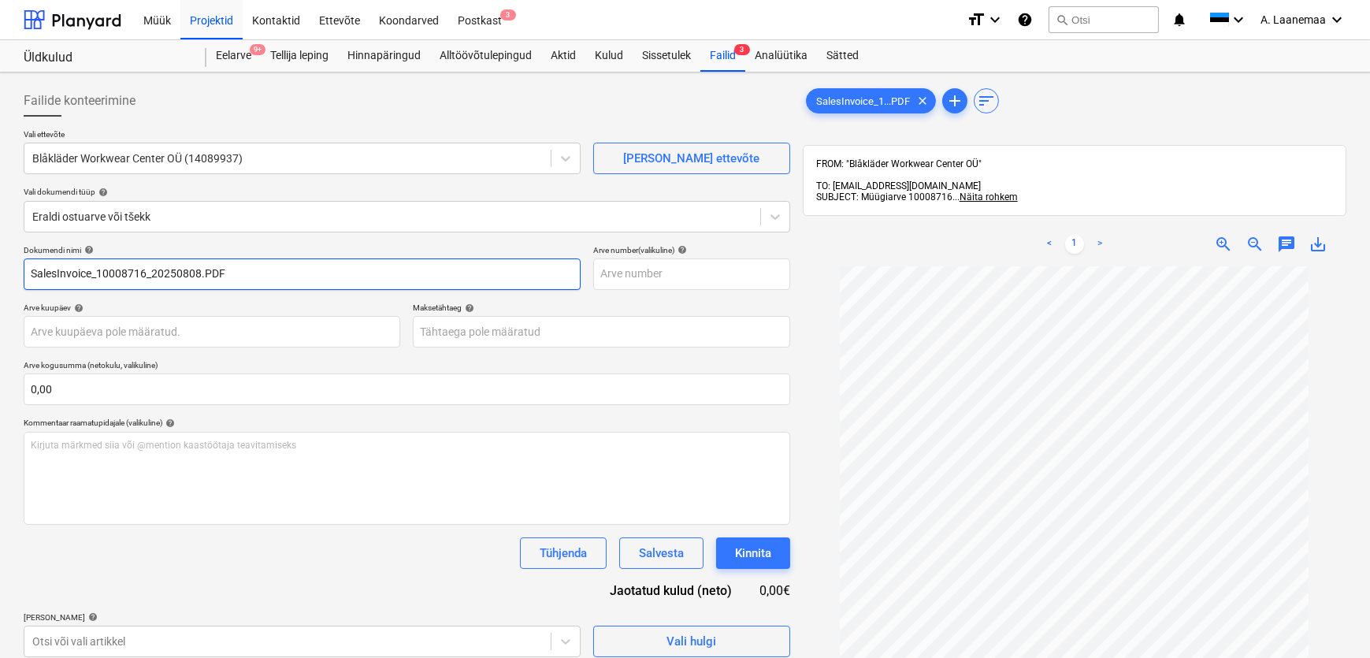
click at [255, 270] on input "SalesInvoice_10008716_20250808.PDF" at bounding box center [302, 274] width 557 height 32
type input "10008716"
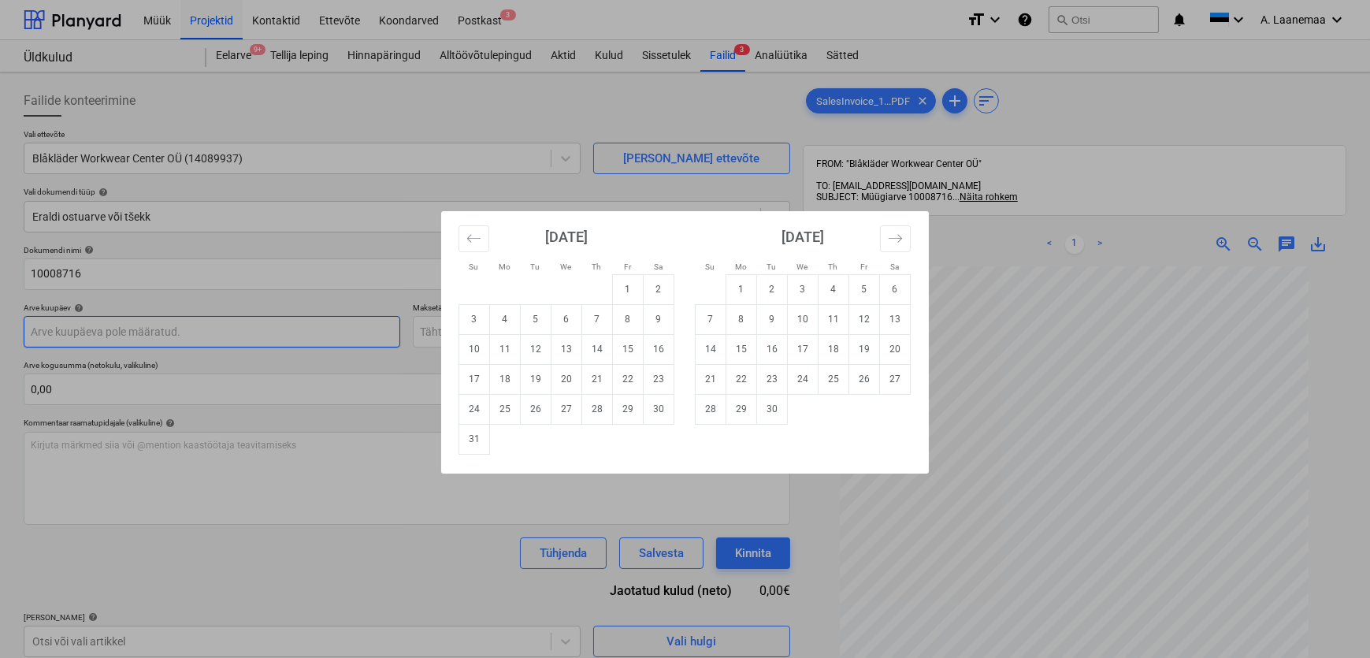
click at [193, 323] on body "Müük Projektid Kontaktid Ettevõte Koondarved Postkast 3 format_size keyboard_ar…" at bounding box center [685, 329] width 1370 height 658
click at [625, 324] on td "8" at bounding box center [628, 319] width 31 height 30
type input "[DATE]"
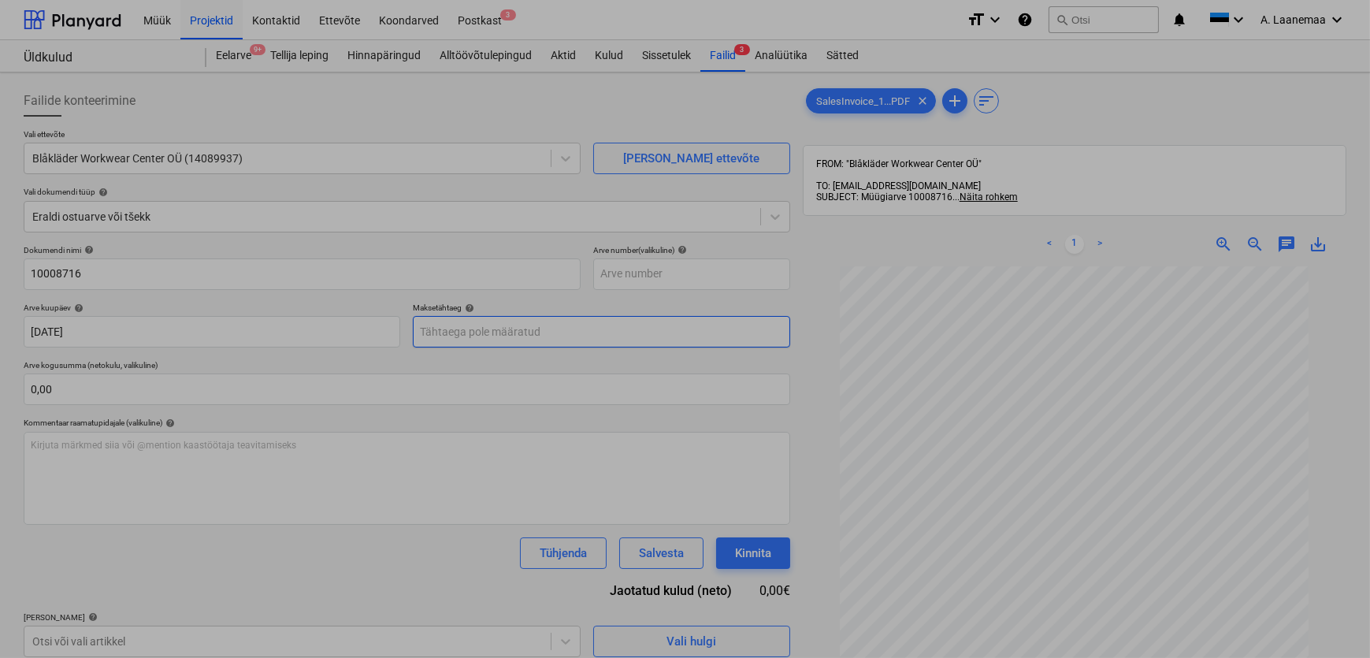
click at [503, 339] on body "Müük Projektid Kontaktid Ettevõte Koondarved Postkast 3 format_size keyboard_ar…" at bounding box center [685, 329] width 1370 height 658
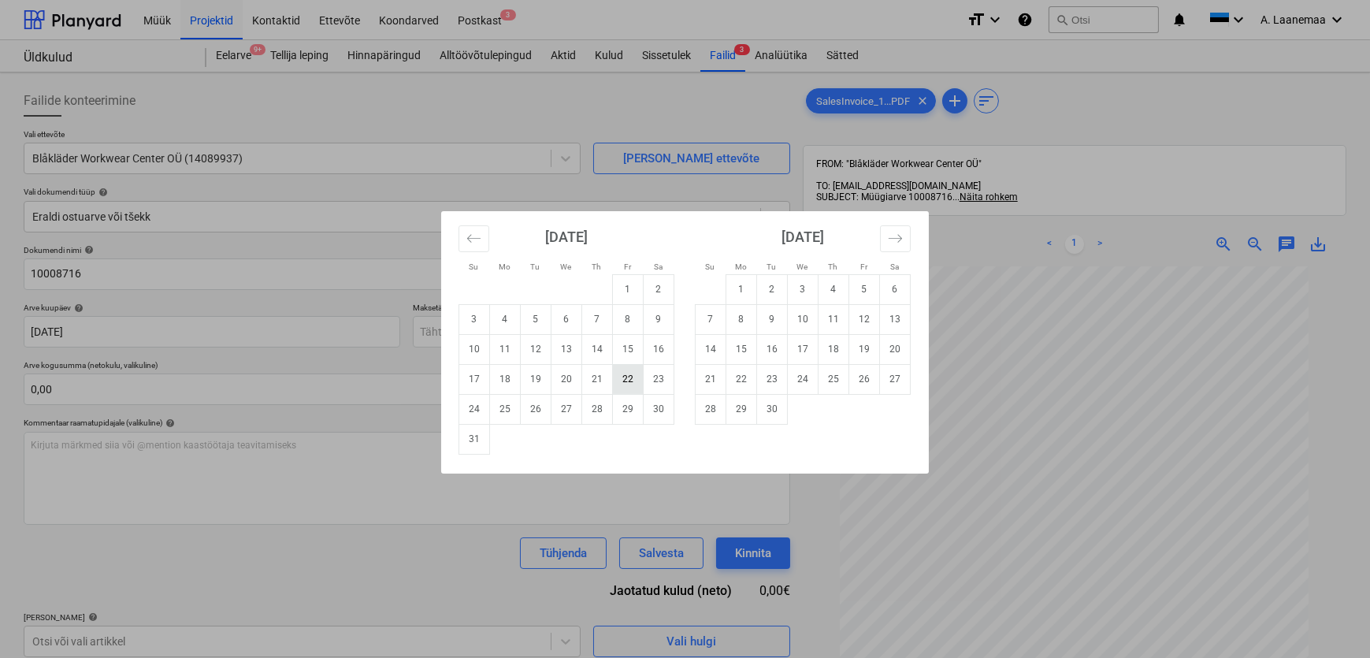
click at [626, 380] on td "22" at bounding box center [628, 379] width 31 height 30
type input "[DATE]"
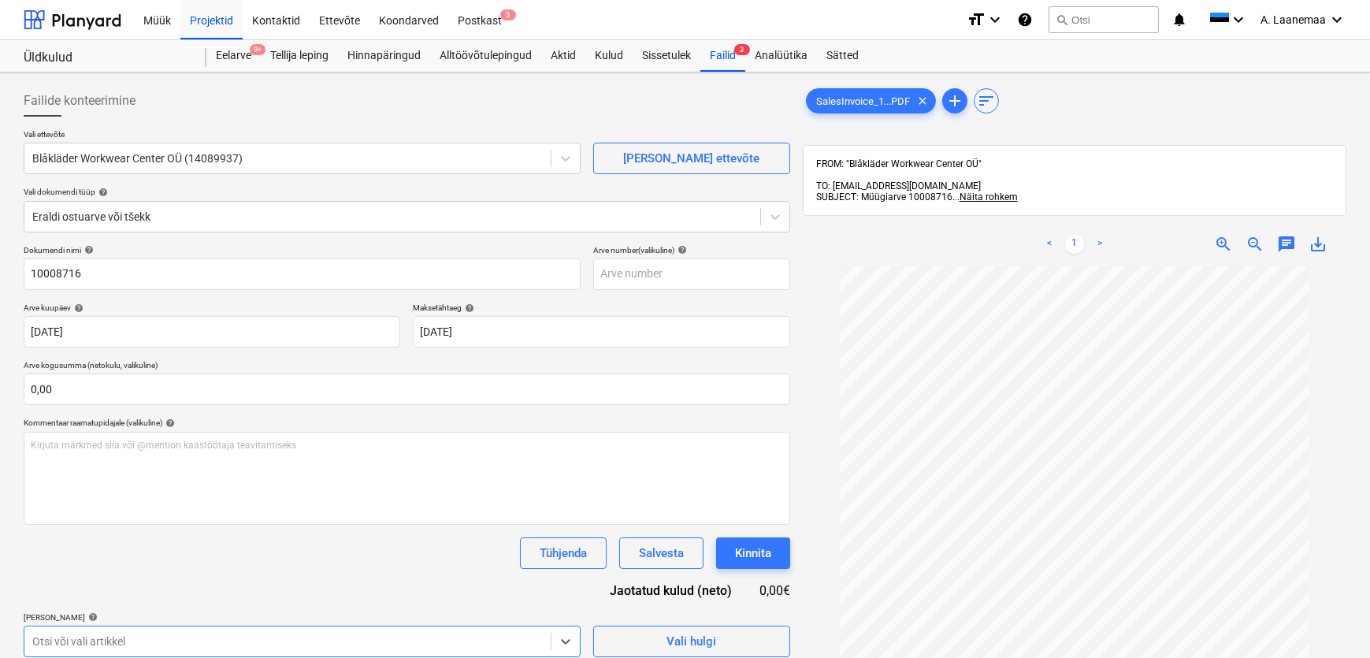
click at [373, 646] on body "Müük Projektid Kontaktid Ettevõte Koondarved Postkast 3 format_size keyboard_ar…" at bounding box center [685, 329] width 1370 height 658
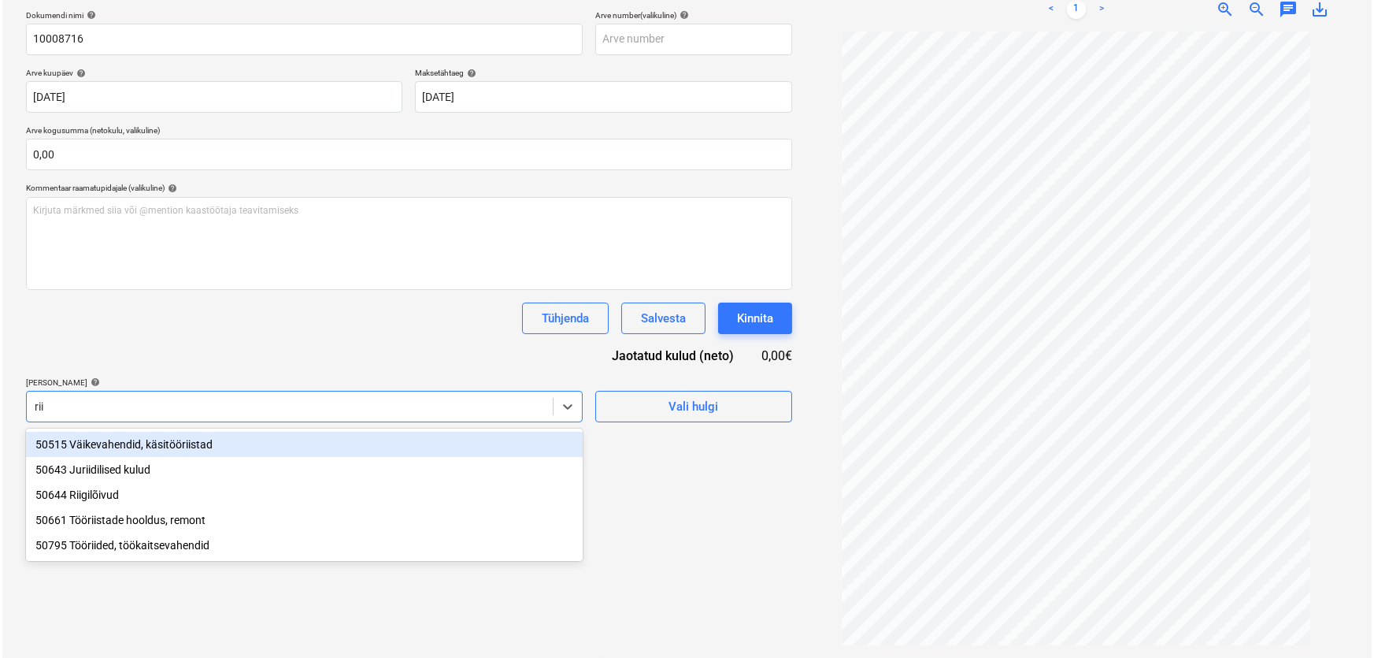
scroll to position [224, 0]
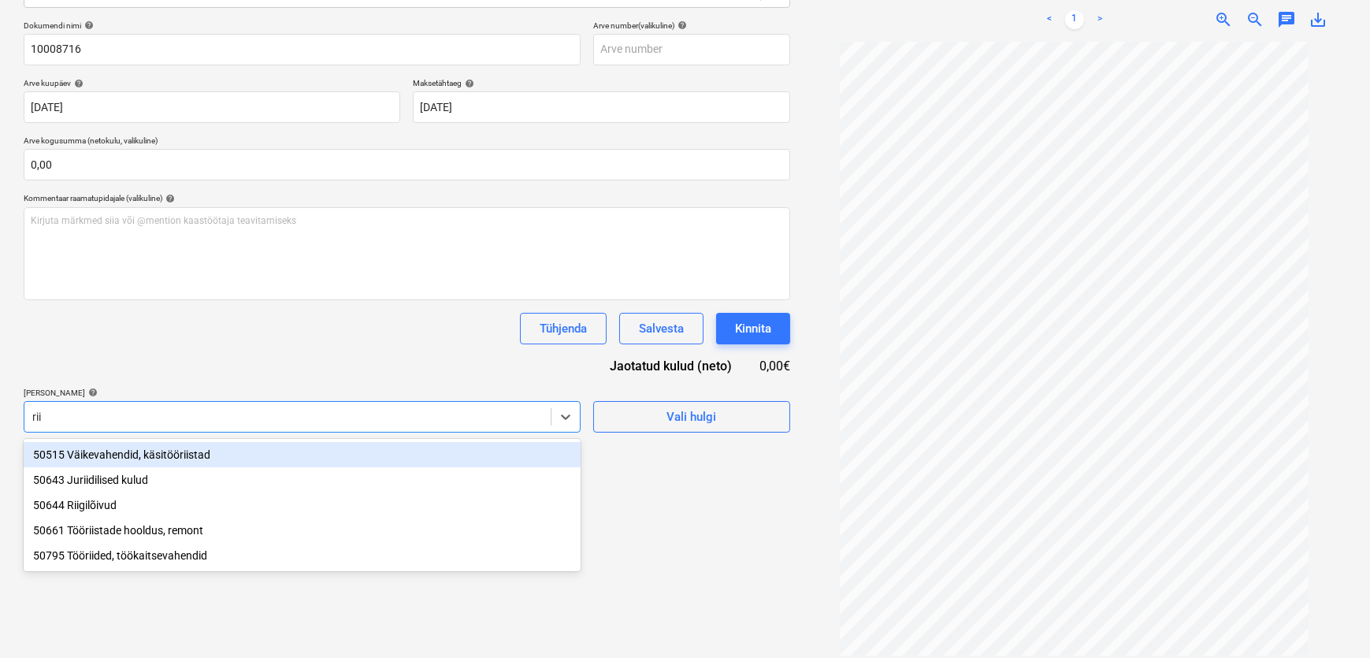
type input "riid"
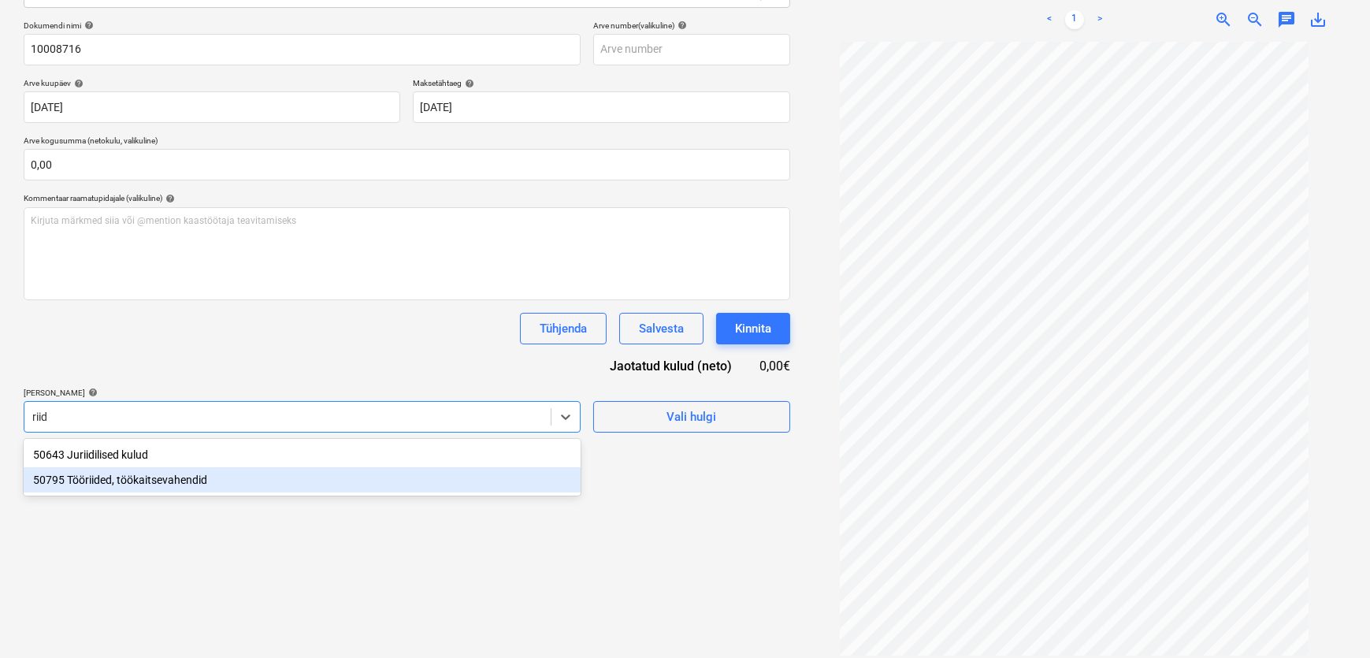
click at [117, 487] on div "50795 Tööriided, töökaitsevahendid" at bounding box center [302, 479] width 557 height 25
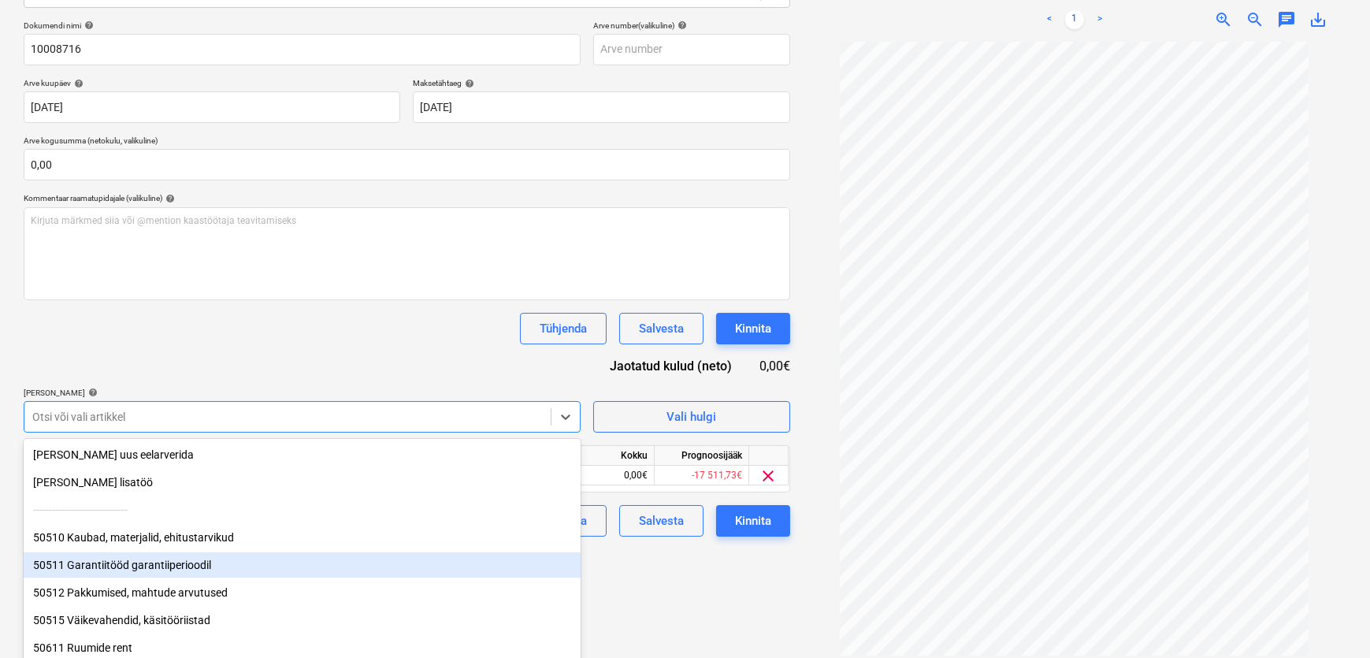
click at [634, 583] on div "Failide konteerimine Vali ettevõte Blåkläder Workwear Center OÜ (14089937) [PER…" at bounding box center [406, 257] width 779 height 807
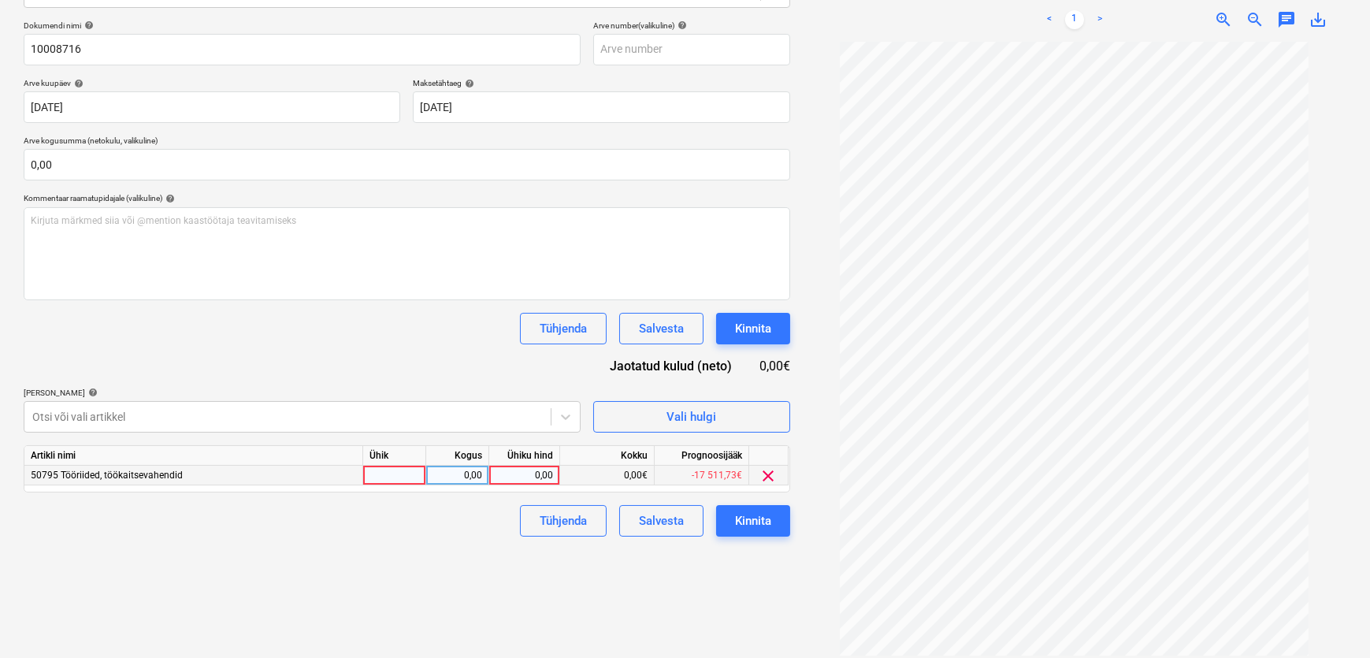
click at [522, 475] on div "0,00" at bounding box center [523, 475] width 57 height 20
type input "91,59"
click at [721, 515] on button "Kinnita" at bounding box center [753, 521] width 74 height 32
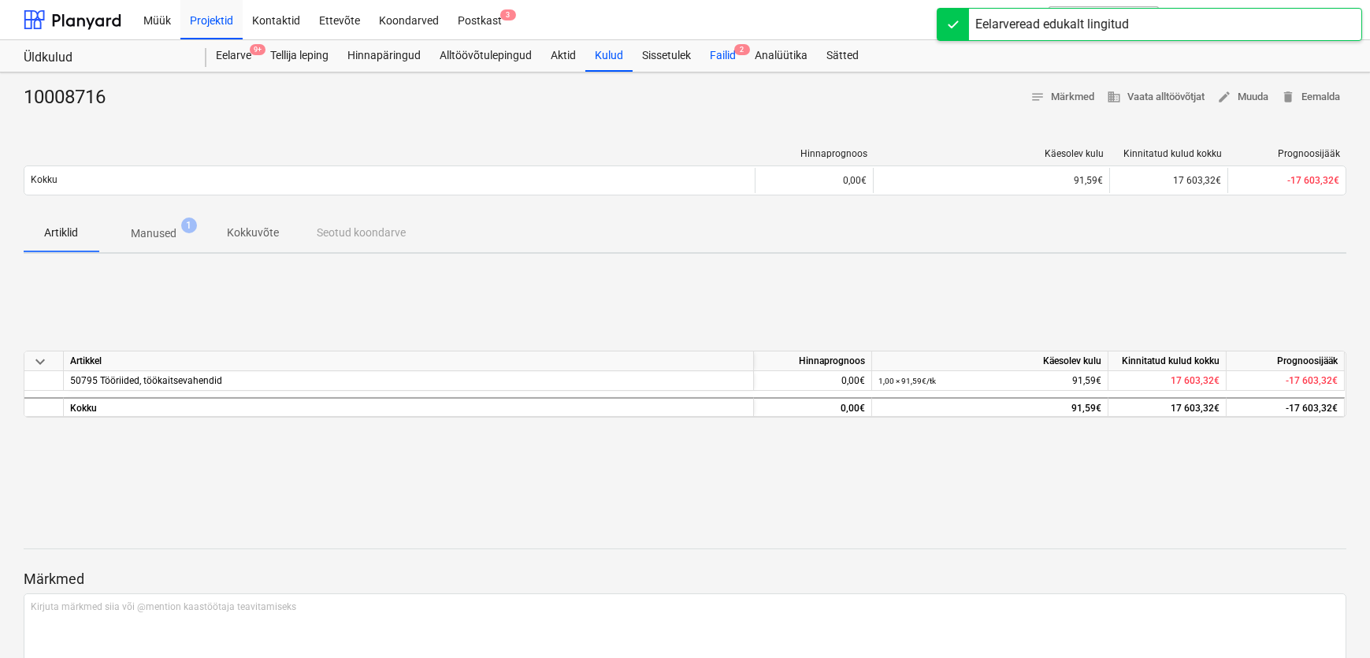
click at [717, 59] on div "Failid 2" at bounding box center [722, 56] width 45 height 32
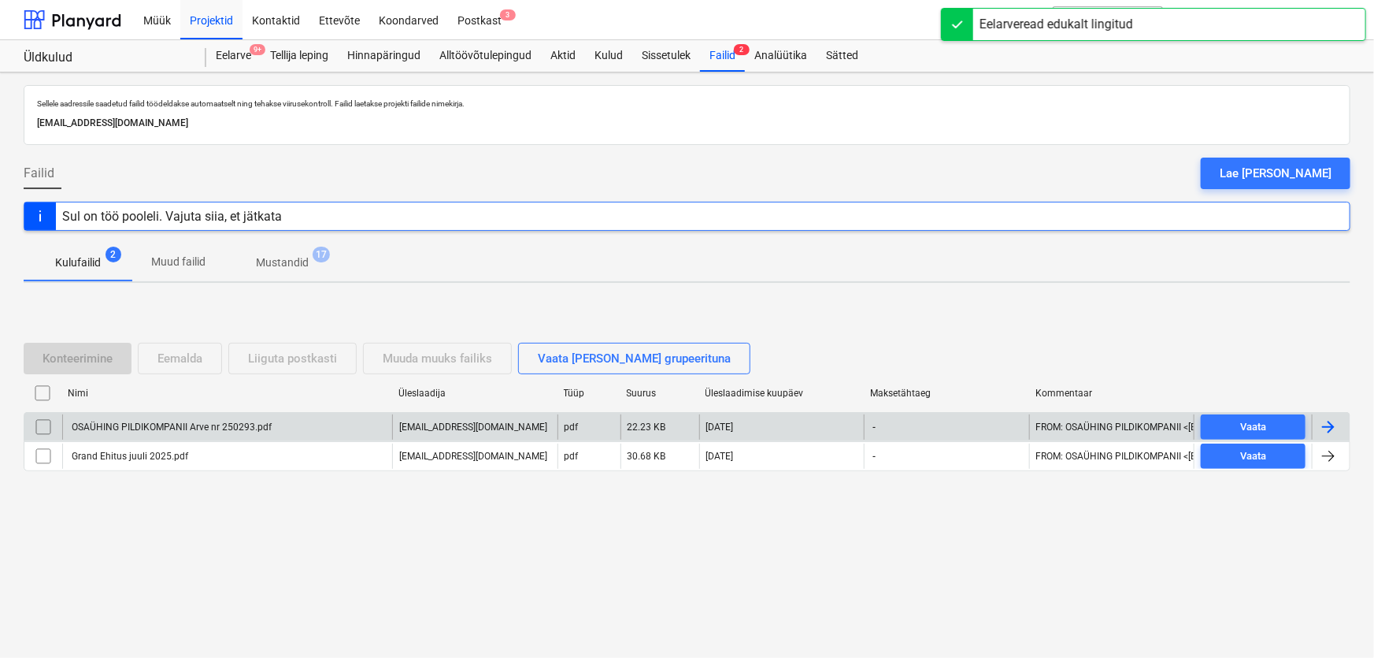
click at [232, 432] on div "OSAÜHING PILDIKOMPANII Arve nr 250293.pdf" at bounding box center [170, 426] width 202 height 11
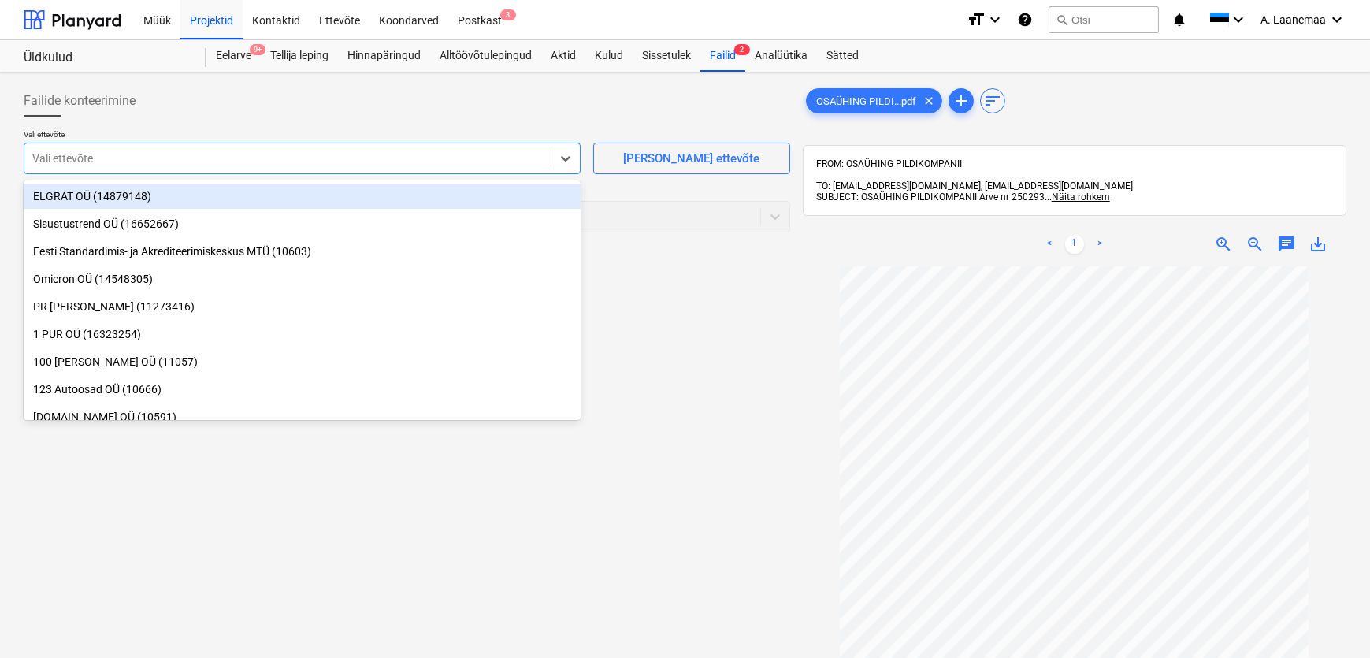
click at [118, 166] on div "Vali ettevõte" at bounding box center [287, 158] width 526 height 22
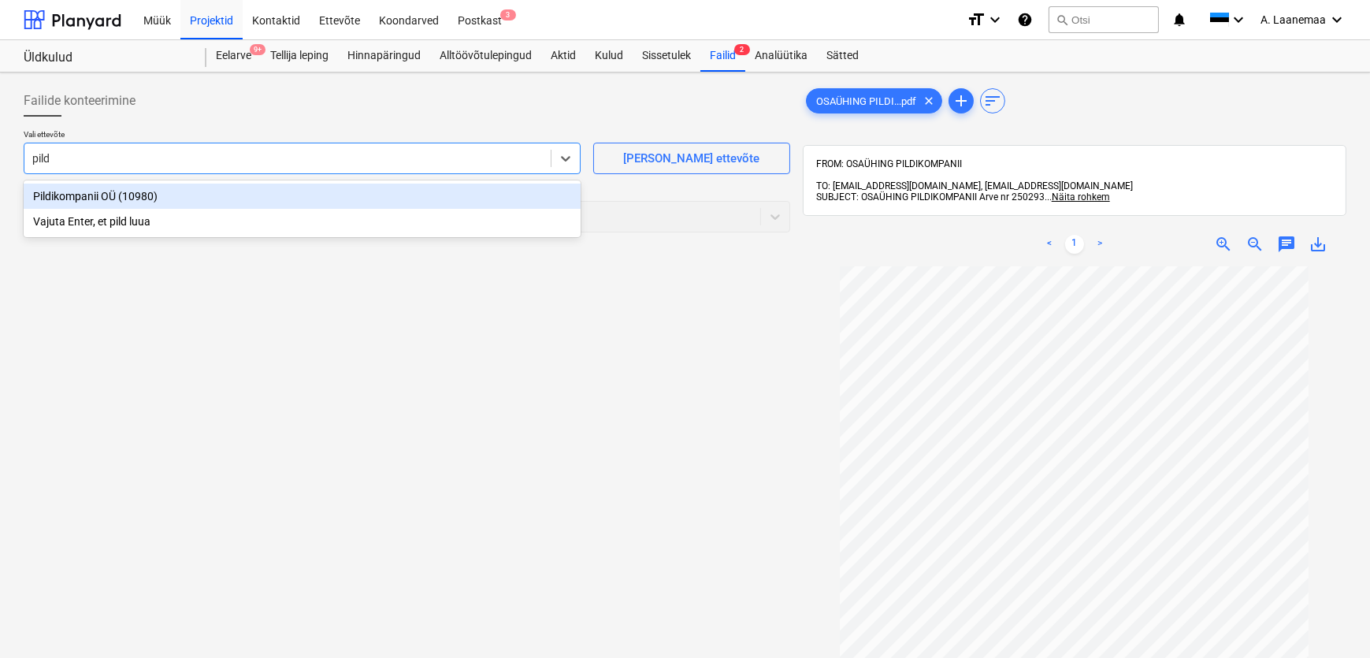
type input "pildi"
click at [132, 196] on div "Pildikompanii OÜ (10980)" at bounding box center [302, 196] width 557 height 25
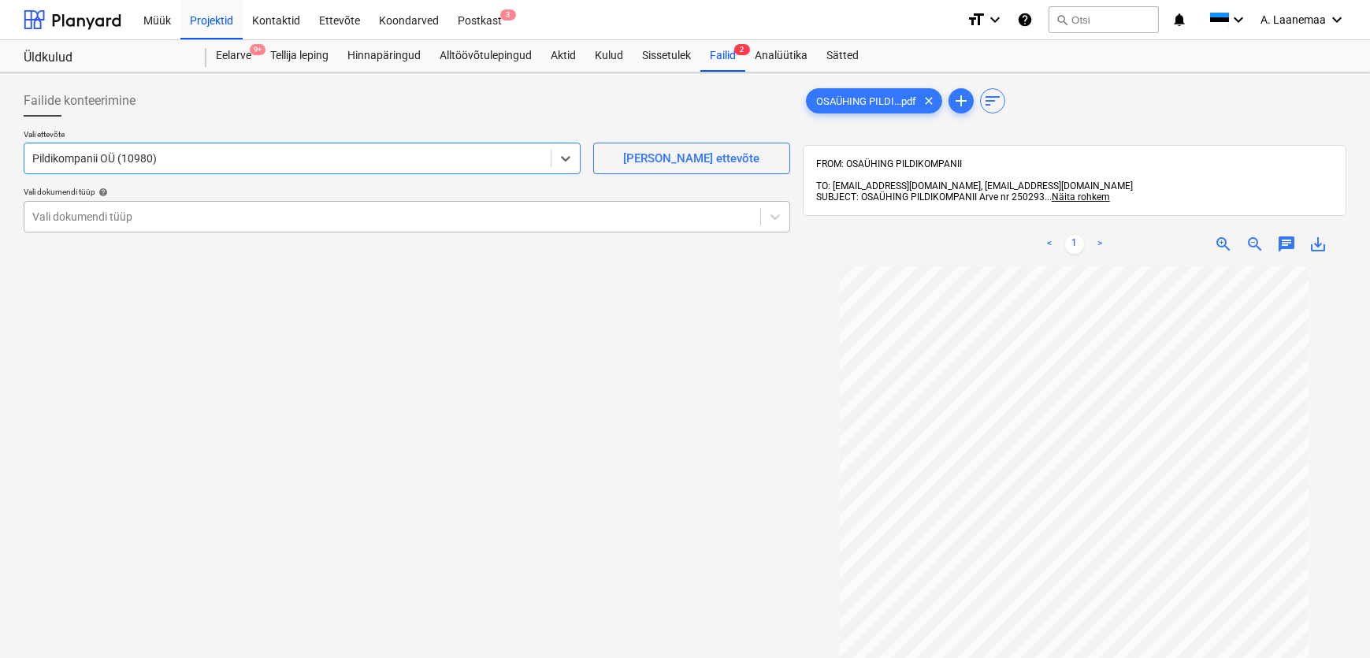
click at [129, 217] on div at bounding box center [392, 217] width 720 height 16
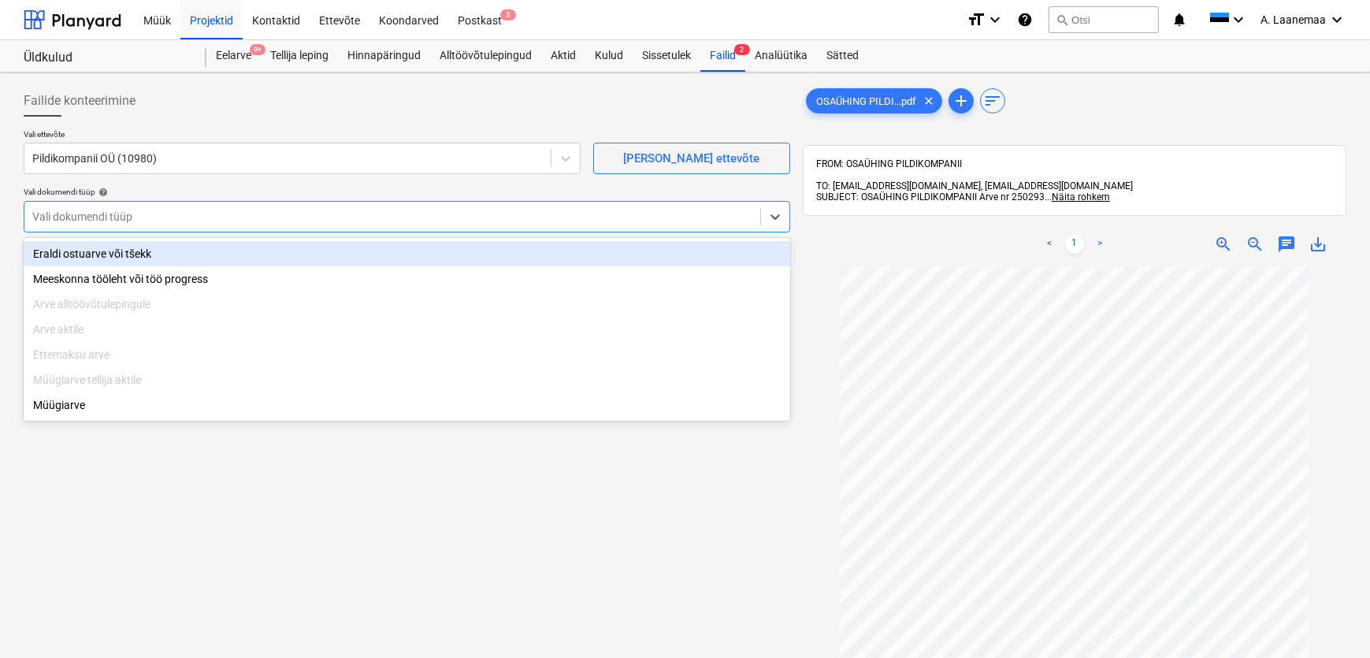
click at [119, 252] on div "Eraldi ostuarve või tšekk" at bounding box center [407, 253] width 766 height 25
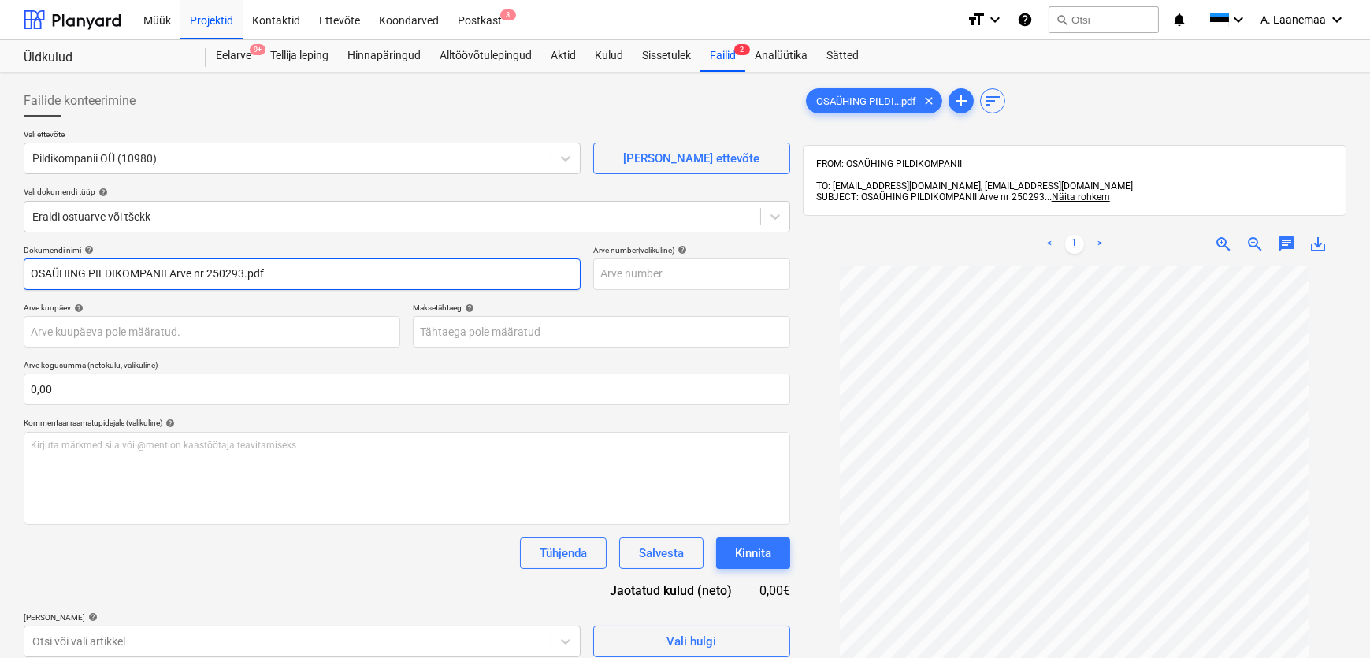
drag, startPoint x: 321, startPoint y: 276, endPoint x: 0, endPoint y: 269, distance: 321.4
click at [0, 270] on div "Failide konteerimine Vali ettevõte Pildikompanii OÜ (10980) [PERSON_NAME] uus e…" at bounding box center [685, 482] width 1370 height 820
type input "250293"
click at [56, 330] on body "Müük Projektid Kontaktid Ettevõte Koondarved Postkast 3 format_size keyboard_ar…" at bounding box center [685, 329] width 1370 height 658
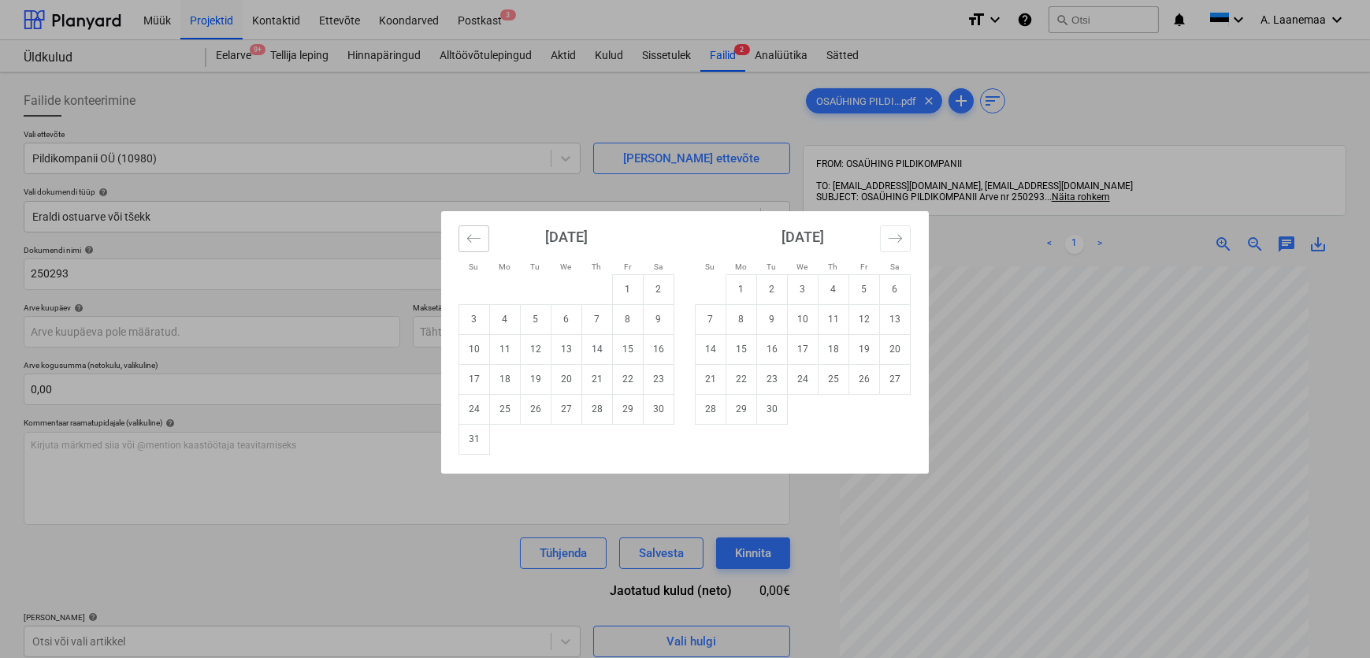
click at [469, 244] on icon "Move backward to switch to the previous month." at bounding box center [473, 238] width 15 height 15
click at [594, 406] on td "31" at bounding box center [597, 409] width 31 height 30
type input "[DATE]"
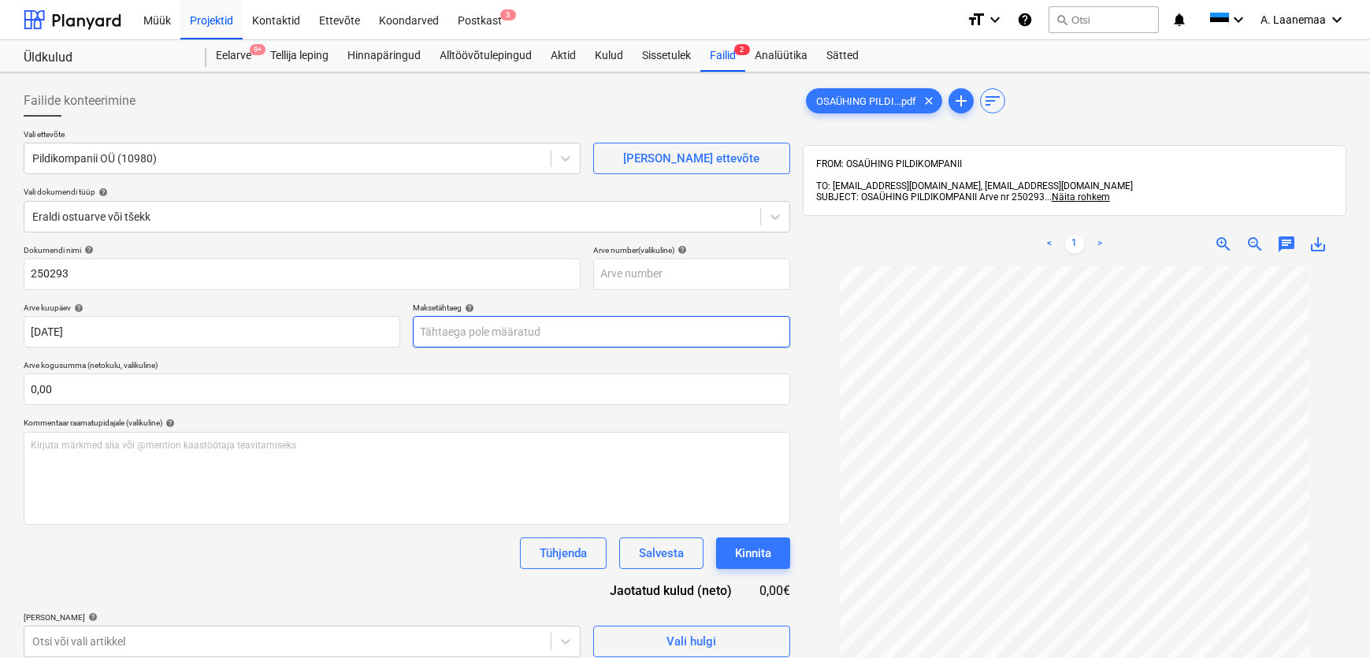
click at [544, 324] on body "Müük Projektid Kontaktid Ettevõte Koondarved Postkast 3 format_size keyboard_ar…" at bounding box center [685, 329] width 1370 height 658
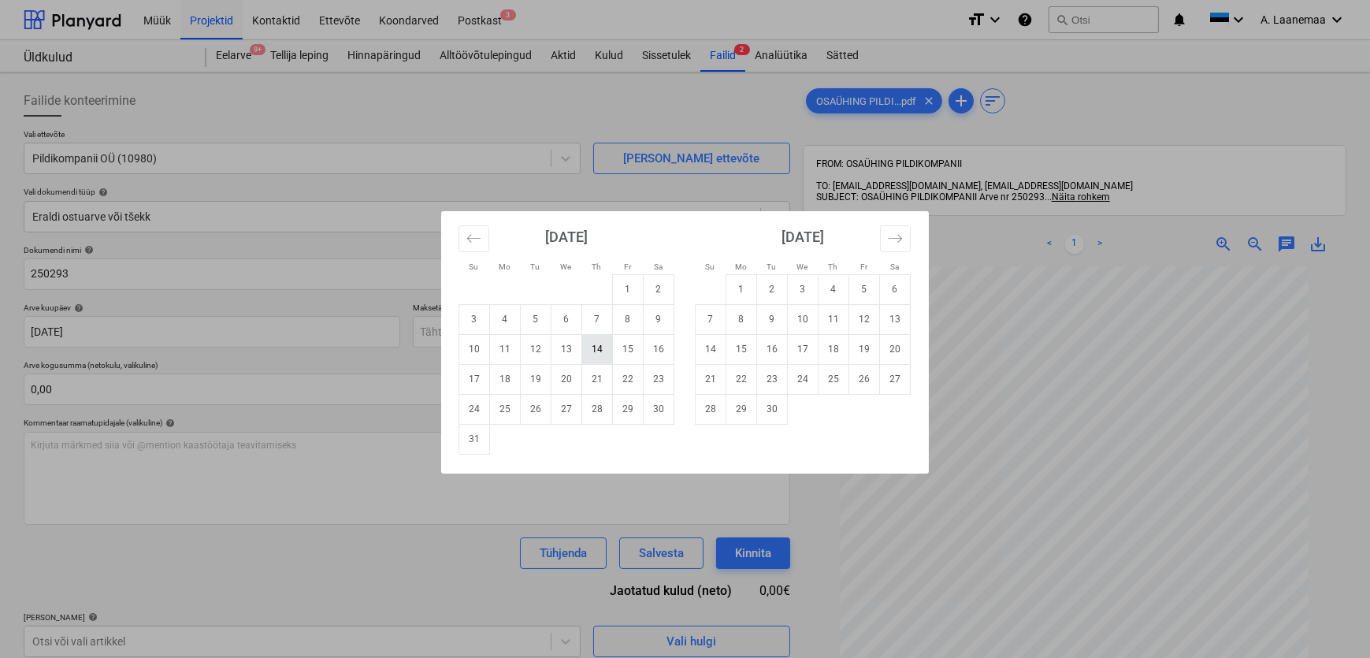
click at [591, 350] on td "14" at bounding box center [597, 349] width 31 height 30
type input "[DATE]"
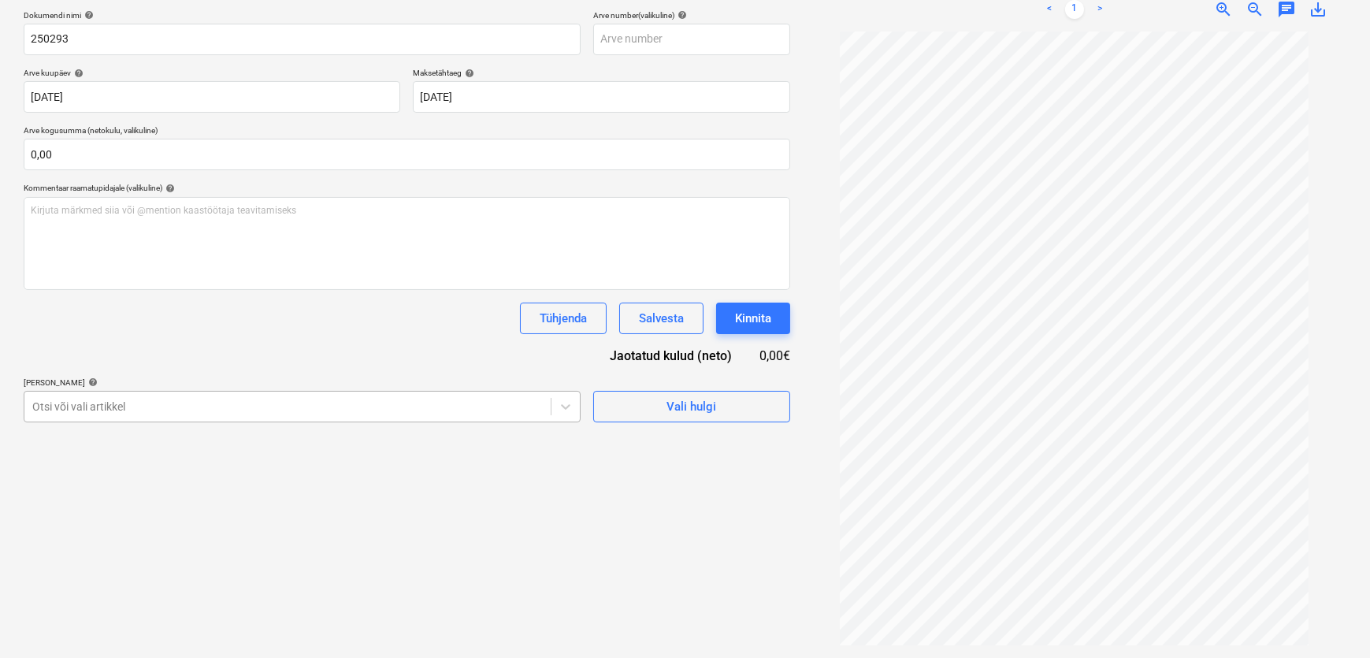
click at [370, 423] on body "Müük Projektid Kontaktid Ettevõte Koondarved Postkast 3 format_size keyboard_ar…" at bounding box center [685, 94] width 1370 height 658
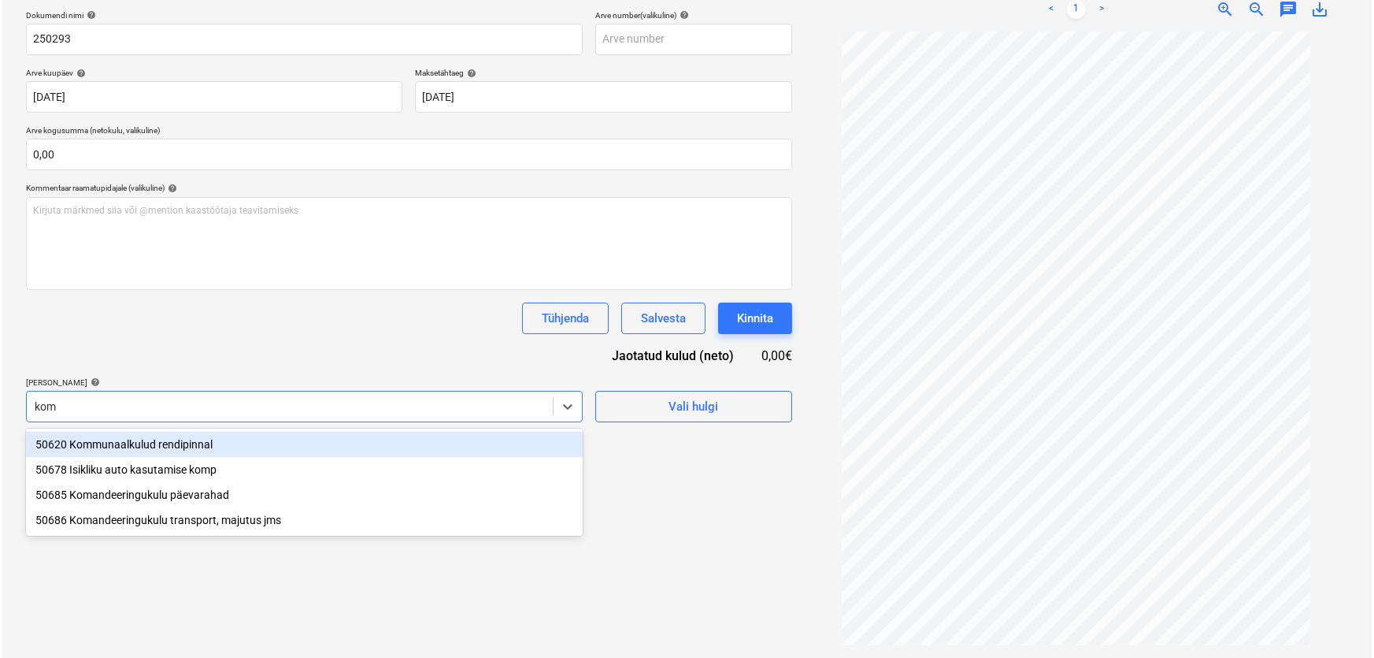
scroll to position [224, 0]
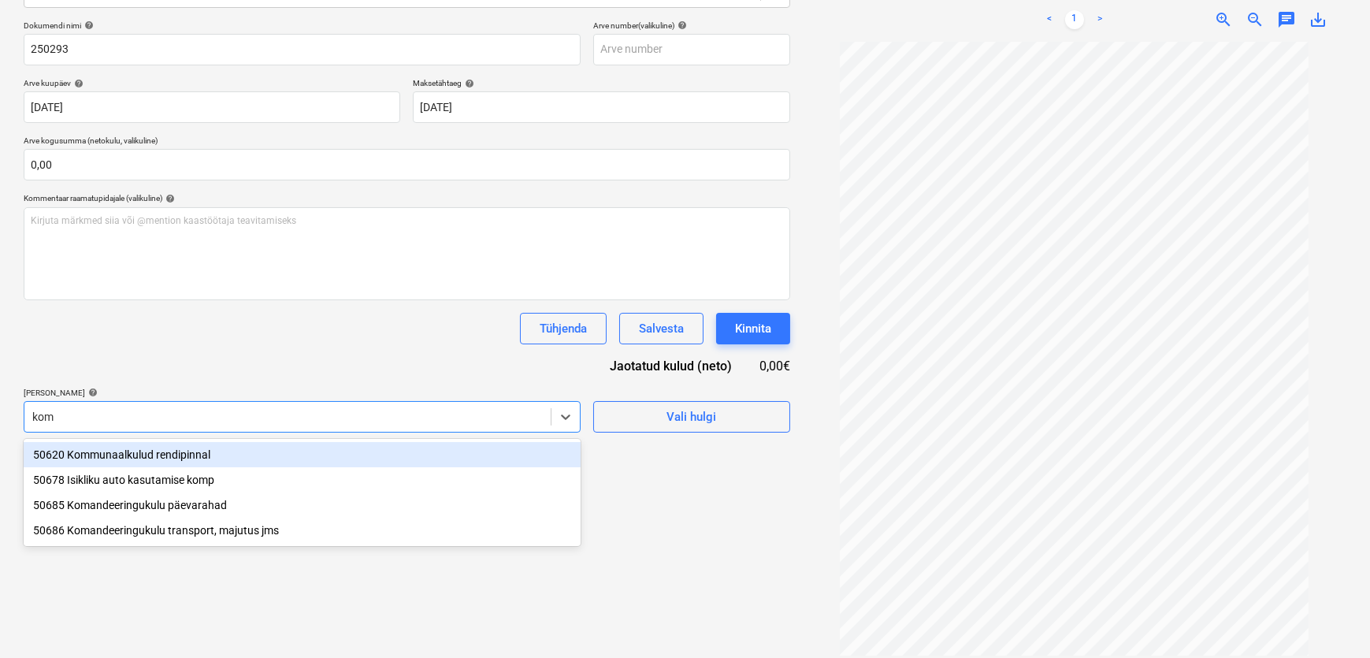
type input "komm"
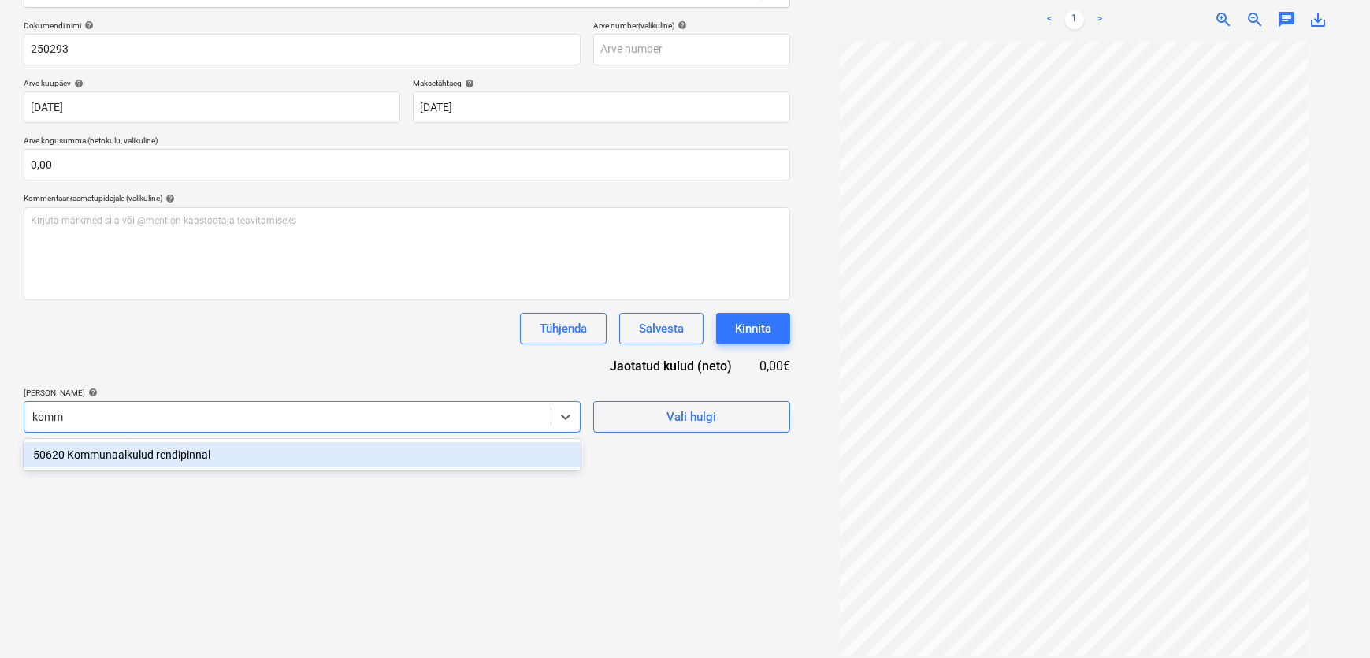
click at [186, 455] on div "50620 Kommunaalkulud rendipinnal" at bounding box center [302, 454] width 557 height 25
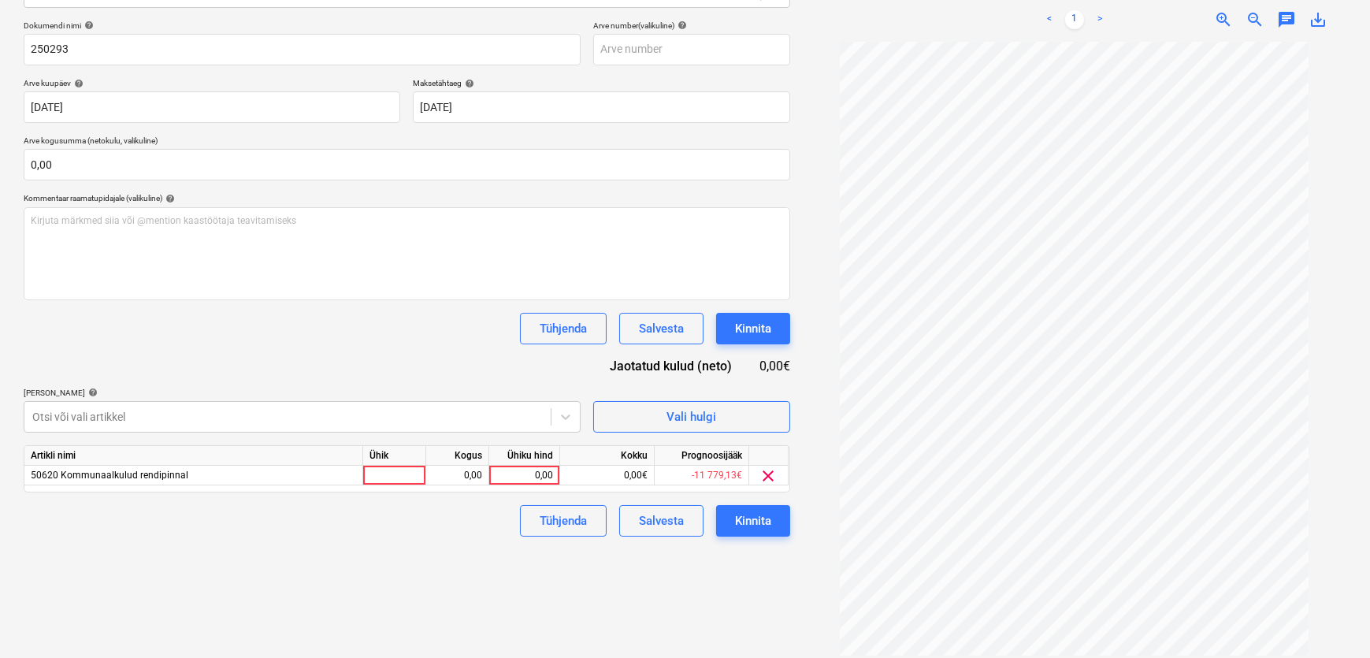
click at [651, 592] on div "Failide konteerimine Vali ettevõte Pildikompanii OÜ (10980) [PERSON_NAME] uus e…" at bounding box center [406, 257] width 779 height 807
click at [505, 469] on div "0,00" at bounding box center [523, 475] width 57 height 20
type input "329,19"
click at [739, 512] on div "Kinnita" at bounding box center [753, 520] width 36 height 20
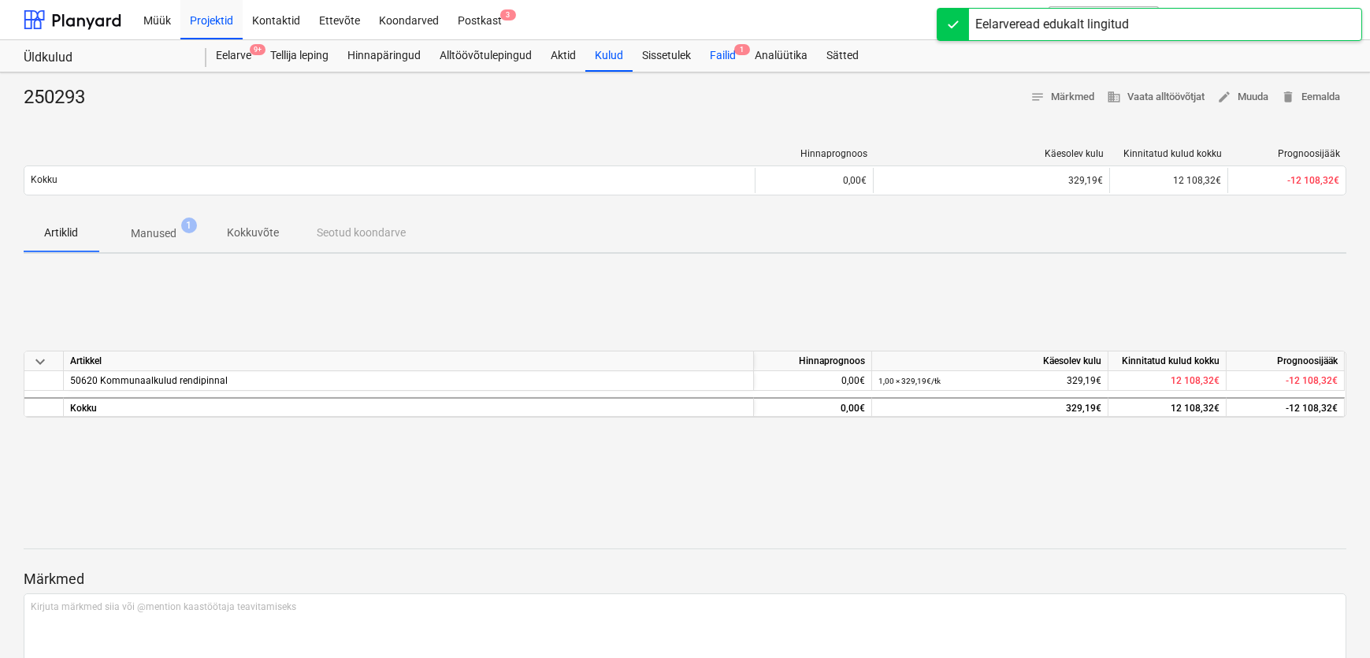
click at [725, 55] on div "Failid 1" at bounding box center [722, 56] width 45 height 32
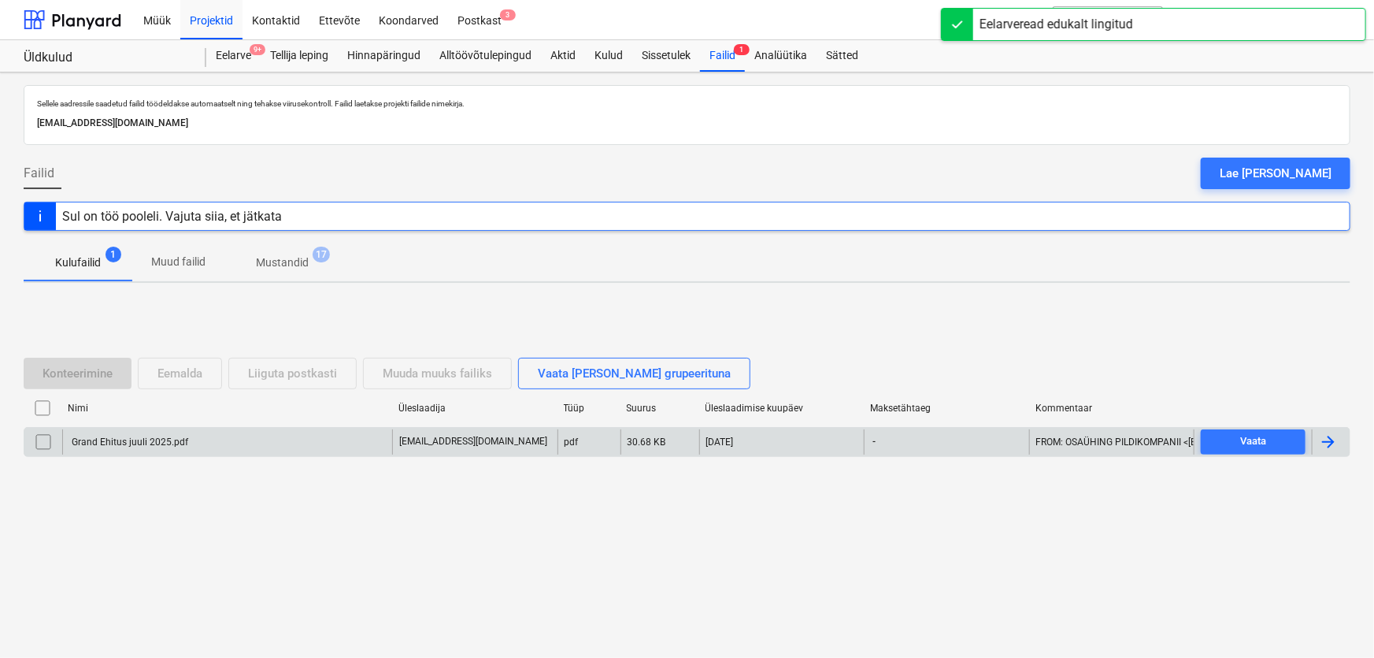
click at [170, 442] on div "Grand Ehitus juuli 2025.pdf" at bounding box center [128, 441] width 119 height 11
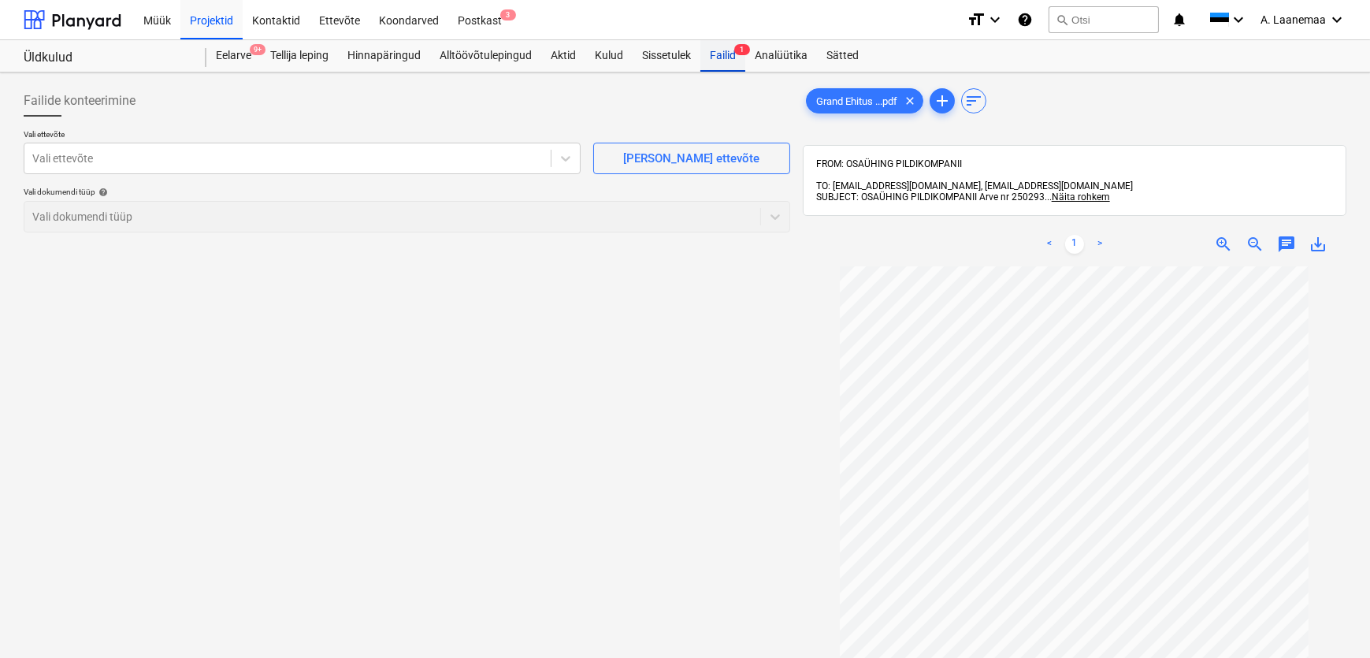
click at [718, 57] on div "Failid 1" at bounding box center [722, 56] width 45 height 32
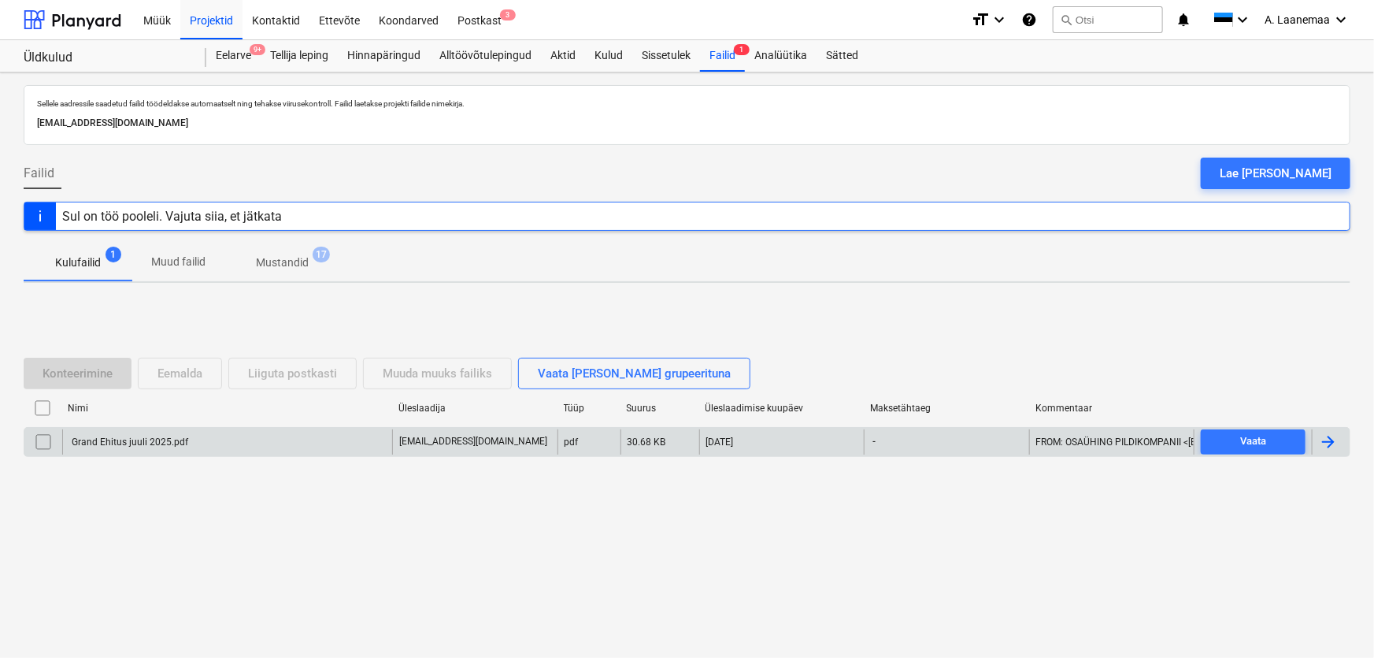
click at [39, 443] on input "checkbox" at bounding box center [43, 441] width 25 height 25
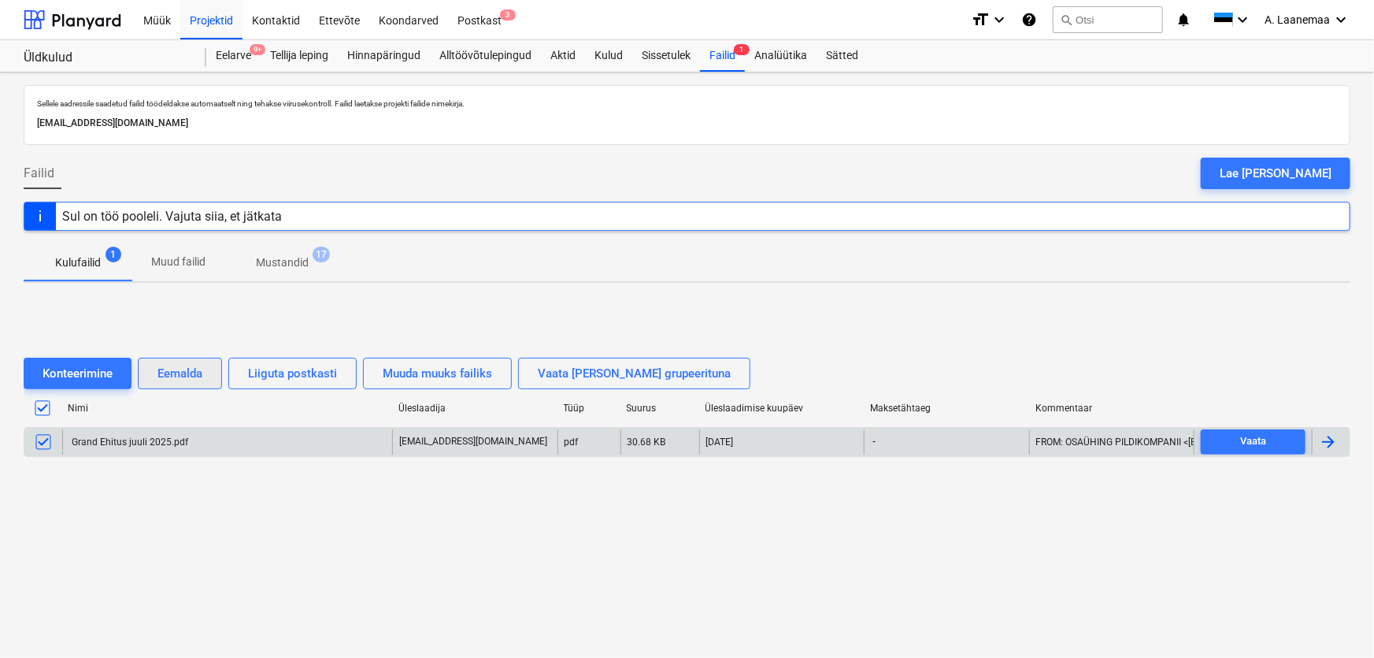
click at [187, 376] on div "Eemalda" at bounding box center [180, 373] width 45 height 20
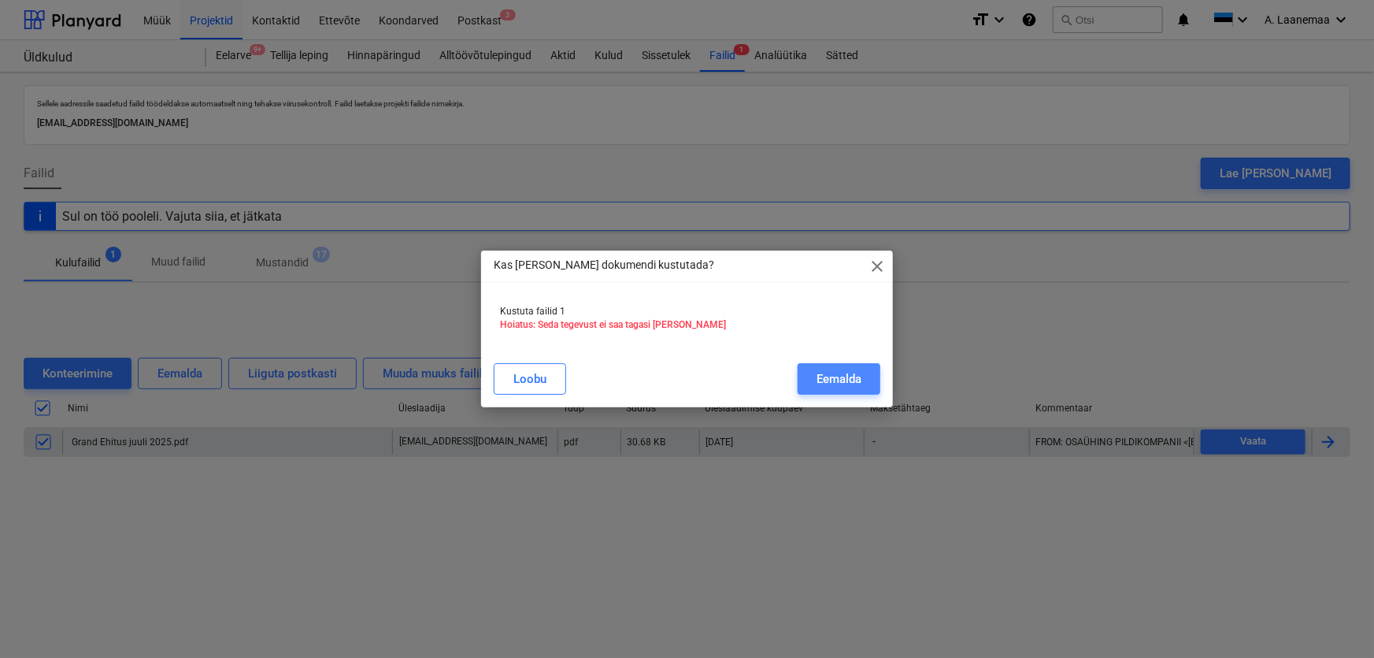
click at [843, 381] on div "Eemalda" at bounding box center [839, 379] width 45 height 20
